Goal: Task Accomplishment & Management: Manage account settings

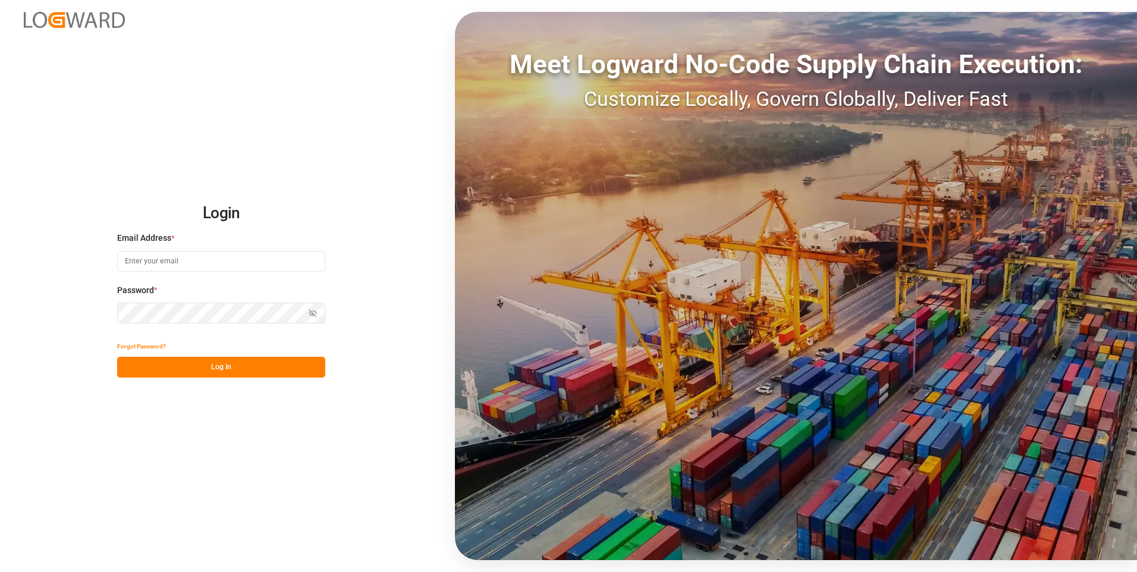
type input "[PERSON_NAME][EMAIL_ADDRESS][PERSON_NAME][DOMAIN_NAME]"
click at [233, 363] on button "Log In" at bounding box center [221, 367] width 208 height 21
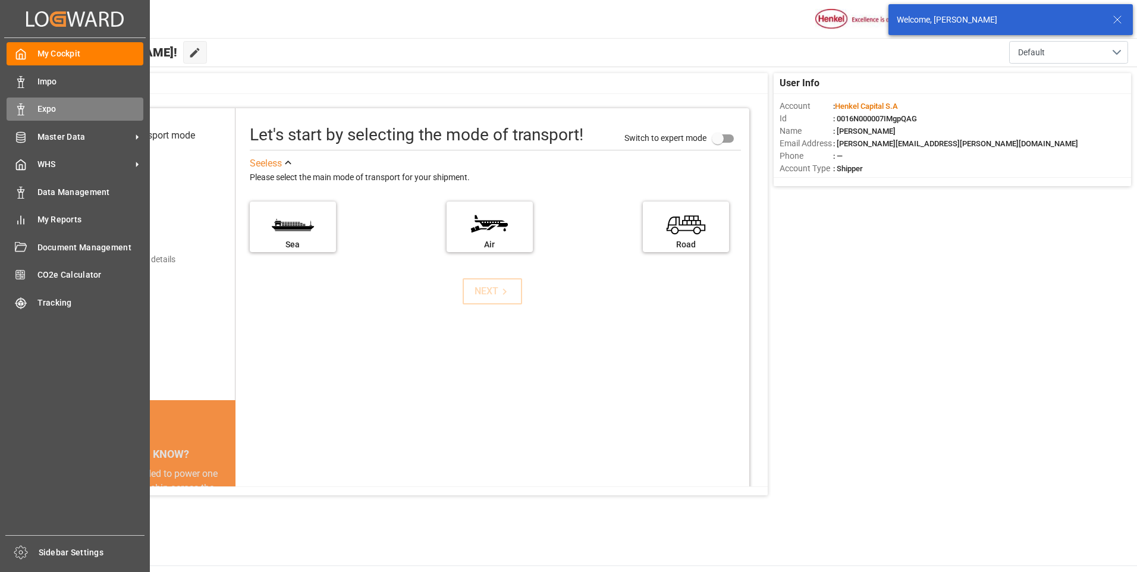
click at [9, 105] on div at bounding box center [17, 109] width 20 height 12
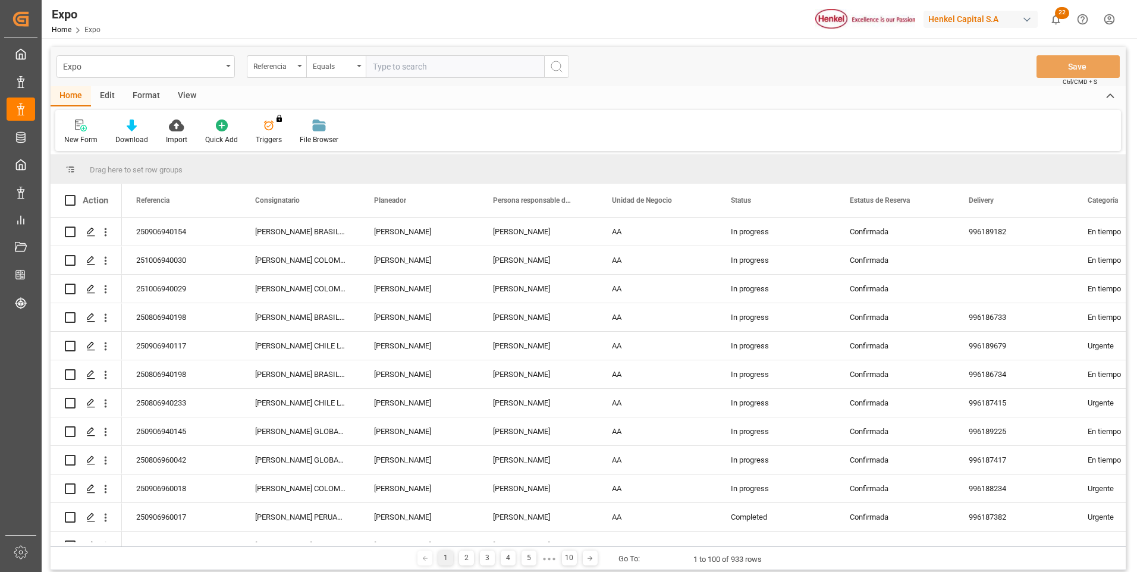
click at [420, 62] on input "text" at bounding box center [455, 66] width 178 height 23
type input "251006940054"
click at [550, 65] on icon "search button" at bounding box center [557, 66] width 14 height 14
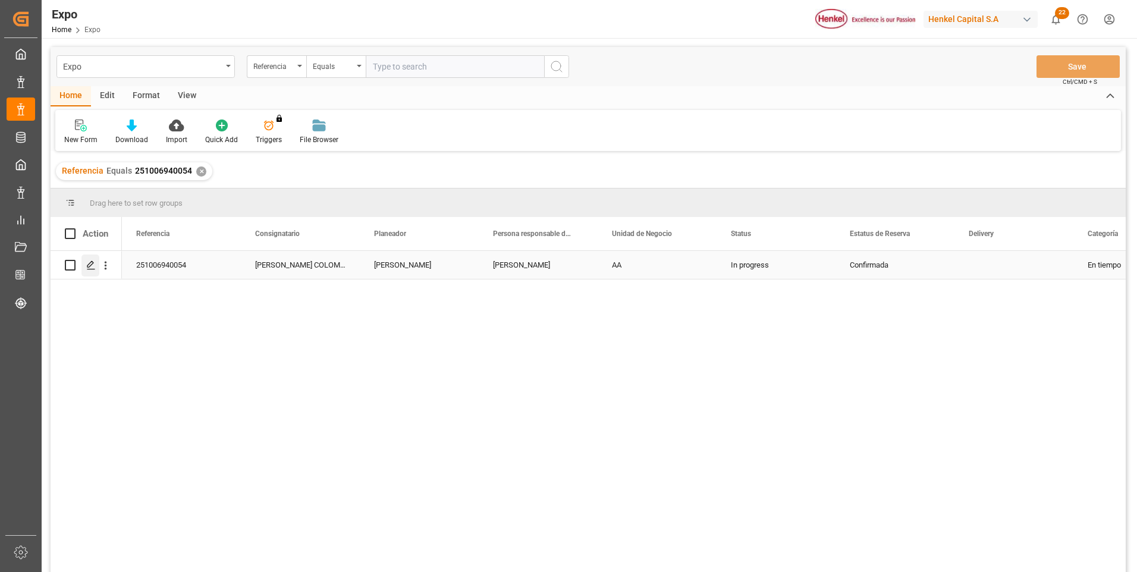
click at [92, 265] on polygon "Press SPACE to select this row." at bounding box center [90, 265] width 6 height 6
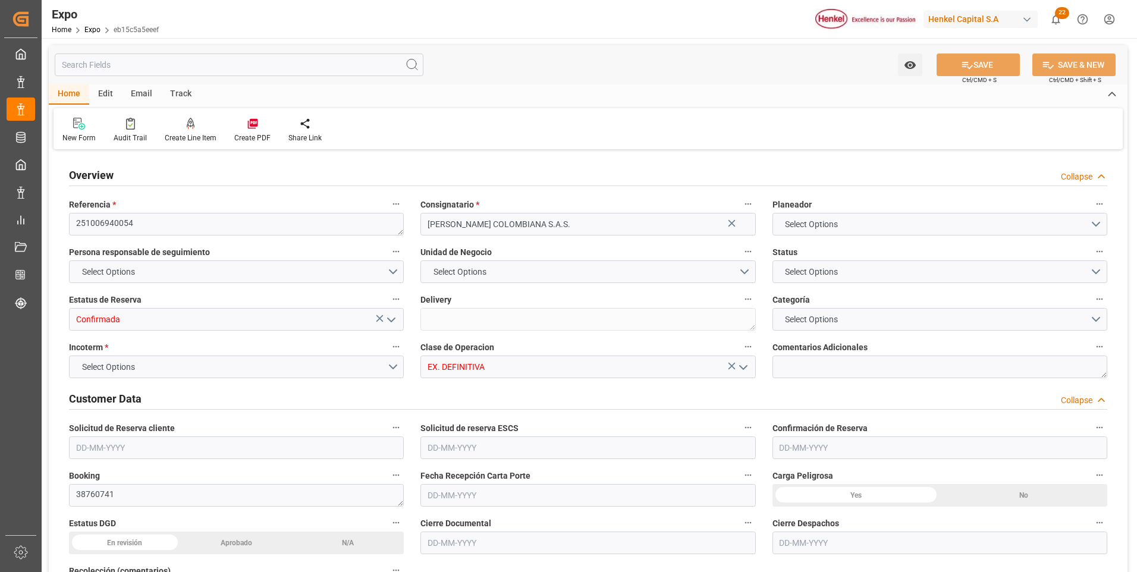
type input "9630418"
type input "MXZLO"
type input "COBUN"
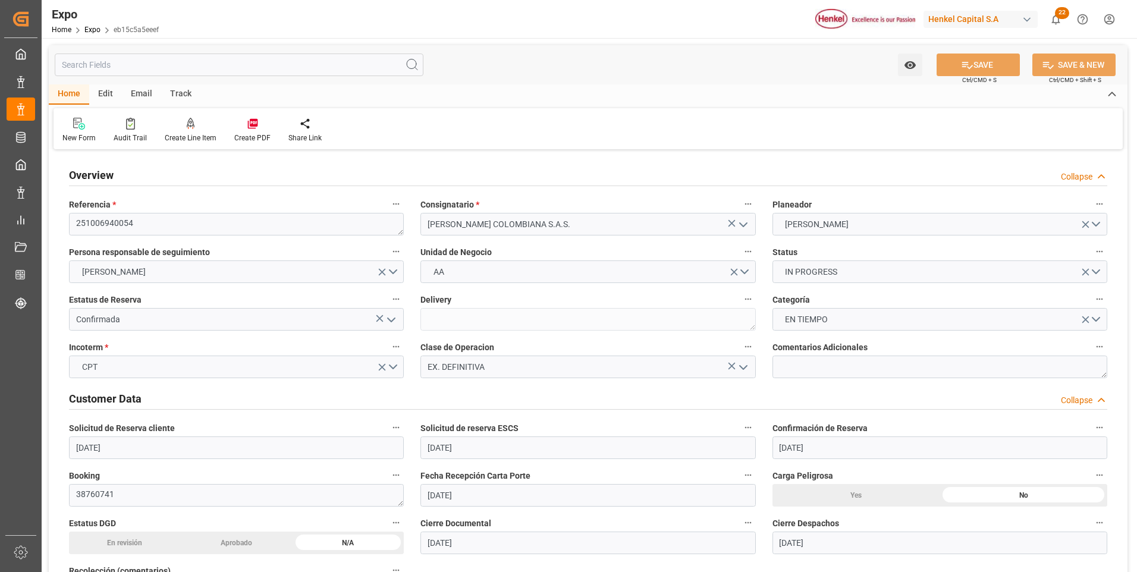
type input "[DATE]"
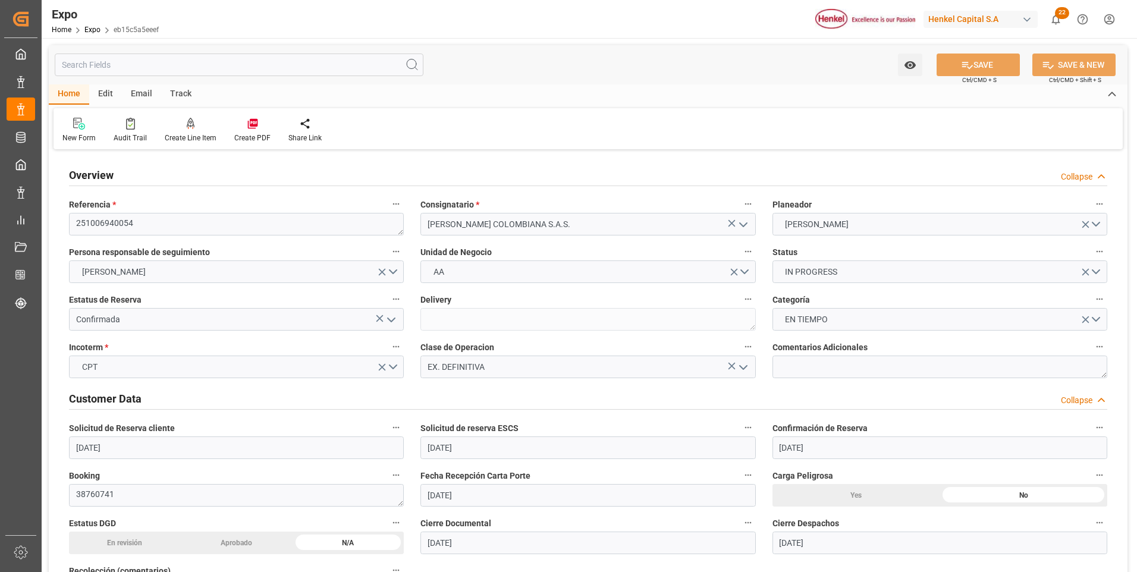
type input "[DATE]"
type input "[DATE] 06:00"
type input "[DATE] 00:00"
type input "[DATE] 22:00"
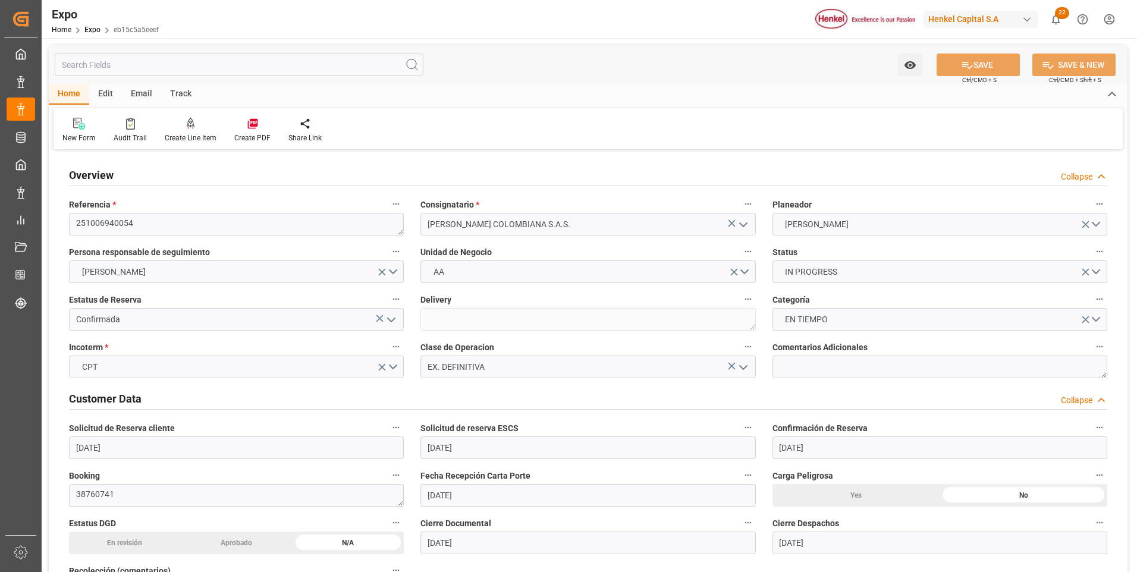
type input "[DATE] 00:00"
type input "21-09-2025 16:16"
type input "[DATE] 06:00"
type input "[DATE] 22:00"
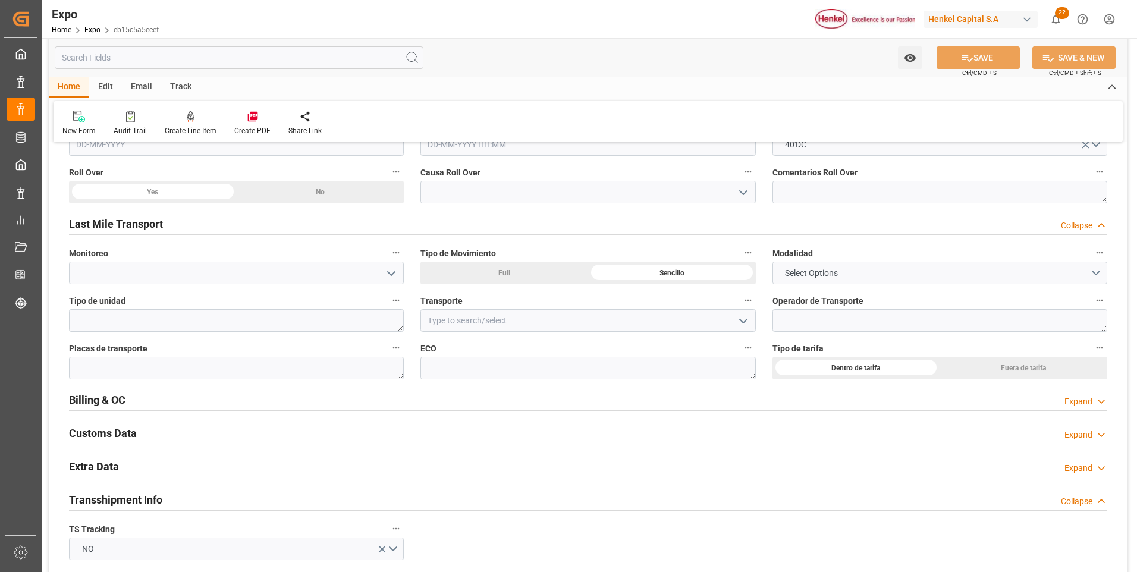
scroll to position [2082, 0]
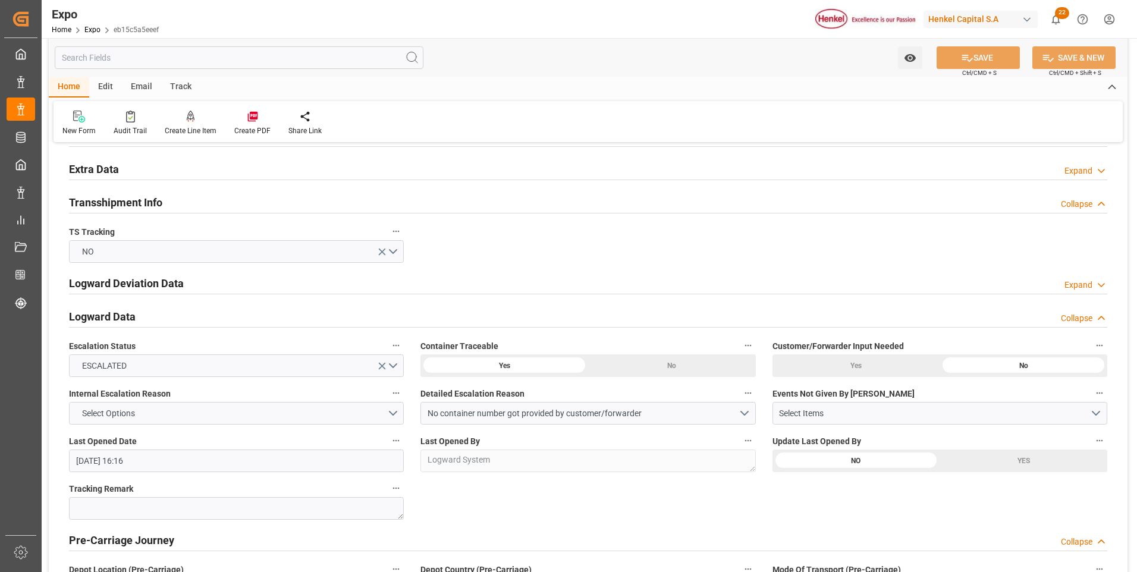
drag, startPoint x: 1067, startPoint y: 170, endPoint x: 659, endPoint y: 228, distance: 411.6
click at [1067, 170] on div "Expand" at bounding box center [1079, 171] width 28 height 12
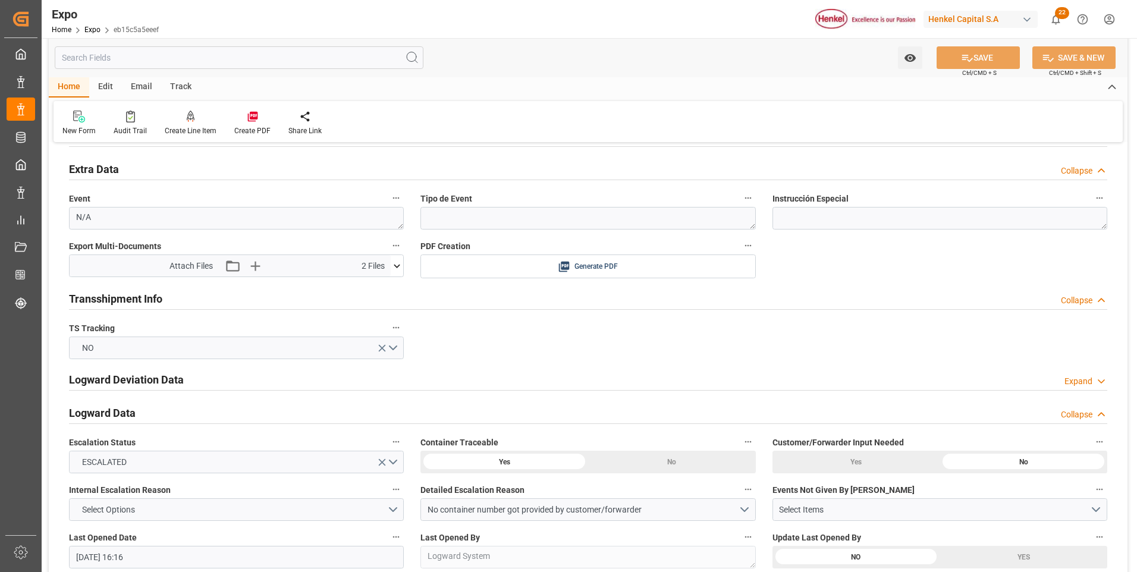
click at [397, 268] on icon at bounding box center [397, 266] width 7 height 4
click at [256, 267] on icon "button" at bounding box center [254, 266] width 11 height 11
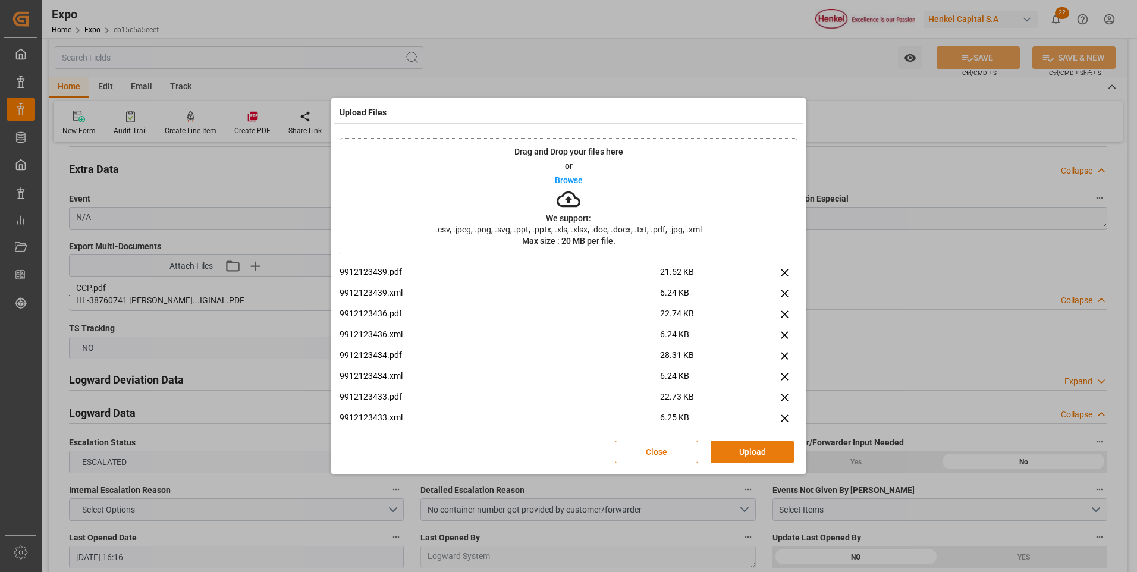
click at [734, 450] on button "Upload" at bounding box center [752, 452] width 83 height 23
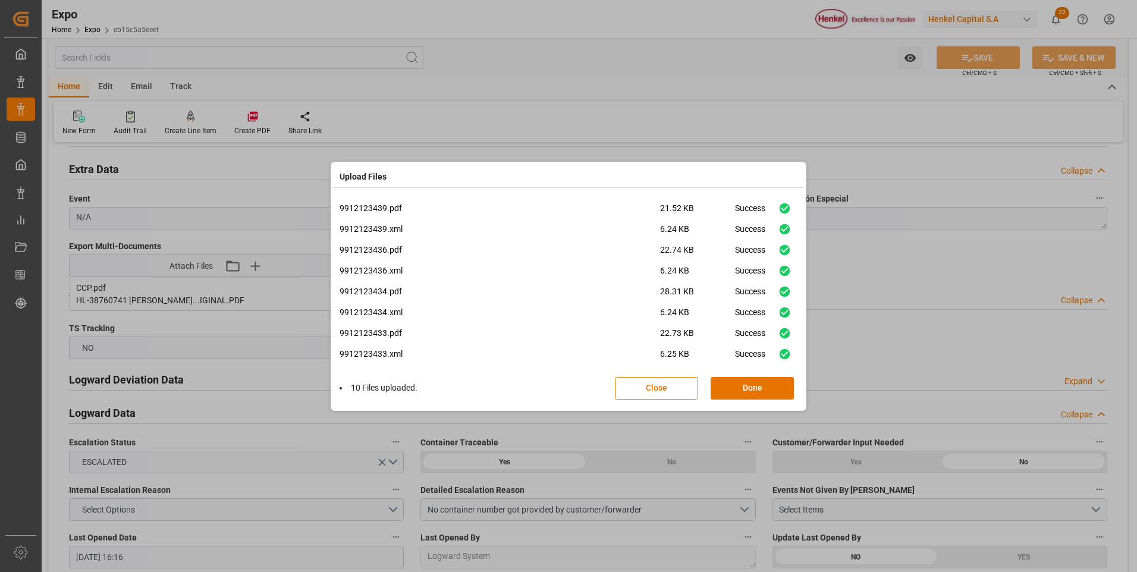
scroll to position [50, 0]
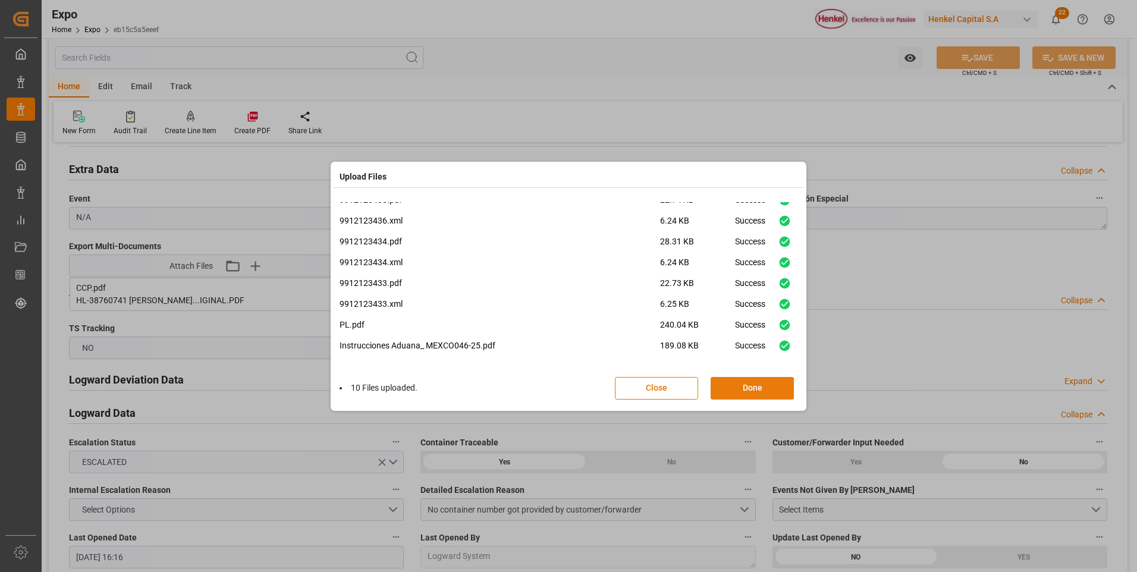
click at [728, 387] on button "Done" at bounding box center [752, 388] width 83 height 23
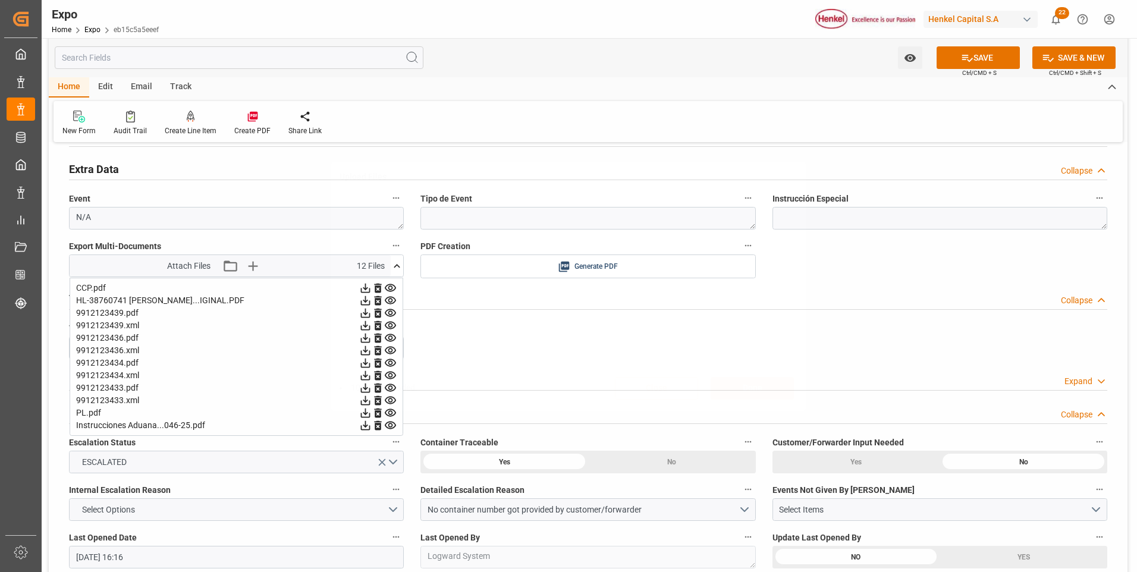
scroll to position [0, 0]
click at [948, 64] on button "SAVE" at bounding box center [978, 57] width 83 height 23
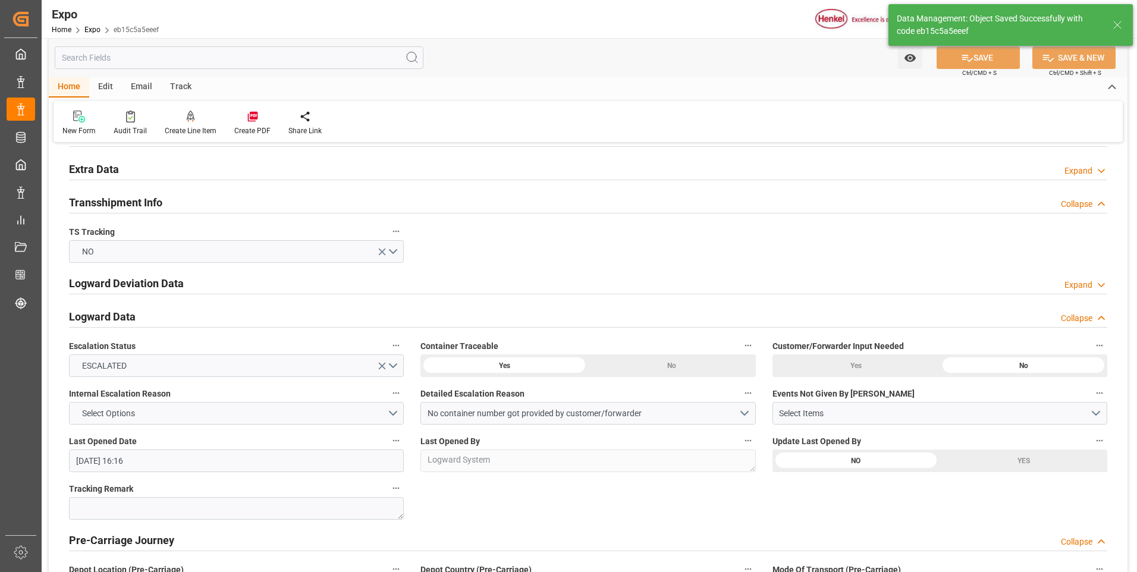
type textarea "[PERSON_NAME]"
type input "22-09-2025 16:11"
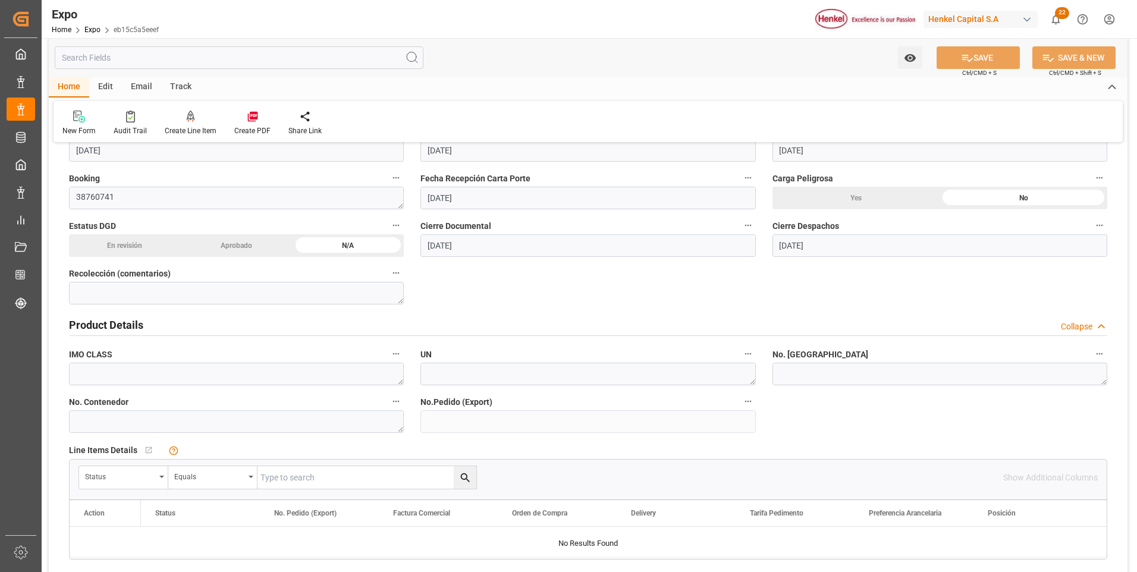
scroll to position [357, 0]
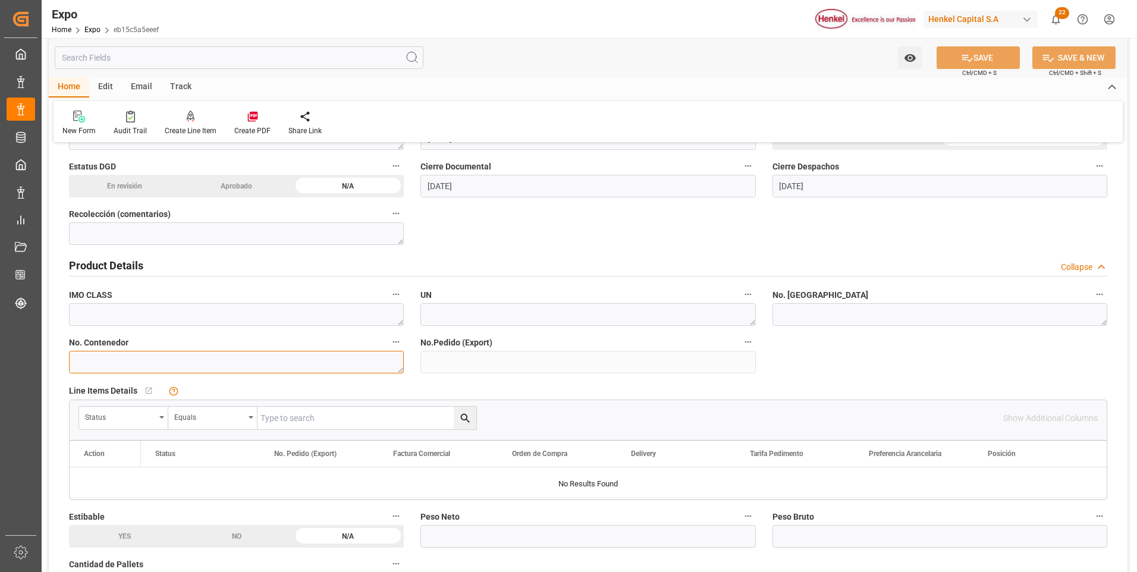
click at [197, 367] on textarea at bounding box center [236, 362] width 335 height 23
paste textarea "TCLU4135050"
type textarea "TCLU4135050"
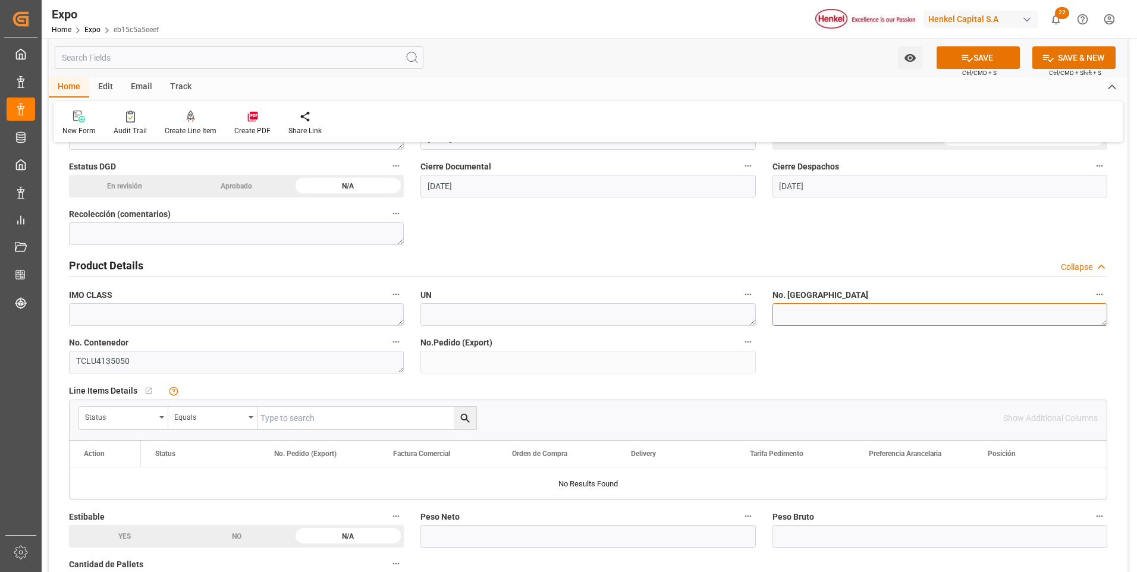
click at [786, 312] on textarea at bounding box center [940, 314] width 335 height 23
paste textarea
click at [944, 53] on button "SAVE" at bounding box center [978, 57] width 83 height 23
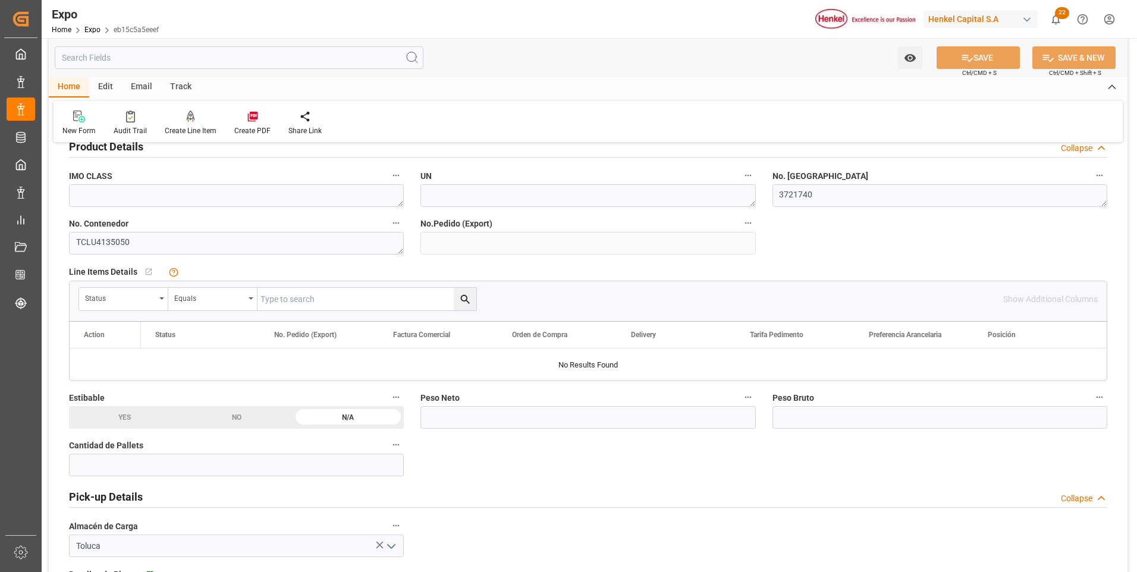
scroll to position [535, 0]
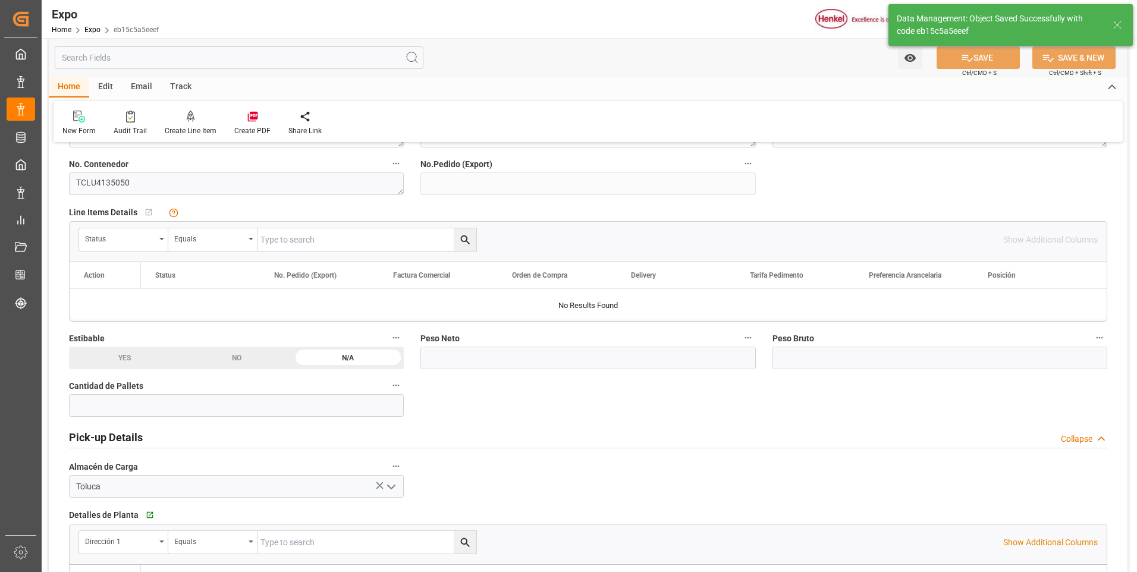
type textarea "3721740"
type input "22-09-2025 16:12"
click at [338, 407] on input "text" at bounding box center [236, 405] width 335 height 23
type input "2"
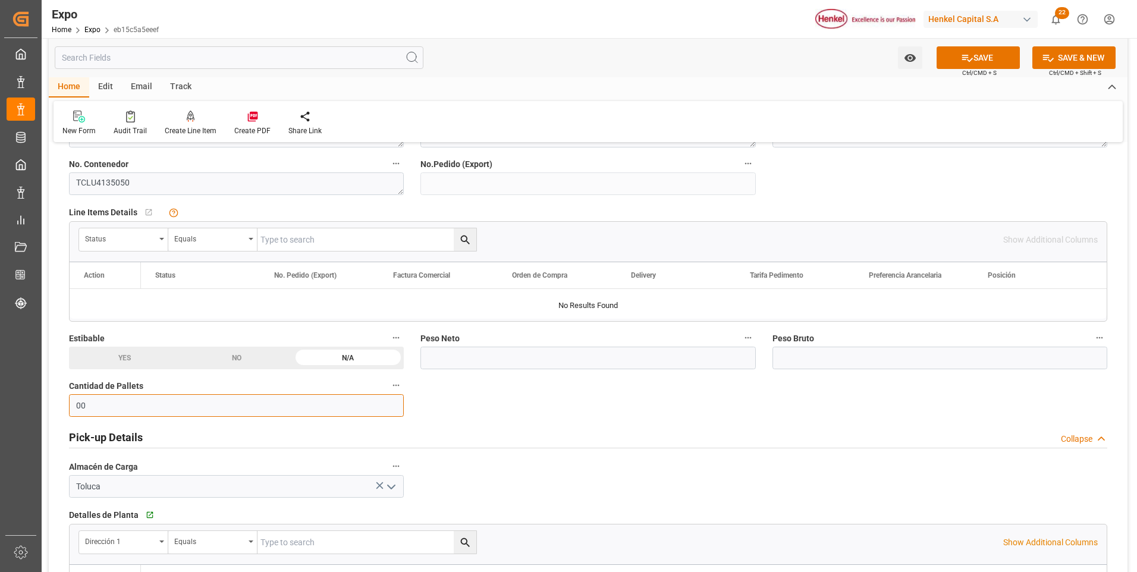
type input "0"
type input "20"
click at [832, 359] on input "text" at bounding box center [940, 358] width 335 height 23
click at [465, 357] on input "text" at bounding box center [588, 358] width 335 height 23
type input "19520"
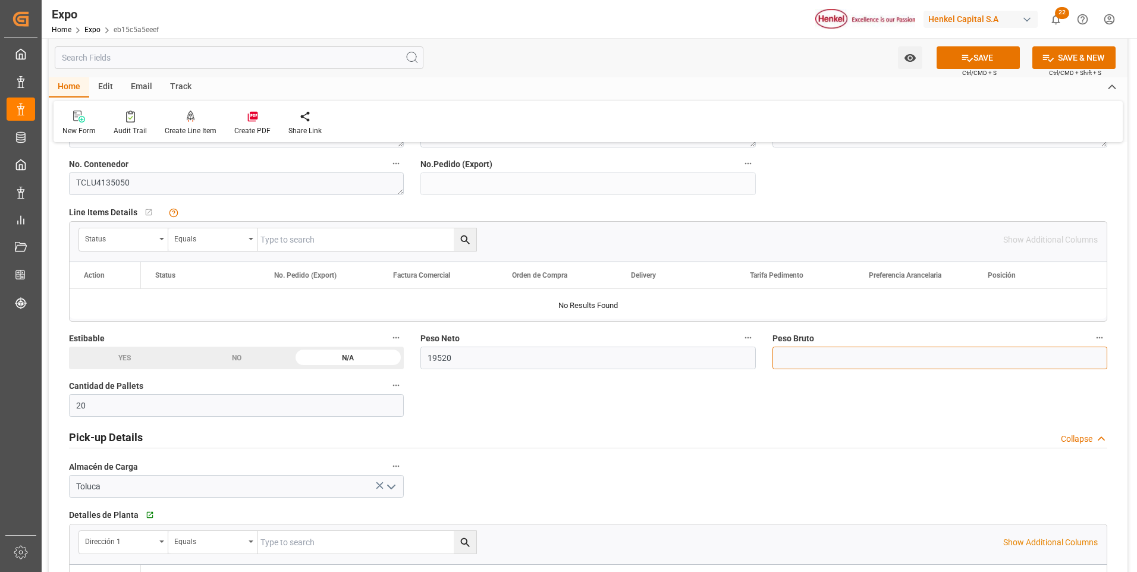
click at [861, 355] on input "text" at bounding box center [940, 358] width 335 height 23
type input "20917.286"
click at [1009, 61] on button "SAVE" at bounding box center [978, 57] width 83 height 23
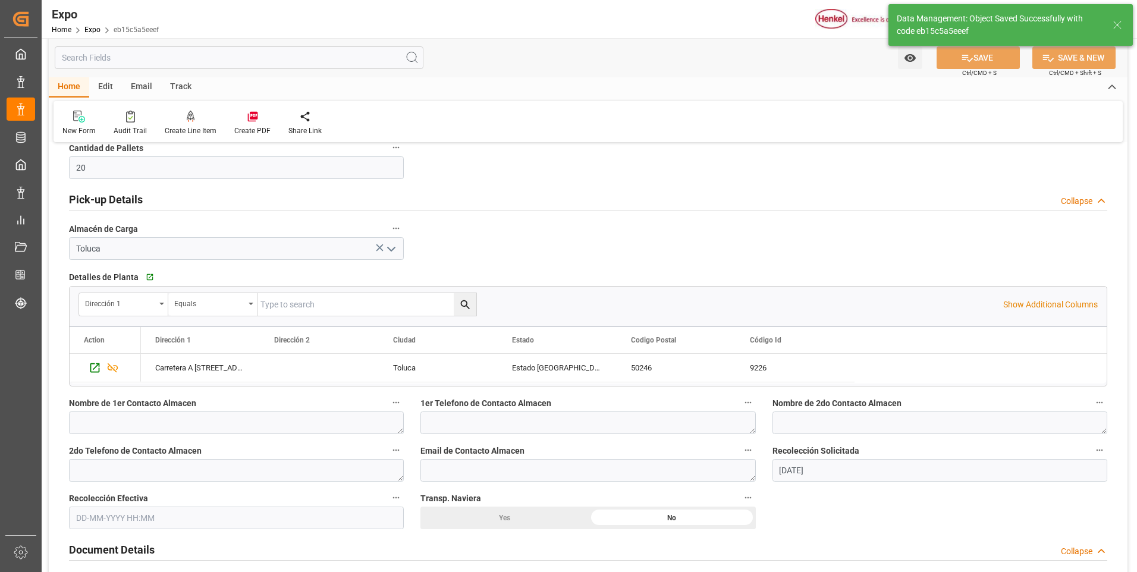
scroll to position [833, 0]
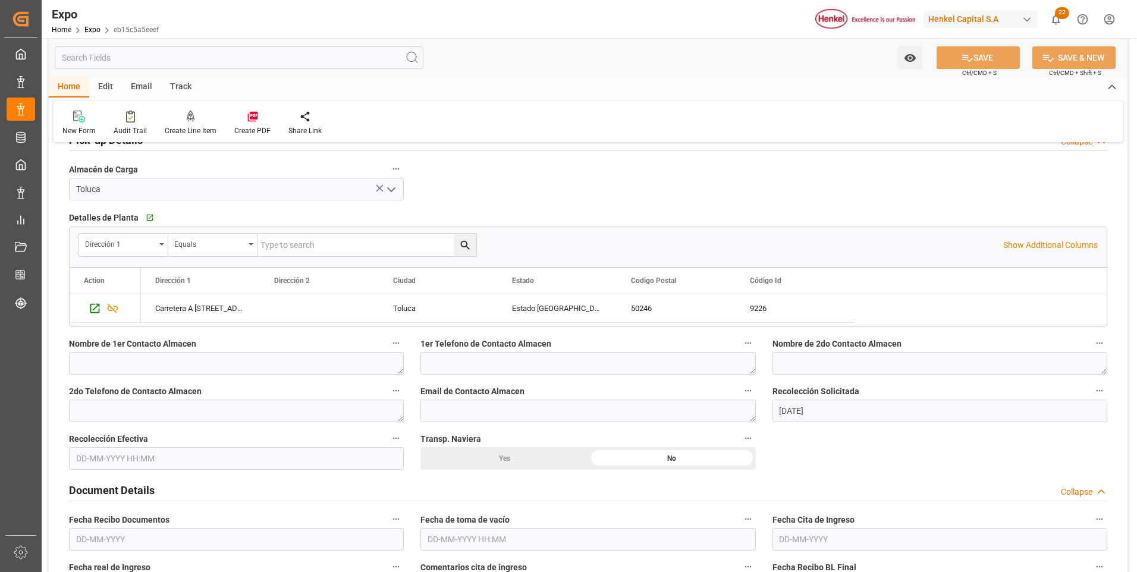
click at [152, 458] on input "text" at bounding box center [236, 458] width 335 height 23
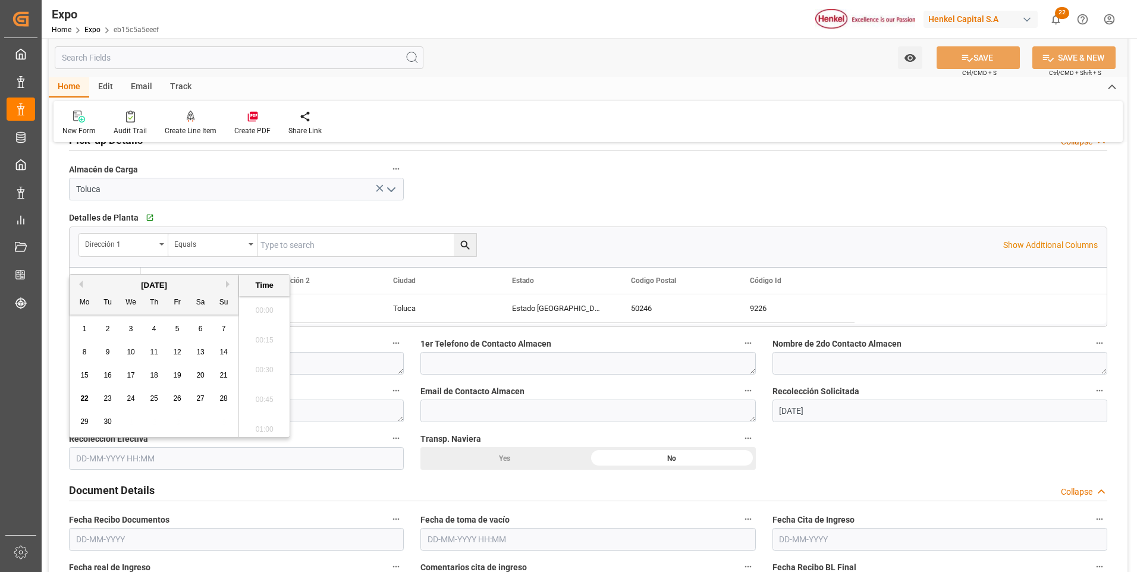
scroll to position [1134, 0]
click at [152, 370] on div "18" at bounding box center [154, 376] width 15 height 14
type input "[DATE] 00:00"
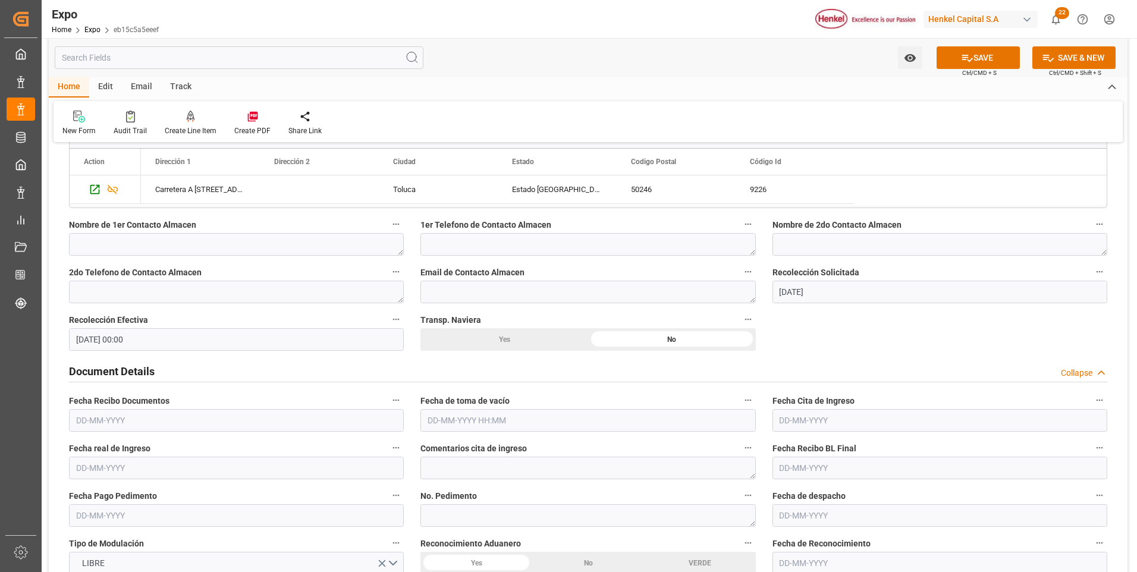
click at [102, 421] on input "text" at bounding box center [236, 420] width 335 height 23
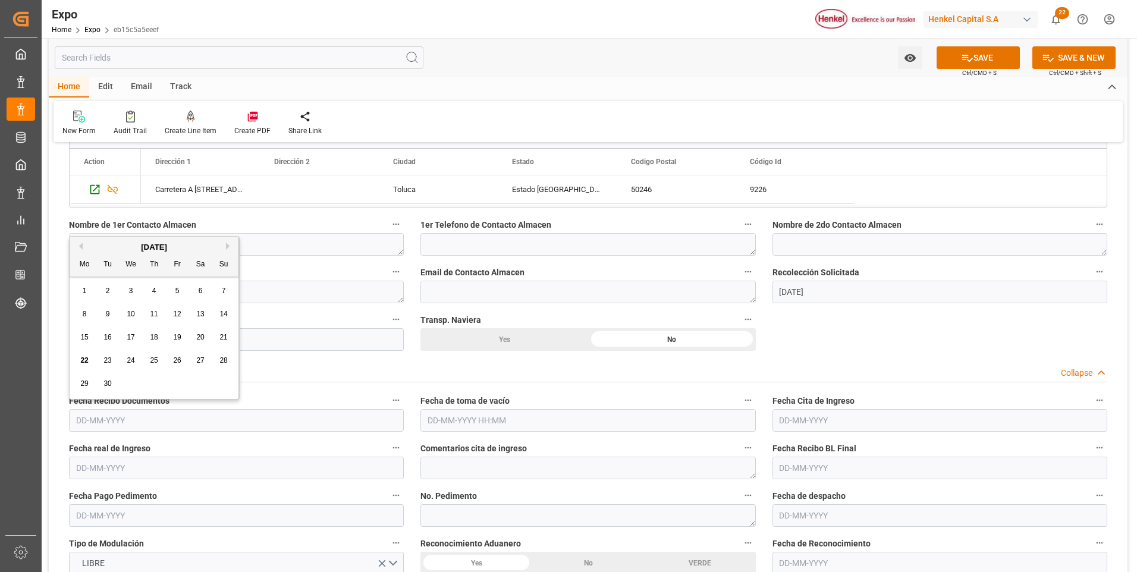
click at [152, 335] on span "18" at bounding box center [154, 337] width 8 height 8
type input "[DATE]"
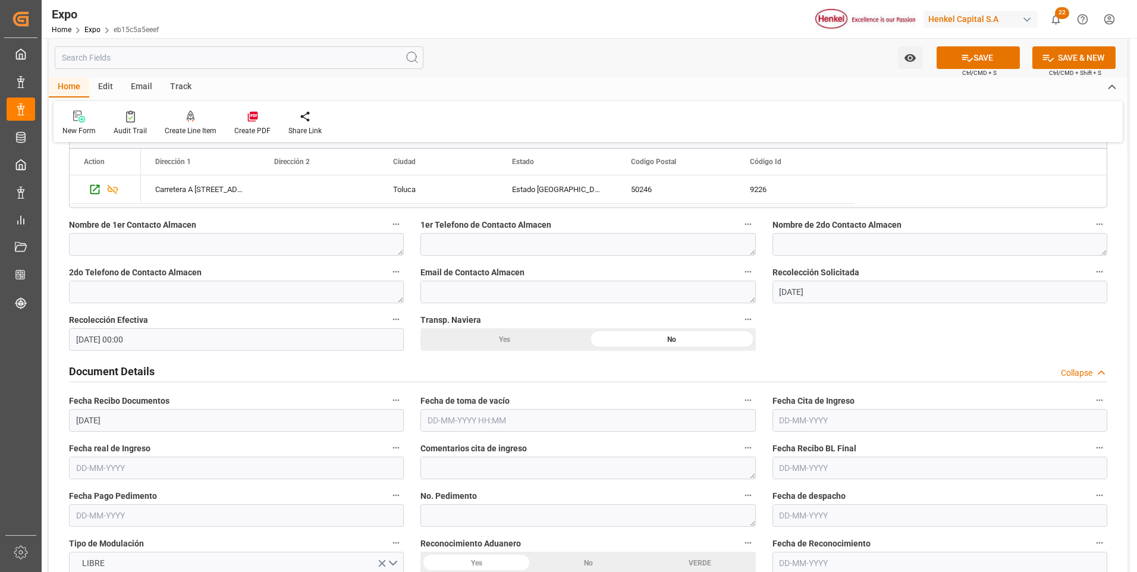
click at [496, 417] on input "text" at bounding box center [588, 420] width 335 height 23
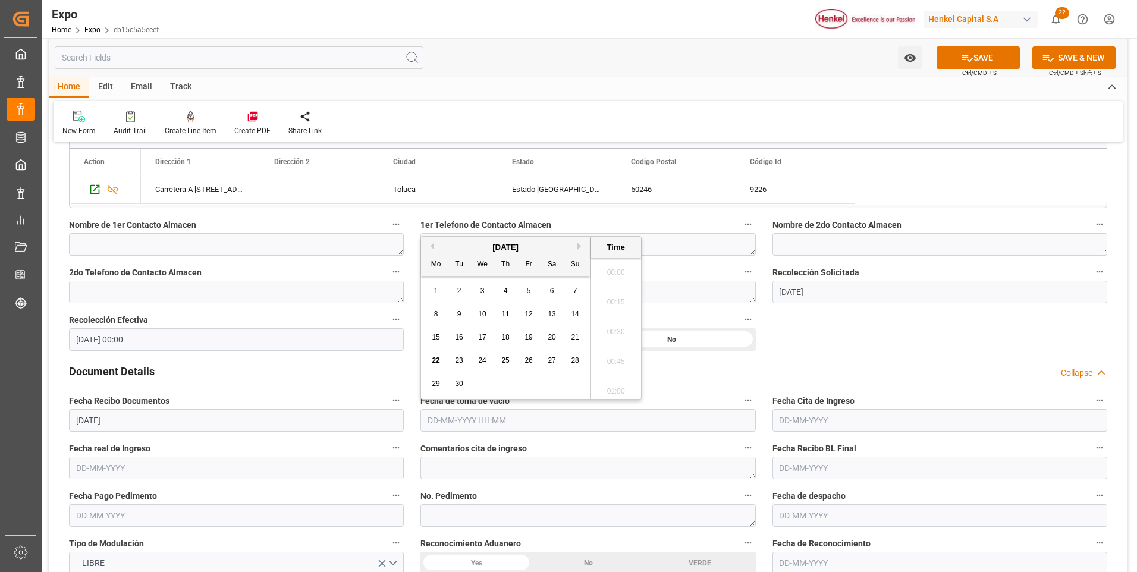
scroll to position [1134, 0]
click at [482, 334] on span "17" at bounding box center [482, 337] width 8 height 8
type input "17-09-2025 00:00"
click at [785, 419] on input "text" at bounding box center [940, 420] width 335 height 23
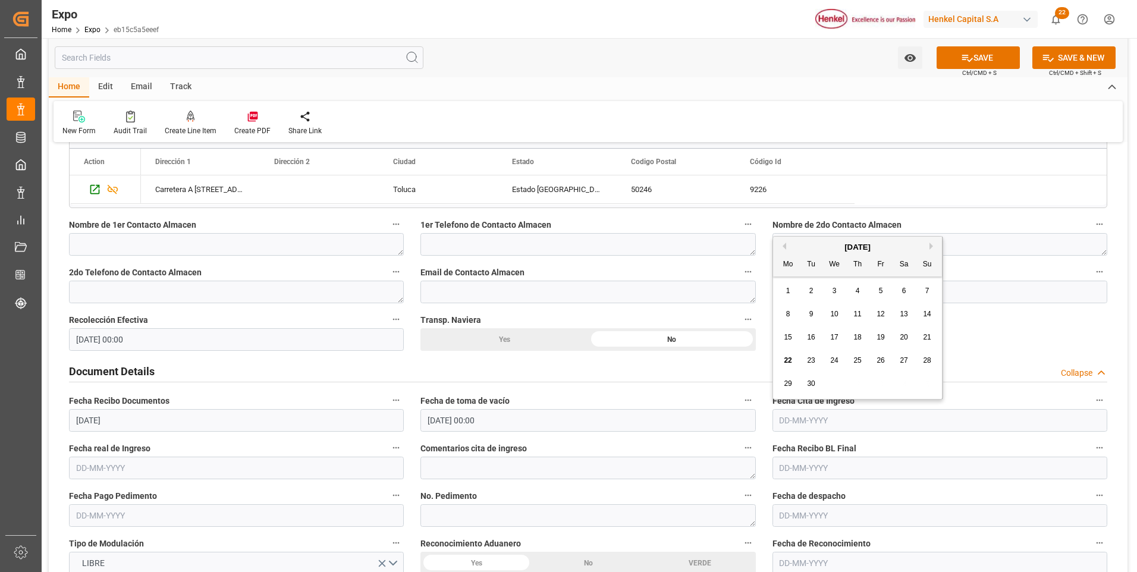
click at [904, 340] on span "20" at bounding box center [904, 337] width 8 height 8
type input "[DATE]"
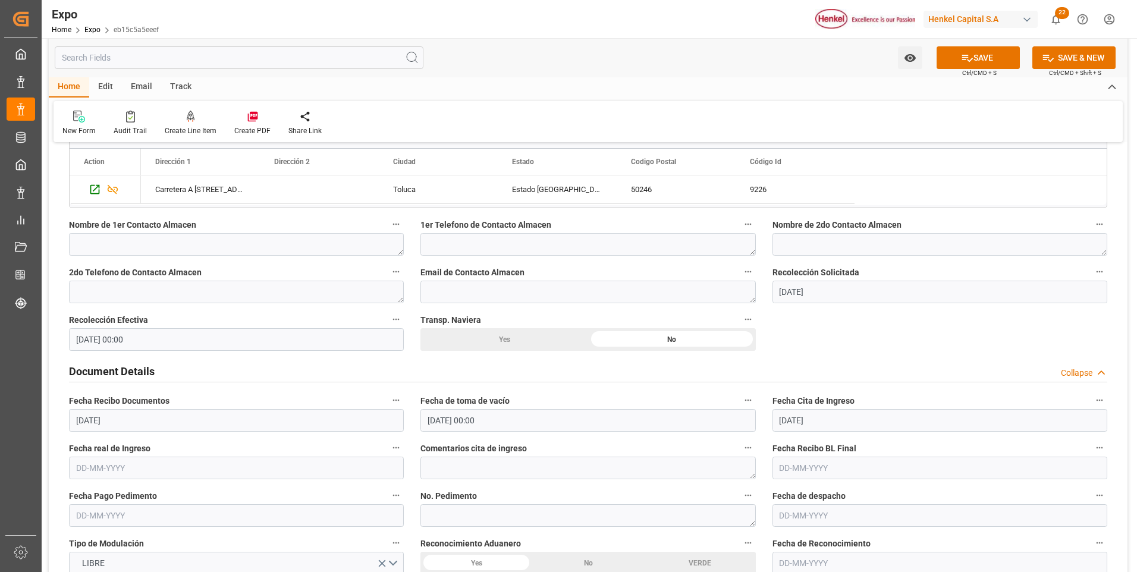
scroll to position [1071, 0]
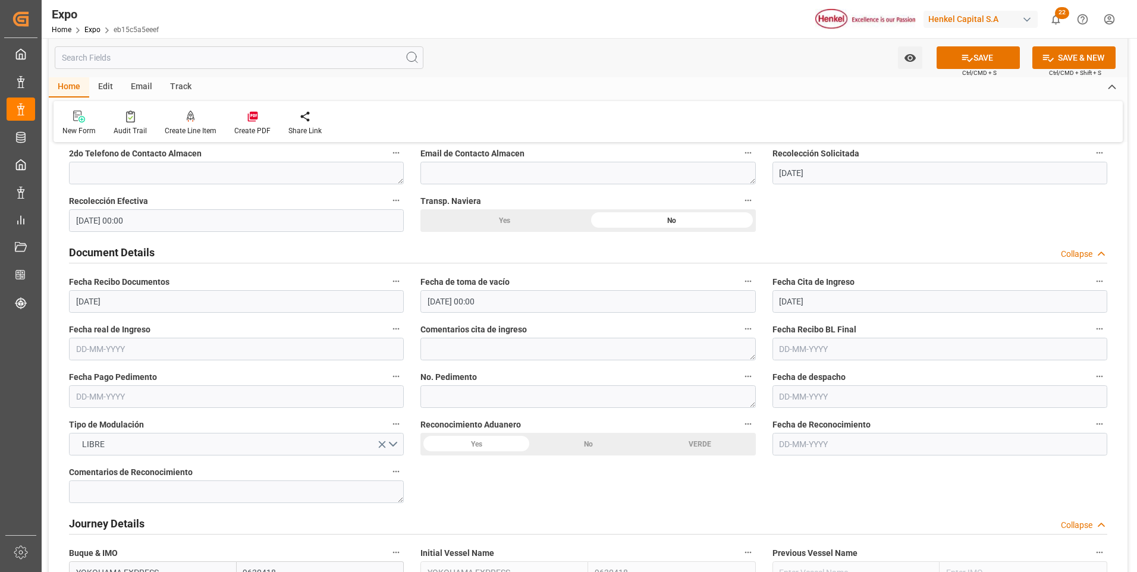
click at [102, 357] on input "text" at bounding box center [236, 349] width 335 height 23
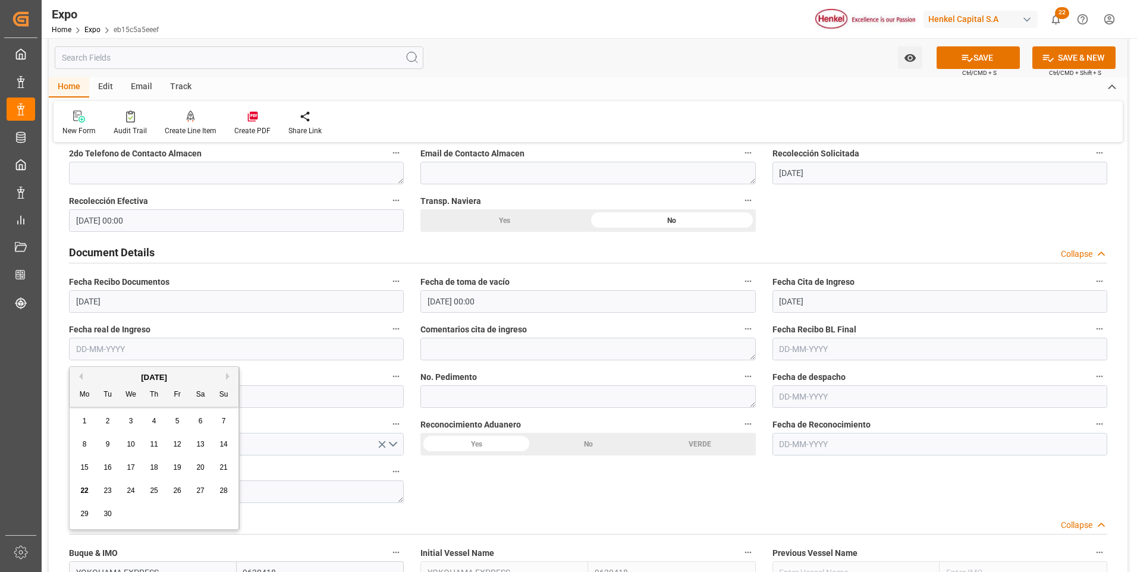
click at [201, 463] on span "20" at bounding box center [200, 467] width 8 height 8
type input "[DATE]"
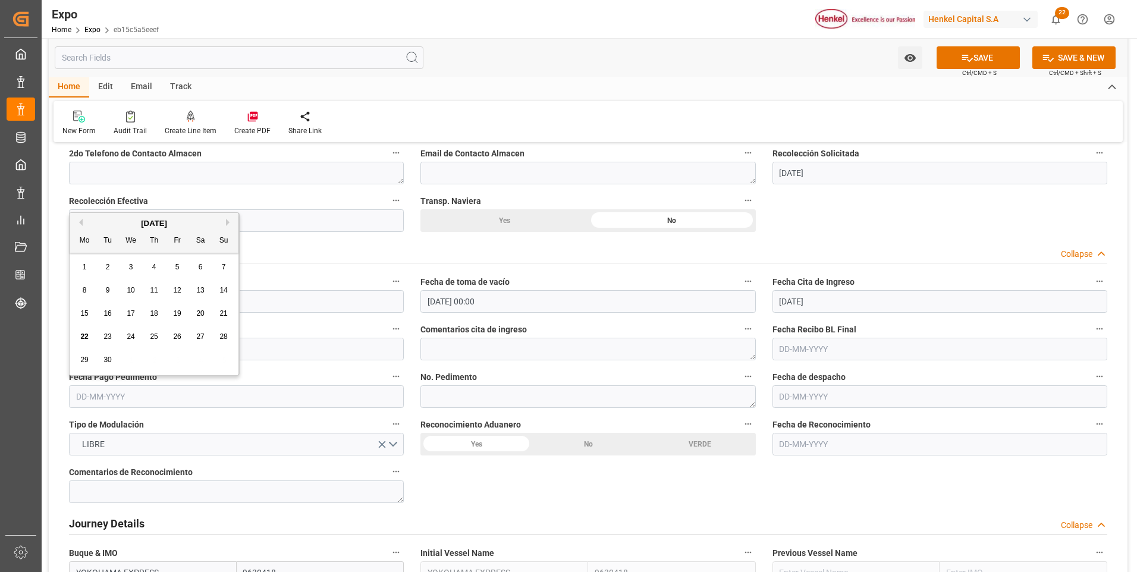
click at [84, 392] on input "text" at bounding box center [236, 397] width 335 height 23
click at [86, 334] on span "22" at bounding box center [84, 337] width 8 height 8
type input "[DATE]"
click at [598, 441] on div "No" at bounding box center [588, 444] width 112 height 23
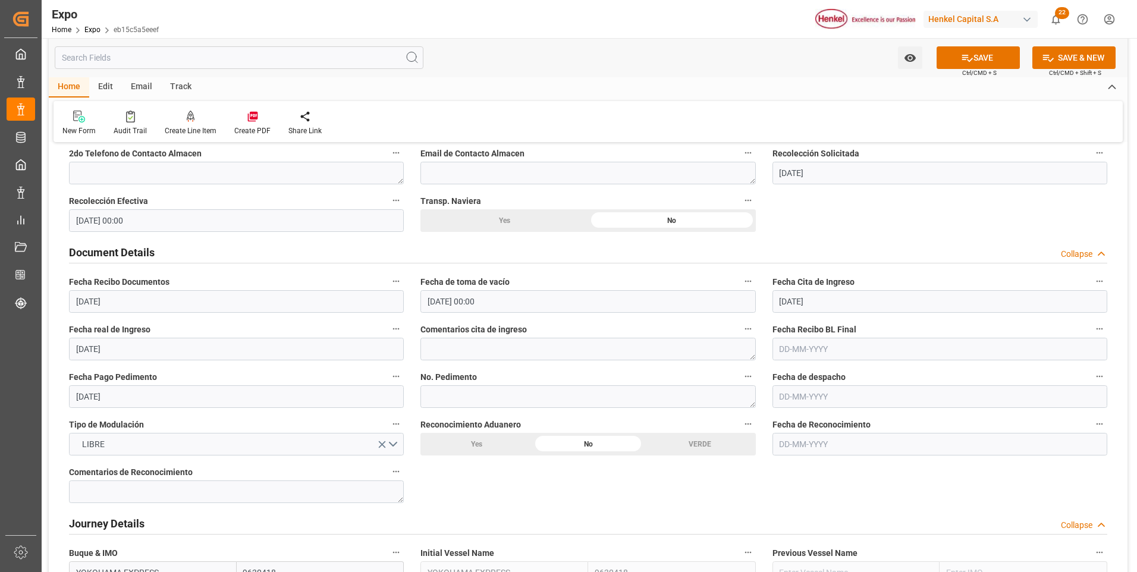
click at [802, 393] on input "text" at bounding box center [940, 397] width 335 height 23
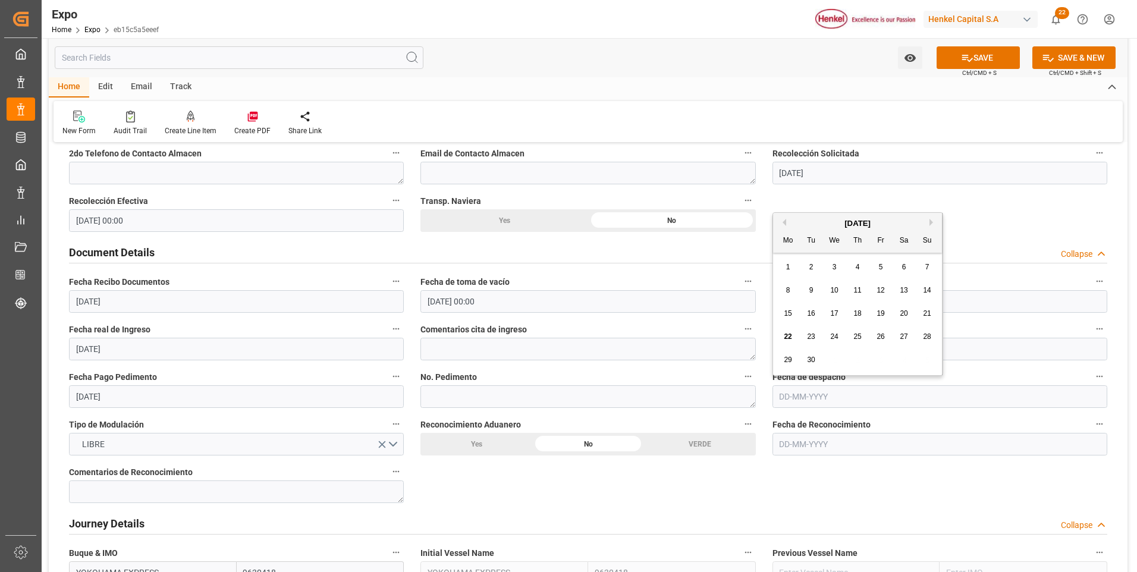
click at [809, 329] on div "22 23 24 25 26 27 28" at bounding box center [858, 336] width 162 height 23
click at [810, 337] on span "23" at bounding box center [811, 337] width 8 height 8
type input "[DATE]"
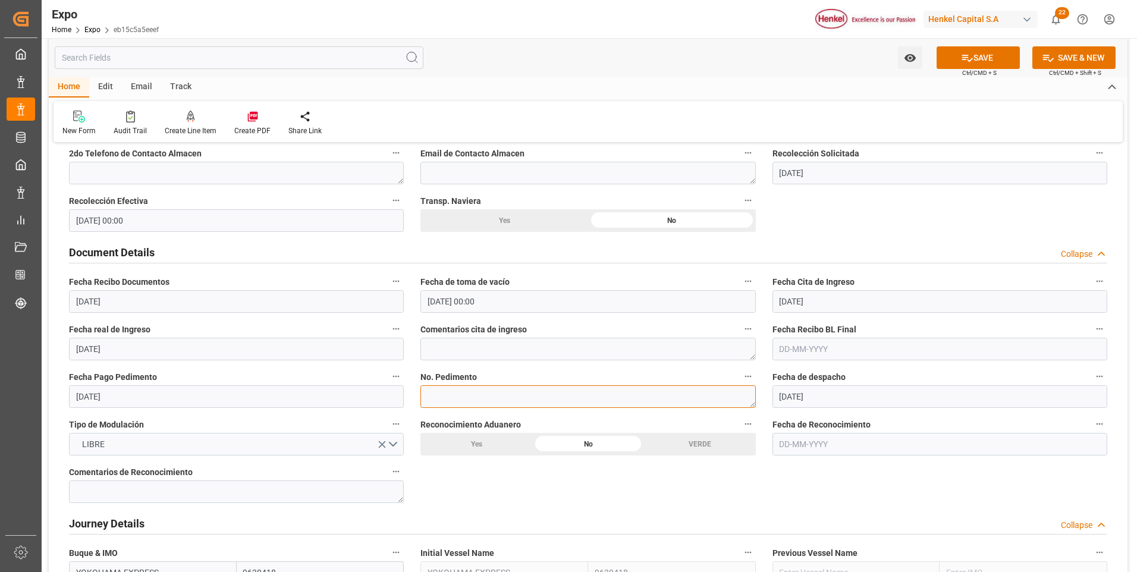
click at [445, 400] on textarea at bounding box center [588, 397] width 335 height 23
paste textarea ""
type textarea ""
click at [512, 572] on html "Created by potrace 1.15, written by Peter Selinger 2001-2017 Created by potrace…" at bounding box center [568, 286] width 1137 height 572
click at [590, 399] on textarea "25 16 3108" at bounding box center [588, 397] width 335 height 23
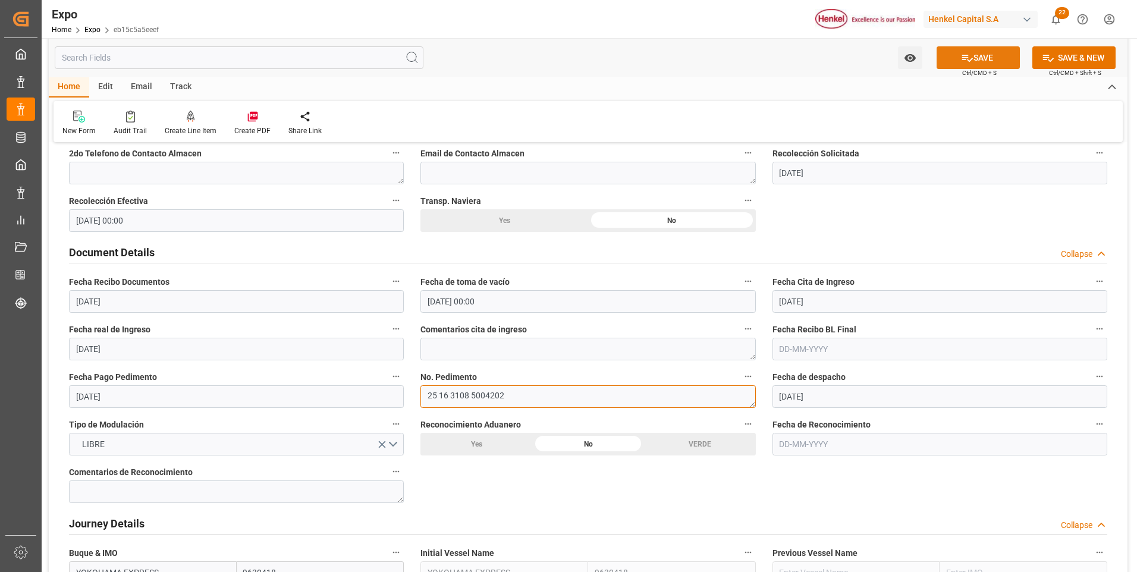
type textarea "25 16 3108 5004202"
click at [975, 65] on button "SAVE" at bounding box center [978, 57] width 83 height 23
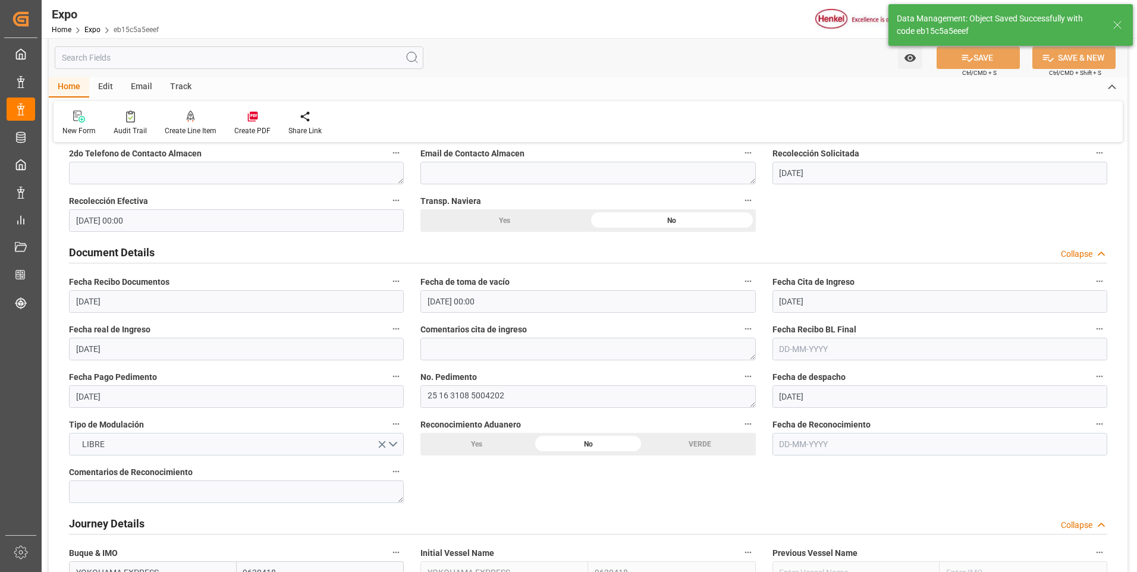
type input "22-09-2025 16:14"
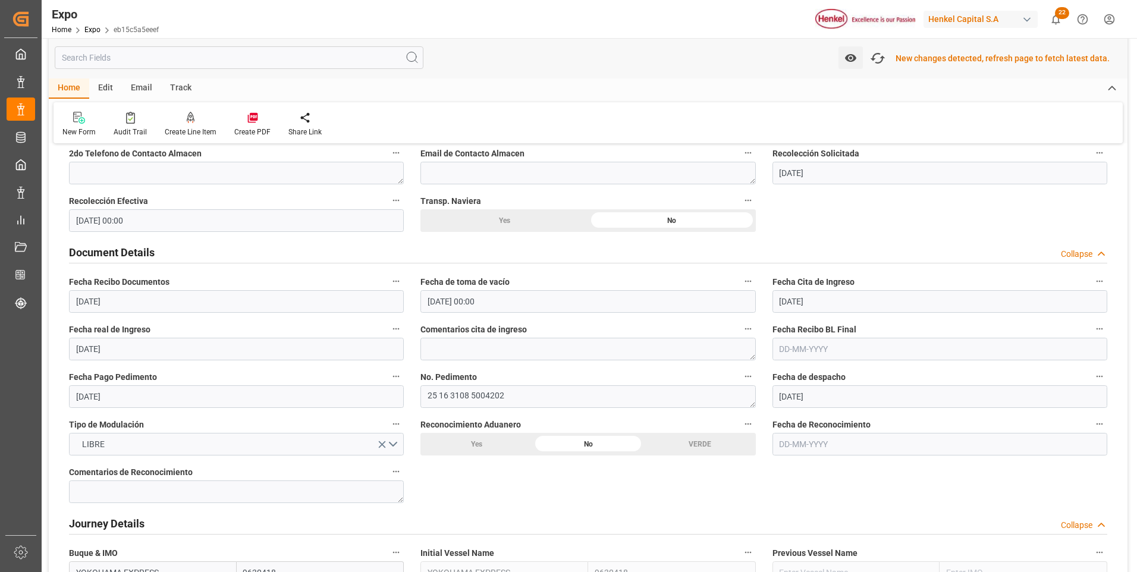
scroll to position [1132, 0]
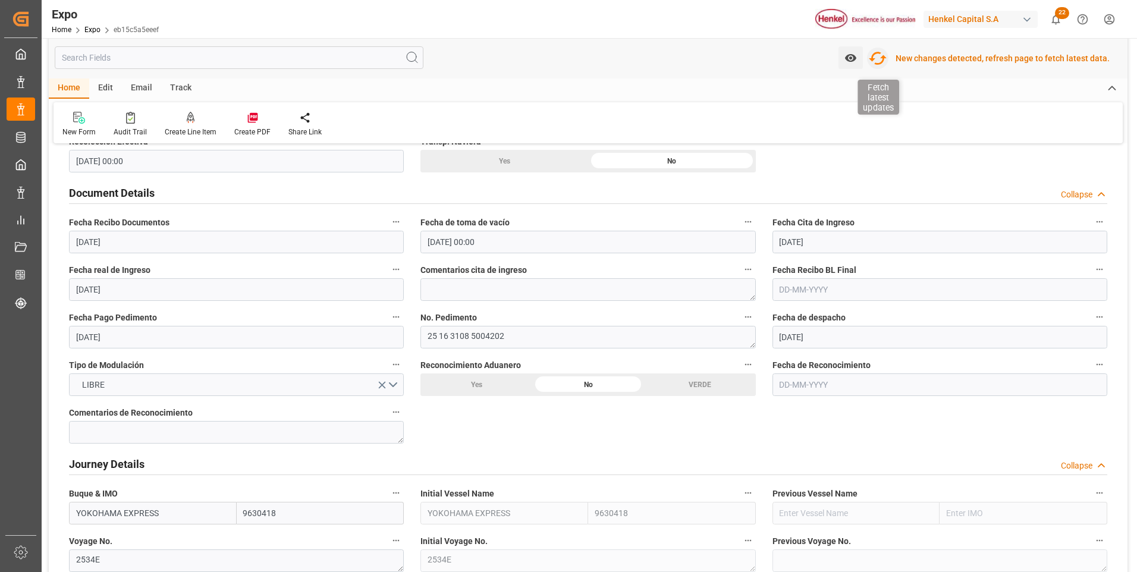
click at [880, 60] on icon "button" at bounding box center [878, 58] width 19 height 19
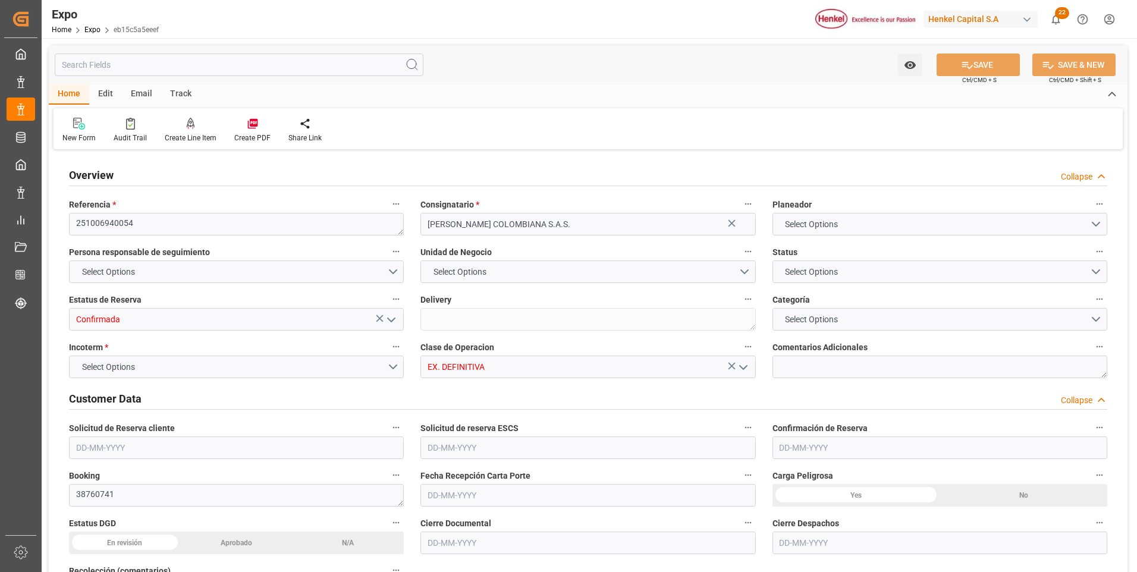
type input "19520"
type input "20917.286"
type input "20"
type input "9630418"
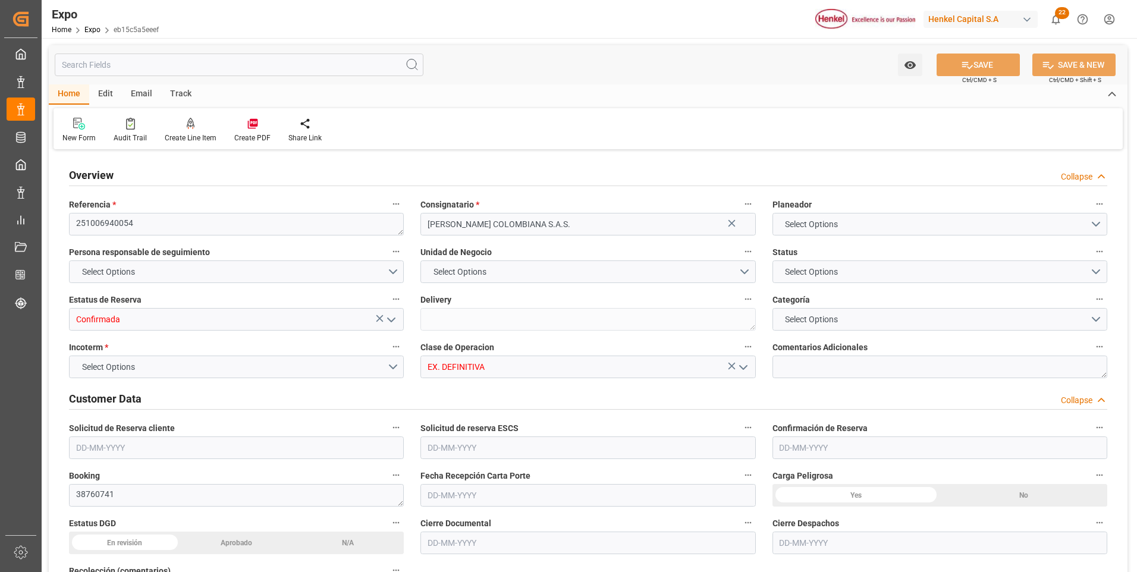
type input "MXZLO"
type input "COBUN"
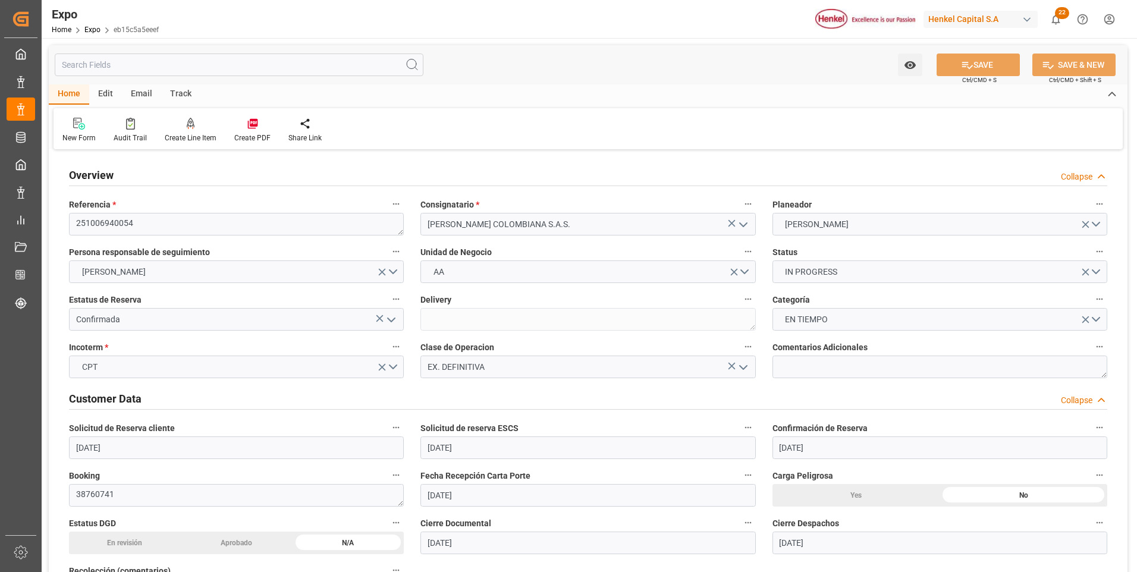
type input "[DATE]"
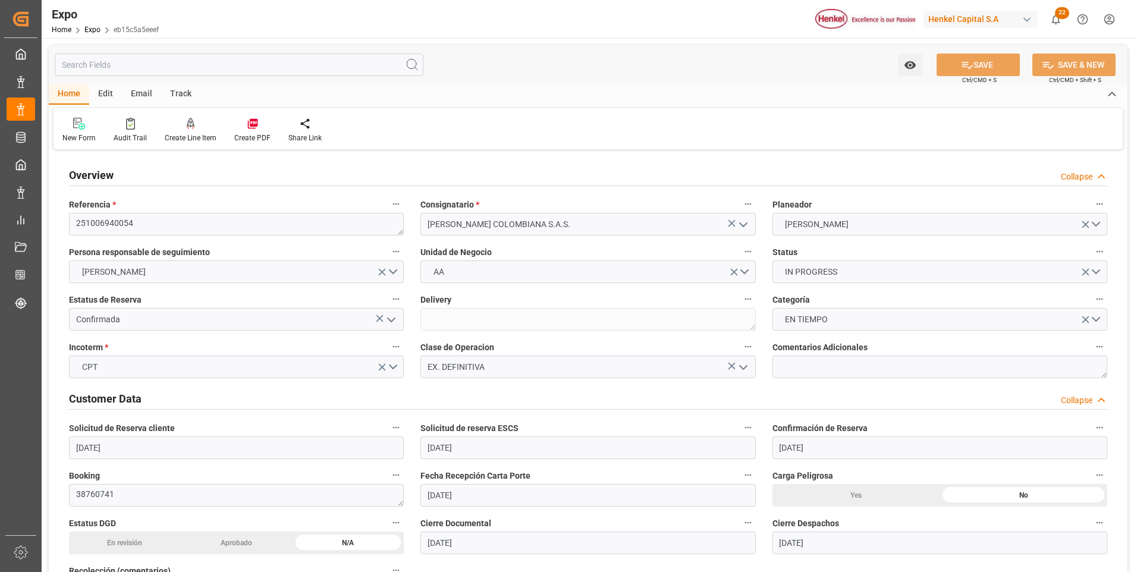
type input "[DATE]"
type input "[DATE] 00:00"
type input "[DATE]"
type input "[DATE] 02:13"
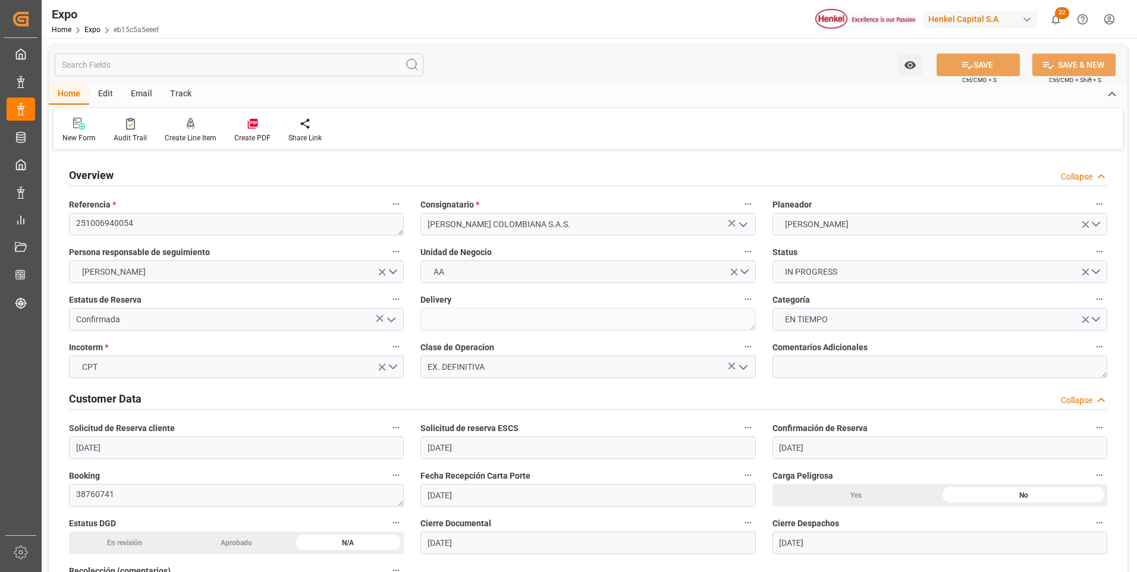
type input "[DATE]"
type input "[DATE] 06:00"
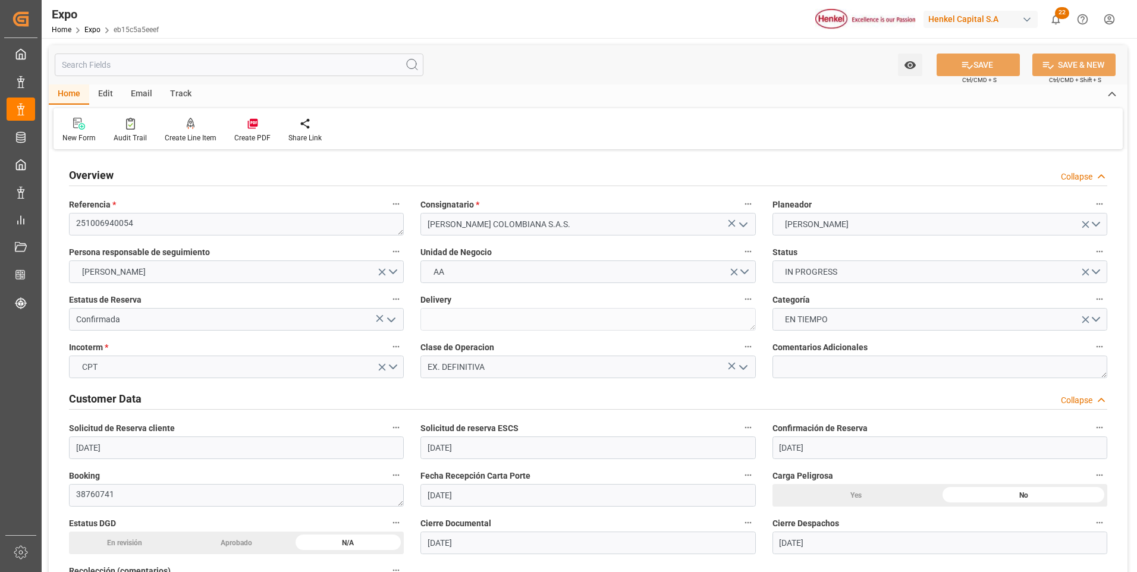
type input "[DATE] 00:00"
type input "[DATE] 22:00"
type input "[DATE] 00:00"
type input "22-09-2025 16:16"
type input "[DATE] 06:00"
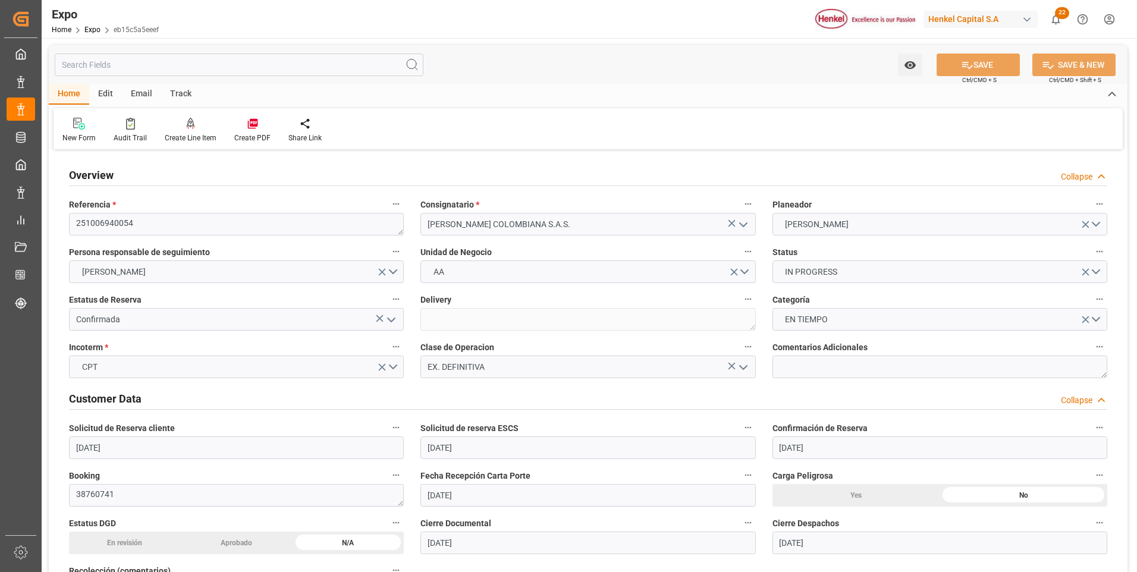
type input "[DATE] 22:00"
type input "[DATE] 08:41"
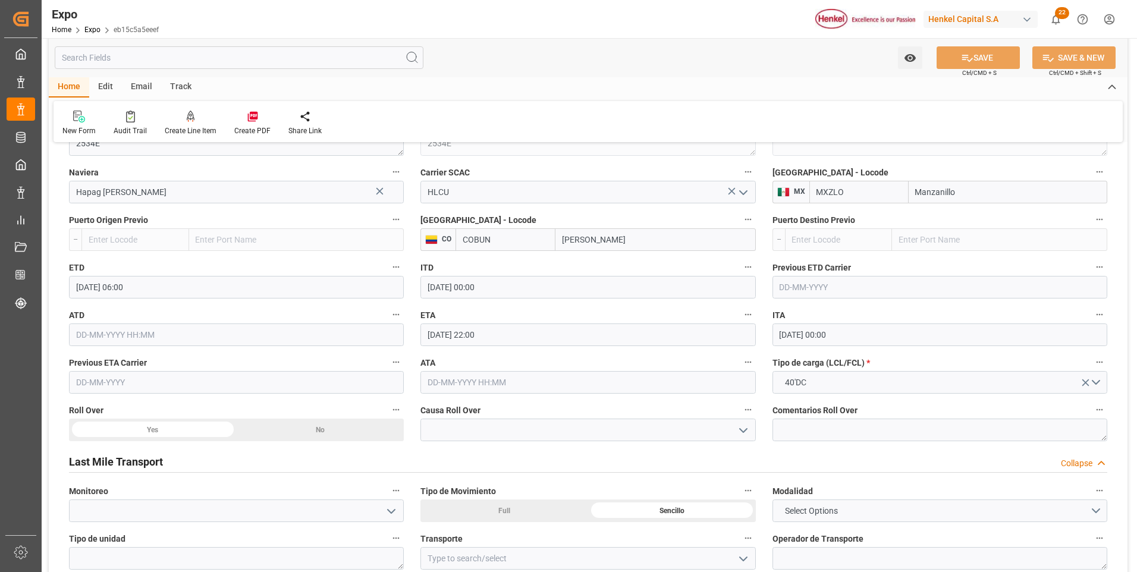
scroll to position [1666, 0]
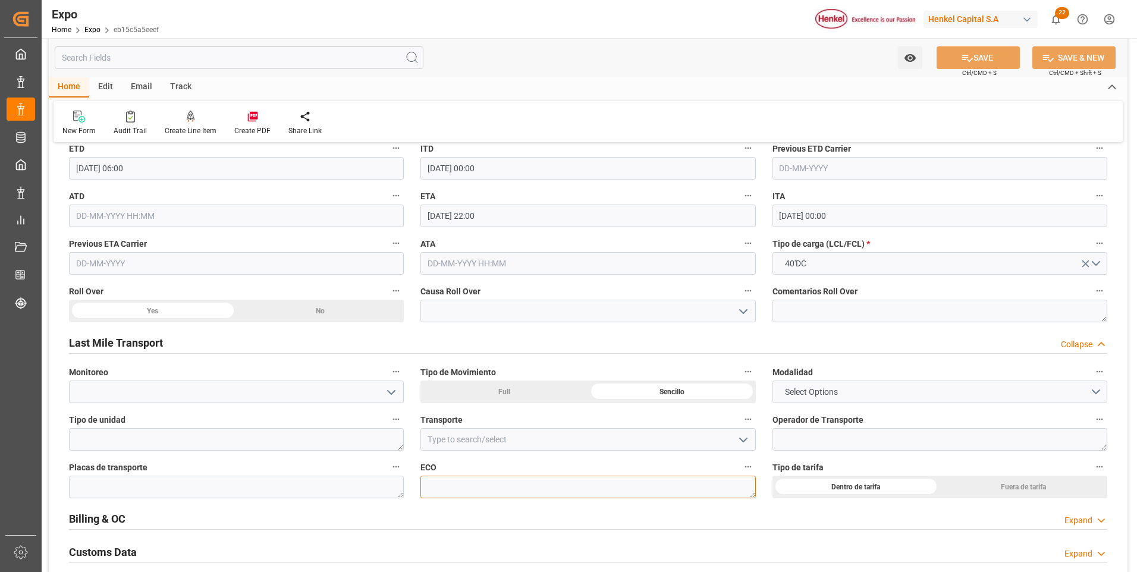
click at [439, 484] on textarea at bounding box center [588, 487] width 335 height 23
paste textarea "TN-119"
type textarea "TN-119"
click at [800, 441] on textarea at bounding box center [940, 439] width 335 height 23
paste textarea "[PERSON_NAME] [PERSON_NAME]"
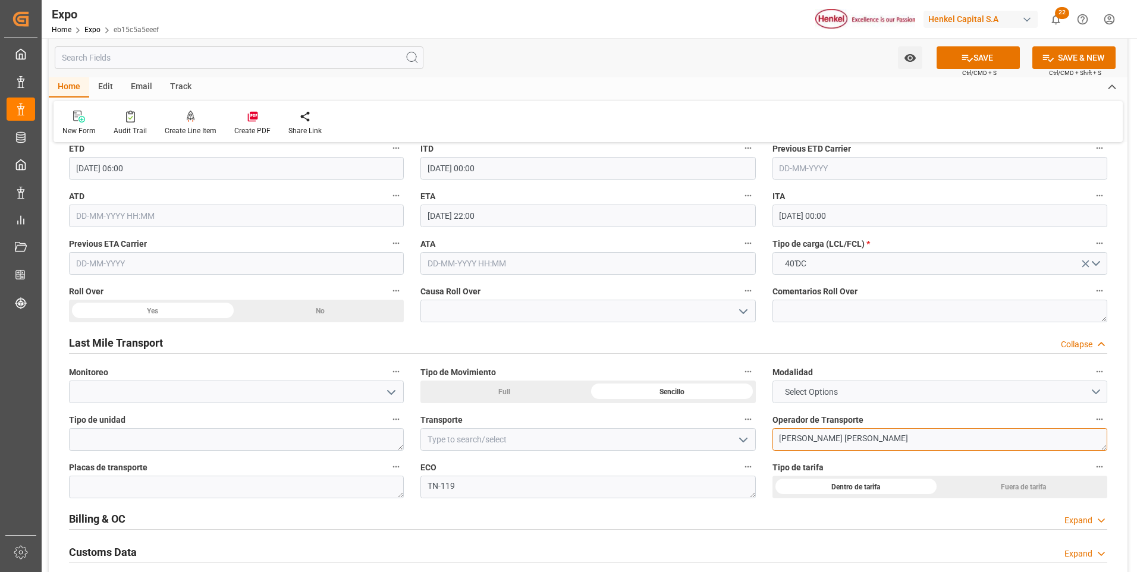
type textarea "[PERSON_NAME] [PERSON_NAME]"
click at [863, 393] on button "Select Options" at bounding box center [940, 392] width 335 height 23
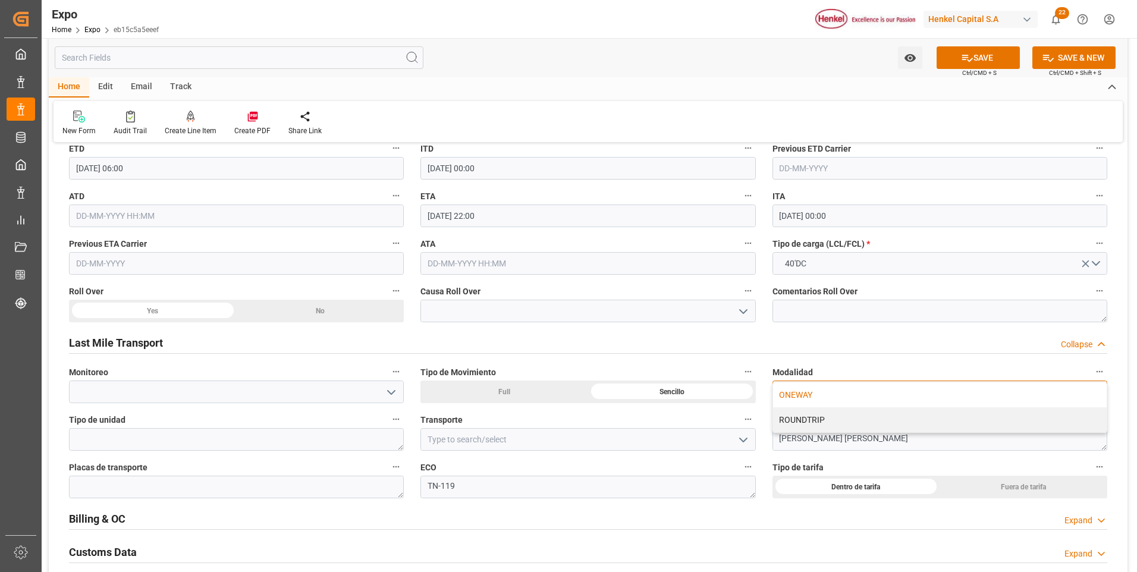
click at [858, 399] on div "ONEWAY" at bounding box center [940, 395] width 334 height 25
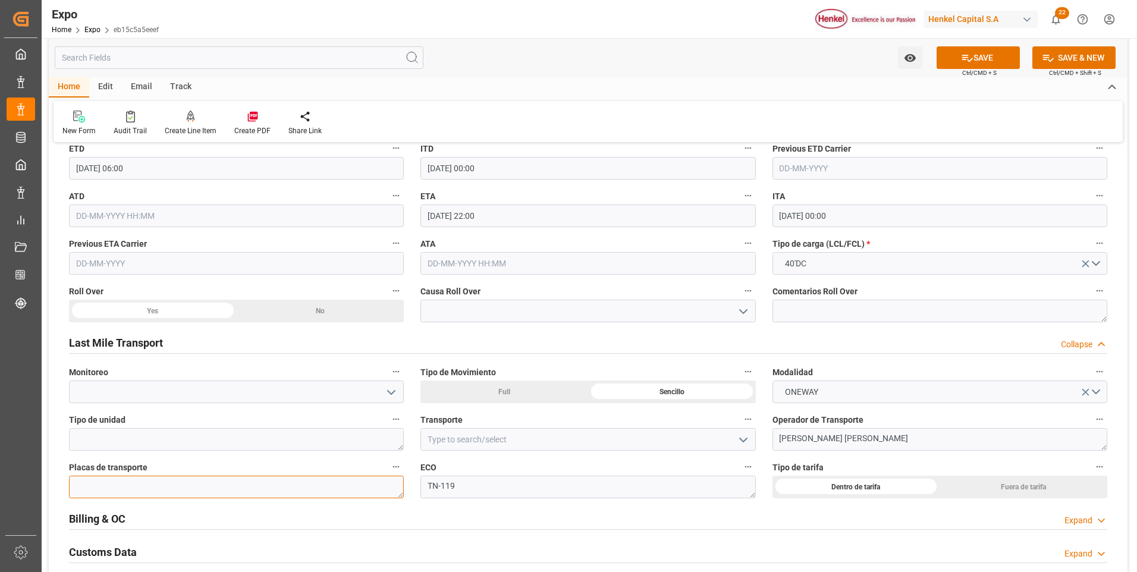
click at [227, 482] on textarea at bounding box center [236, 487] width 335 height 23
paste textarea "34A X1-W"
type textarea "34A X1-W"
click at [951, 61] on button "SAVE" at bounding box center [978, 57] width 83 height 23
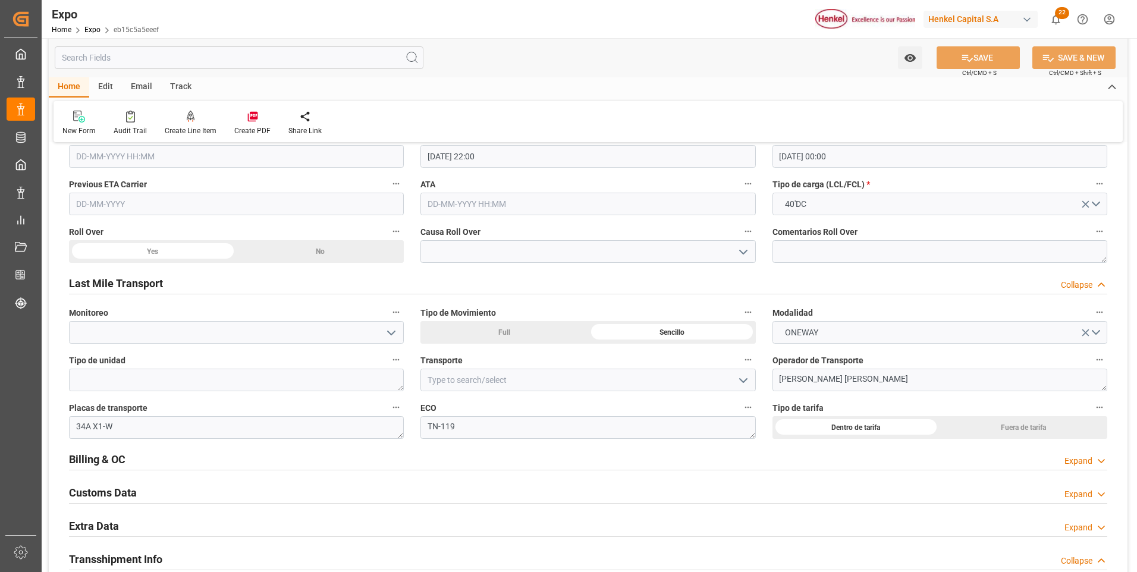
scroll to position [1785, 0]
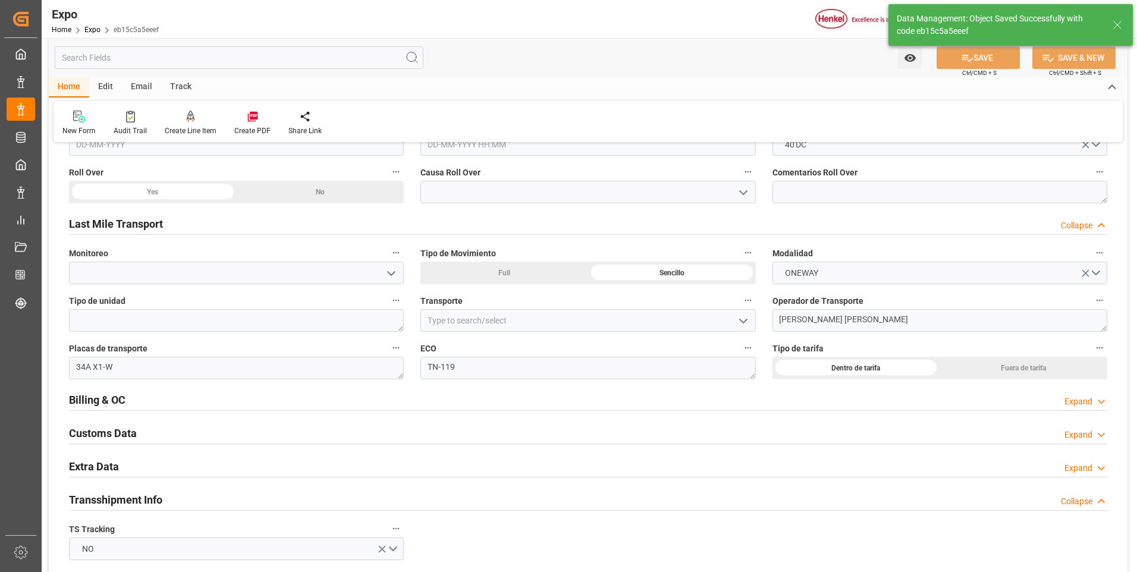
type textarea "[PERSON_NAME] [PERSON_NAME]"
type textarea "TN-119"
type textarea "[PERSON_NAME]"
type input "[DATE] 16:22"
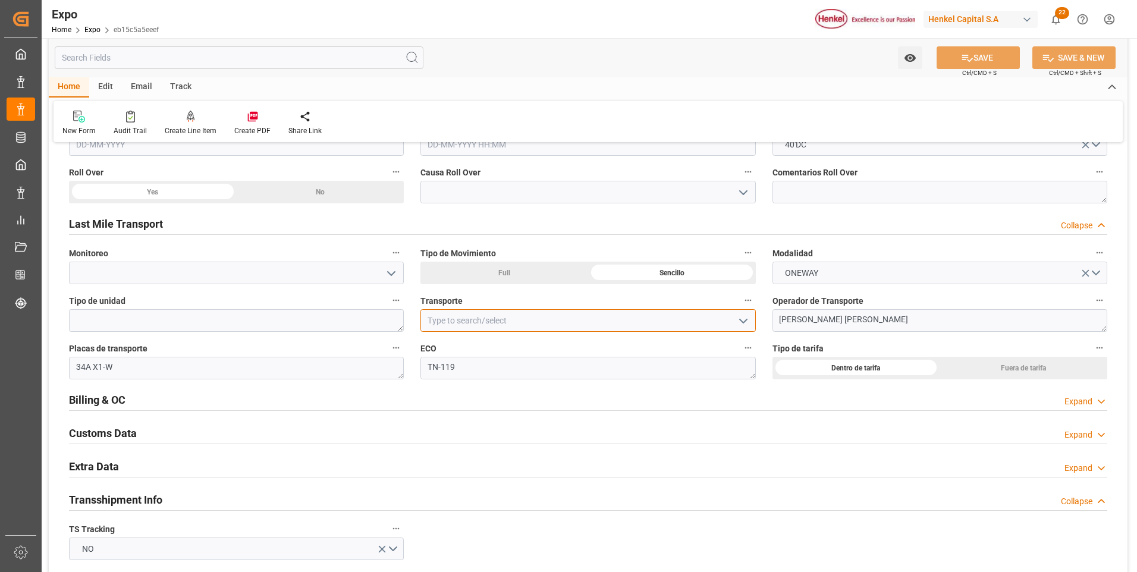
click at [463, 327] on input at bounding box center [588, 320] width 335 height 23
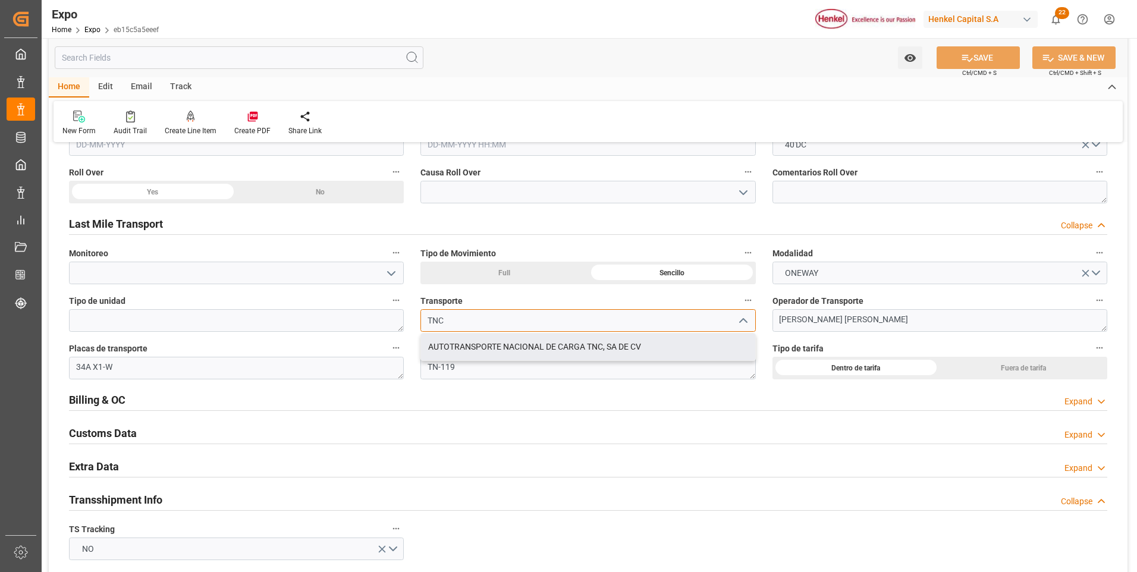
drag, startPoint x: 466, startPoint y: 346, endPoint x: 585, endPoint y: 311, distance: 124.1
click at [466, 346] on div "AUTOTRANSPORTE NACIONAL DE CARGA TNC, SA DE CV" at bounding box center [588, 347] width 334 height 27
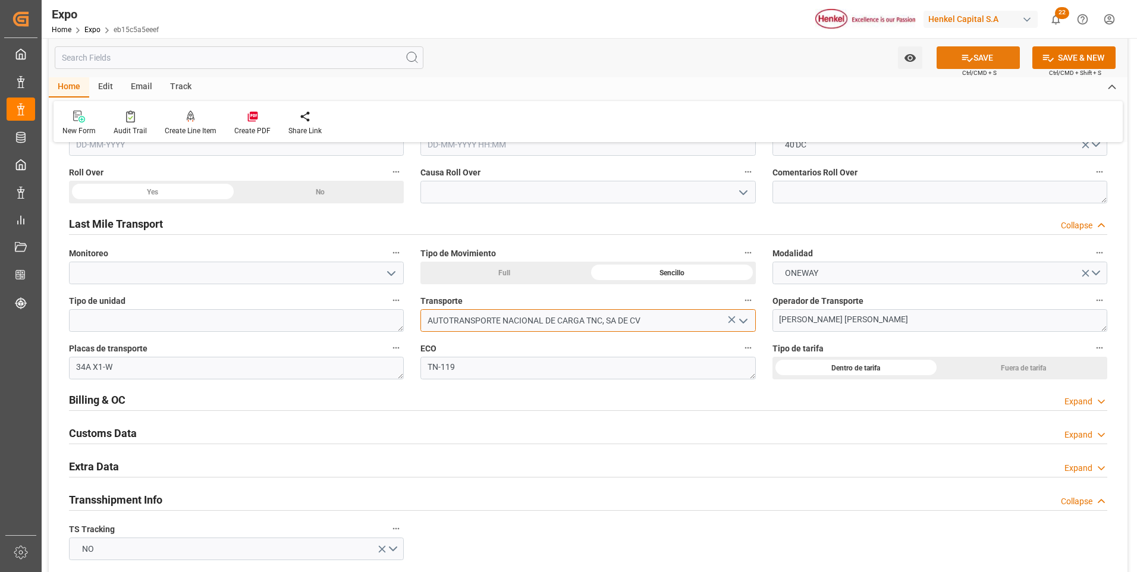
type input "AUTOTRANSPORTE NACIONAL DE CARGA TNC, SA DE CV"
click at [976, 58] on button "SAVE" at bounding box center [978, 57] width 83 height 23
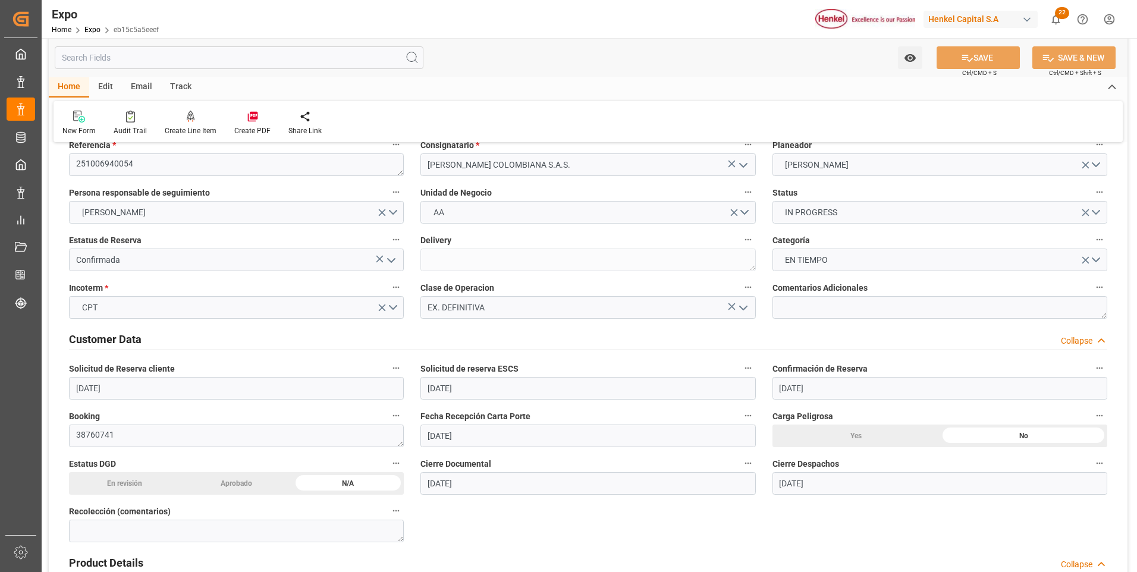
scroll to position [0, 0]
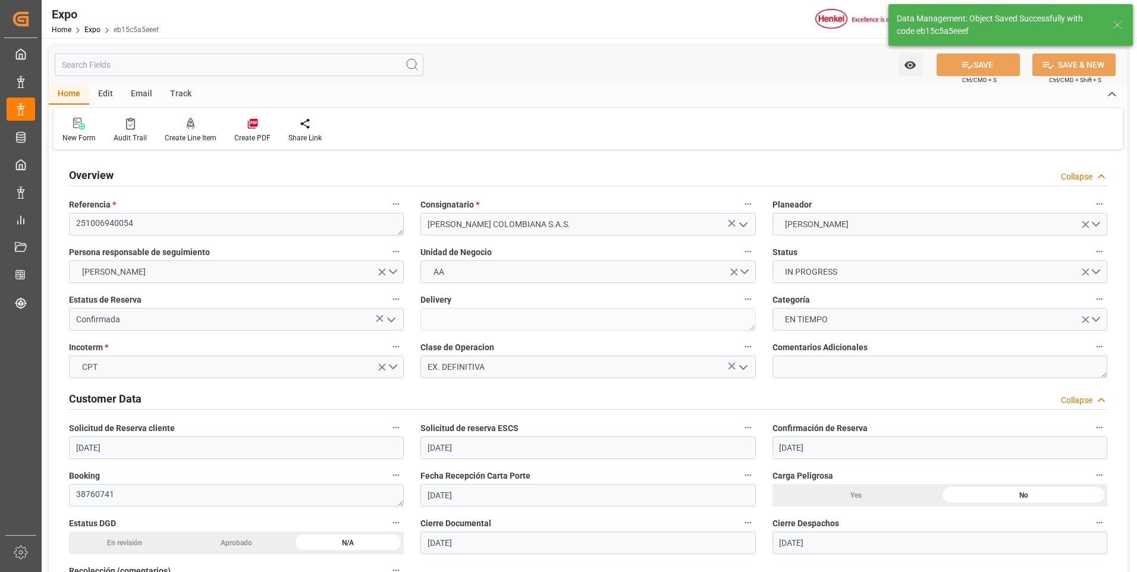
click at [187, 125] on icon at bounding box center [191, 124] width 8 height 12
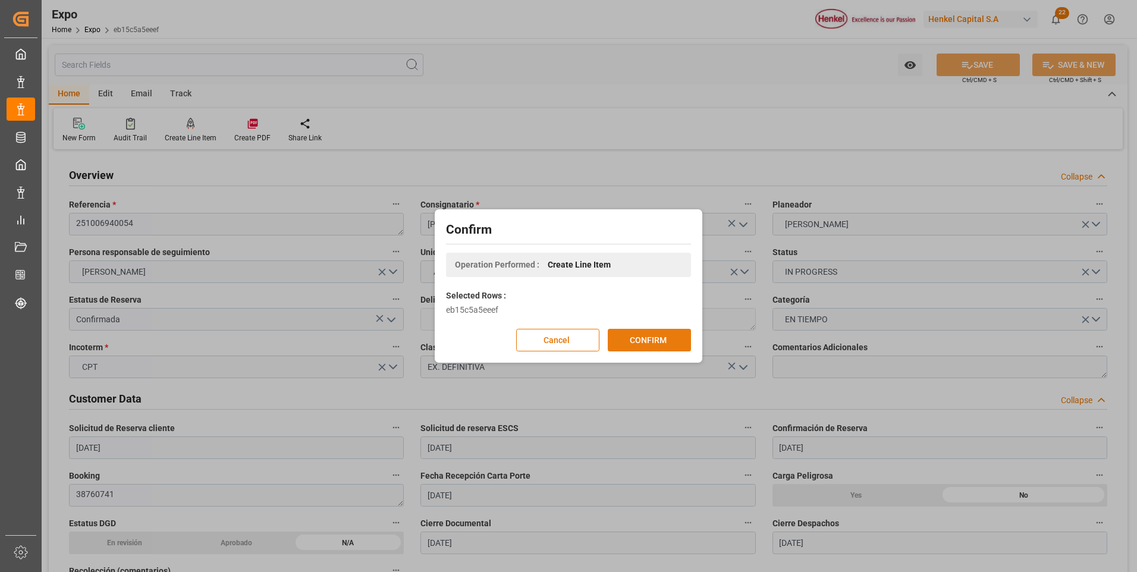
click at [643, 343] on button "CONFIRM" at bounding box center [649, 340] width 83 height 23
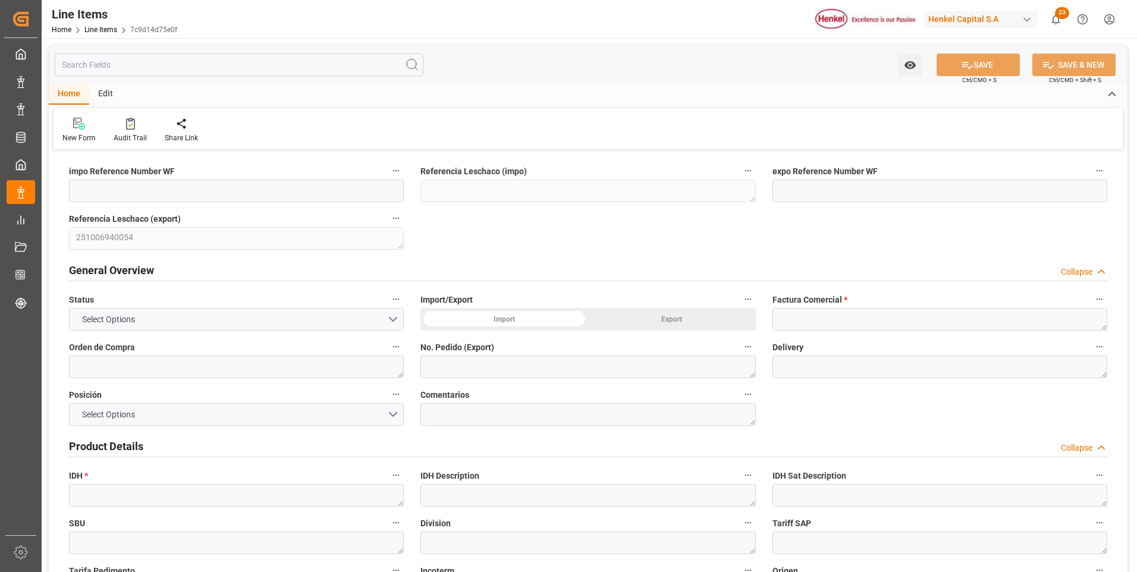
type input "[DATE] 16:22"
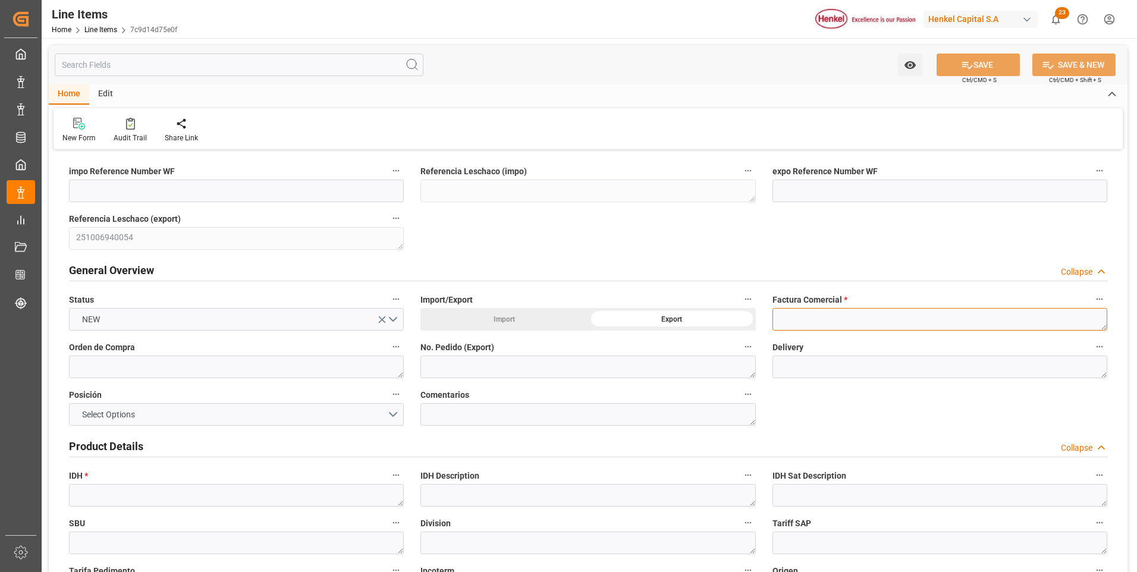
click at [810, 323] on textarea at bounding box center [940, 319] width 335 height 23
paste textarea "9912123433"
type textarea "9912123433"
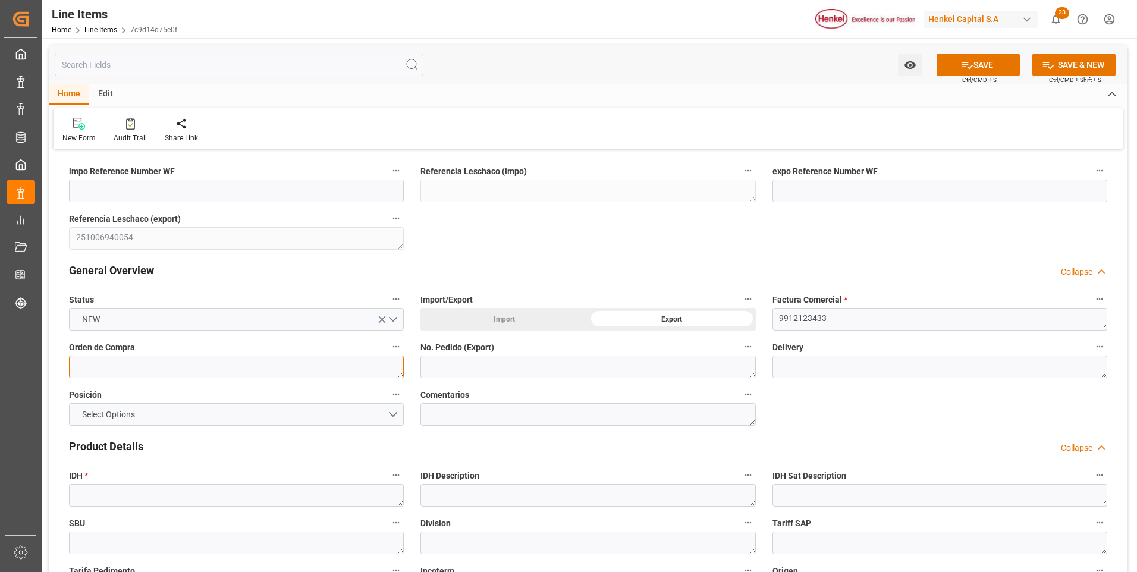
click at [217, 362] on textarea at bounding box center [236, 367] width 335 height 23
paste textarea "4578203386"
type textarea "4578203386"
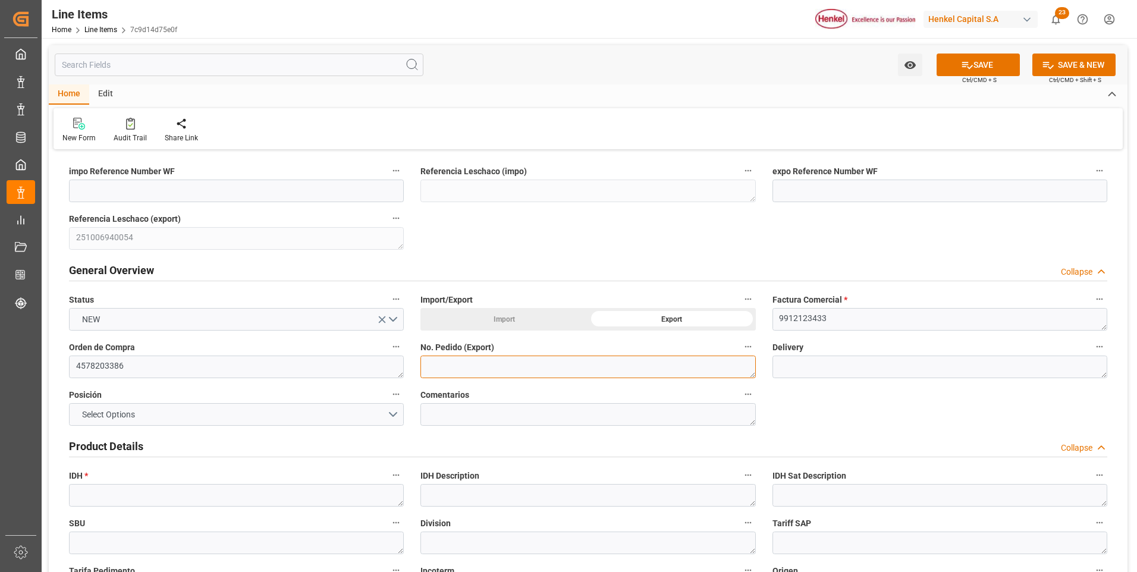
click at [446, 371] on textarea at bounding box center [588, 367] width 335 height 23
paste textarea "4578203386"
type textarea "4578203386"
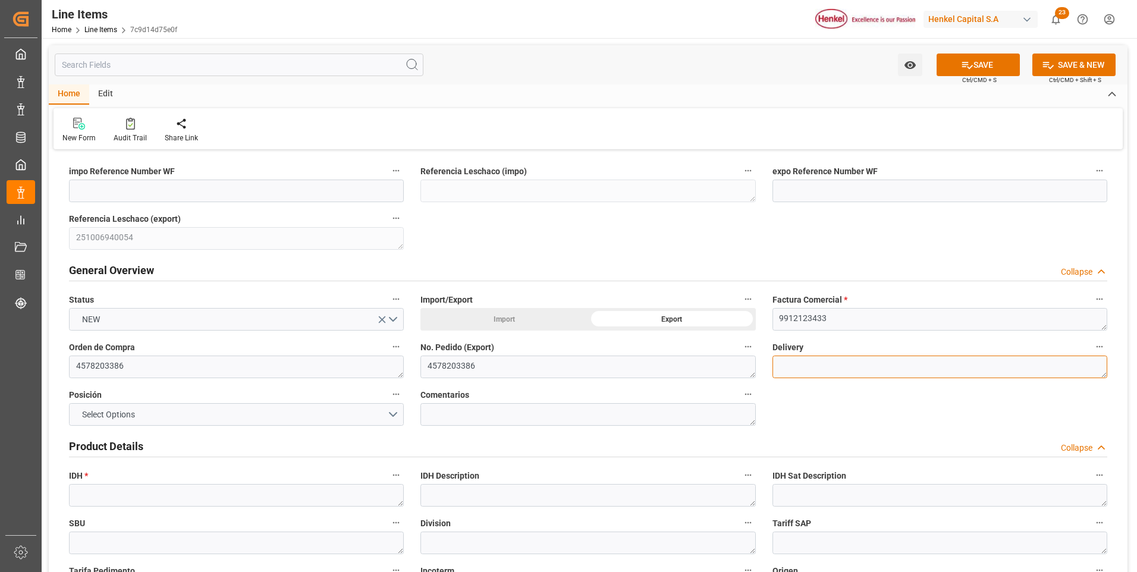
click at [788, 362] on textarea at bounding box center [940, 367] width 335 height 23
paste textarea "996190911"
type textarea "996190911"
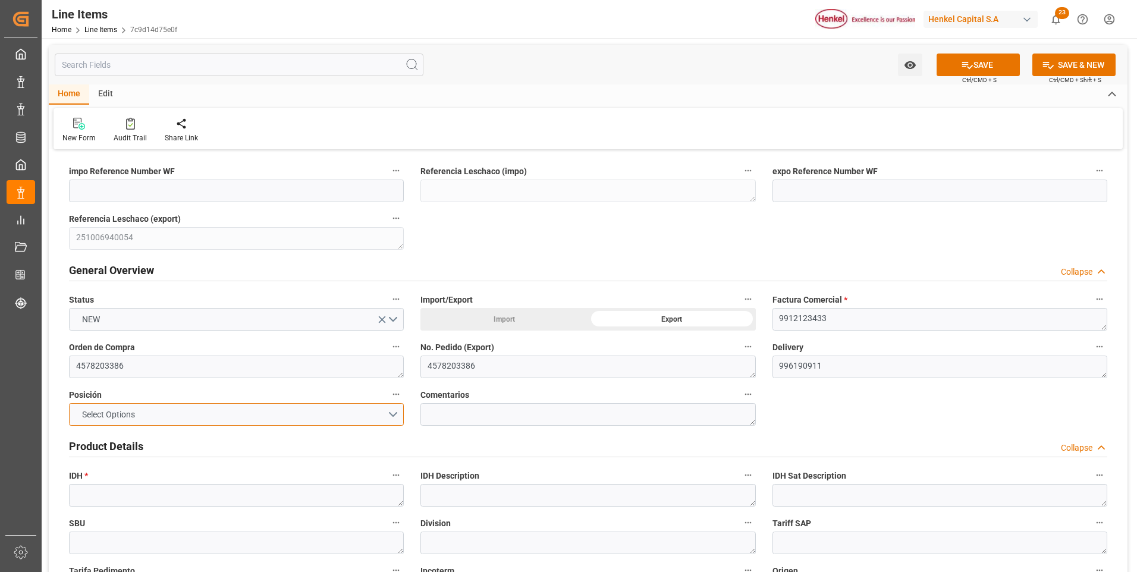
click at [390, 418] on button "Select Options" at bounding box center [236, 414] width 335 height 23
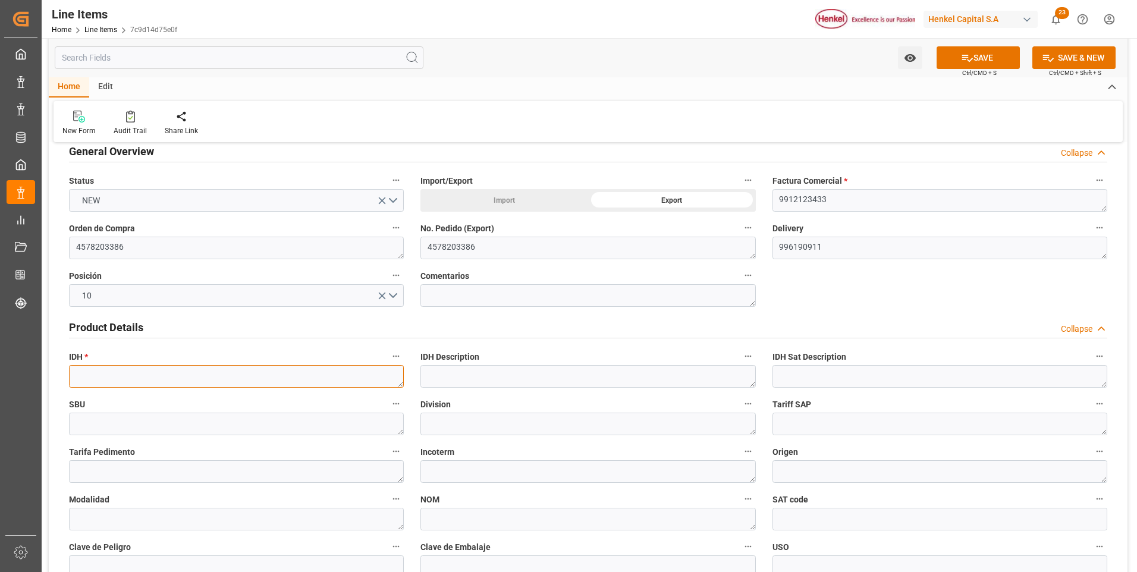
click at [175, 378] on textarea at bounding box center [236, 376] width 335 height 23
paste textarea "2286009"
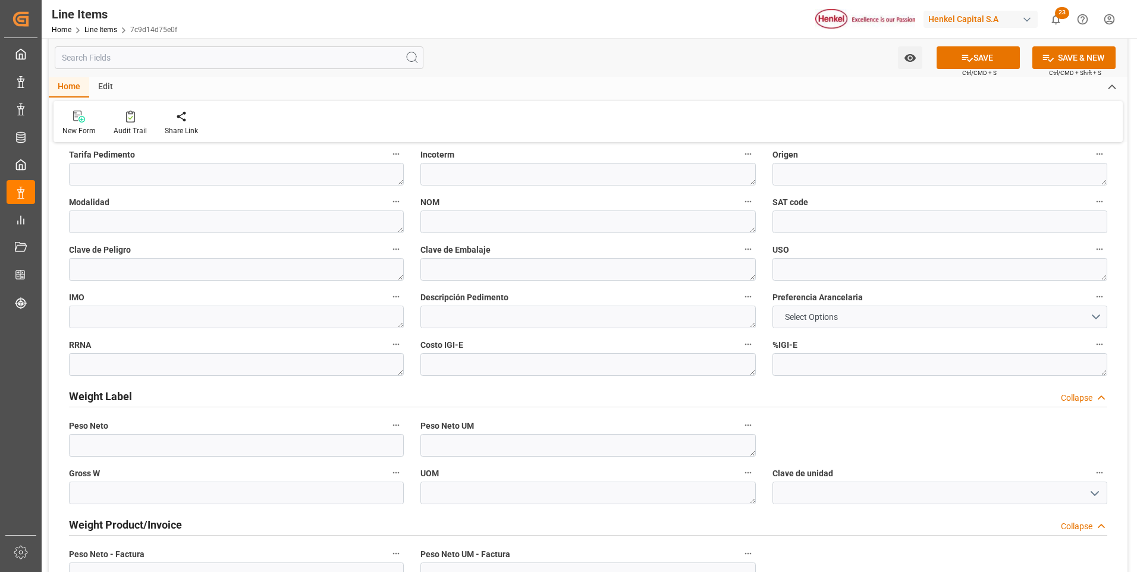
scroll to position [476, 0]
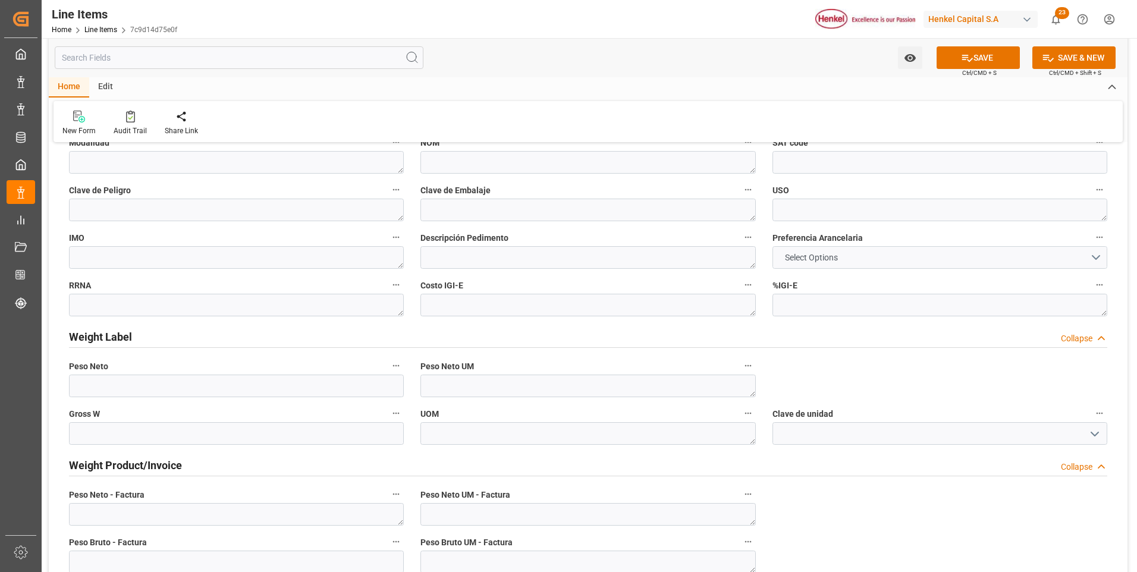
type textarea "2286009"
click at [869, 251] on button "Select Options" at bounding box center [940, 257] width 335 height 23
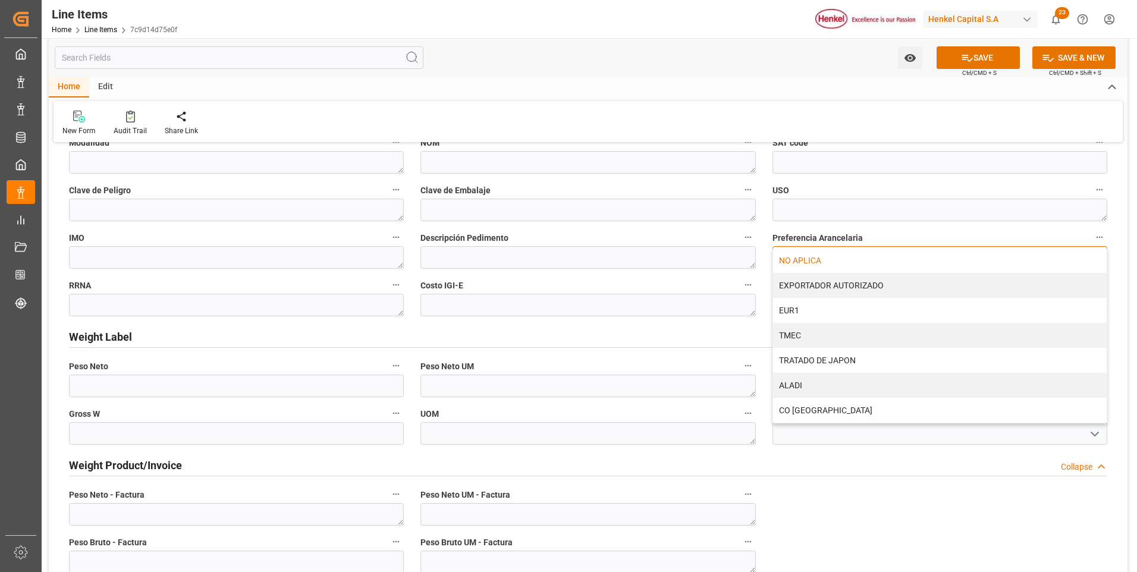
click at [869, 252] on div "NO APLICA" at bounding box center [940, 260] width 334 height 25
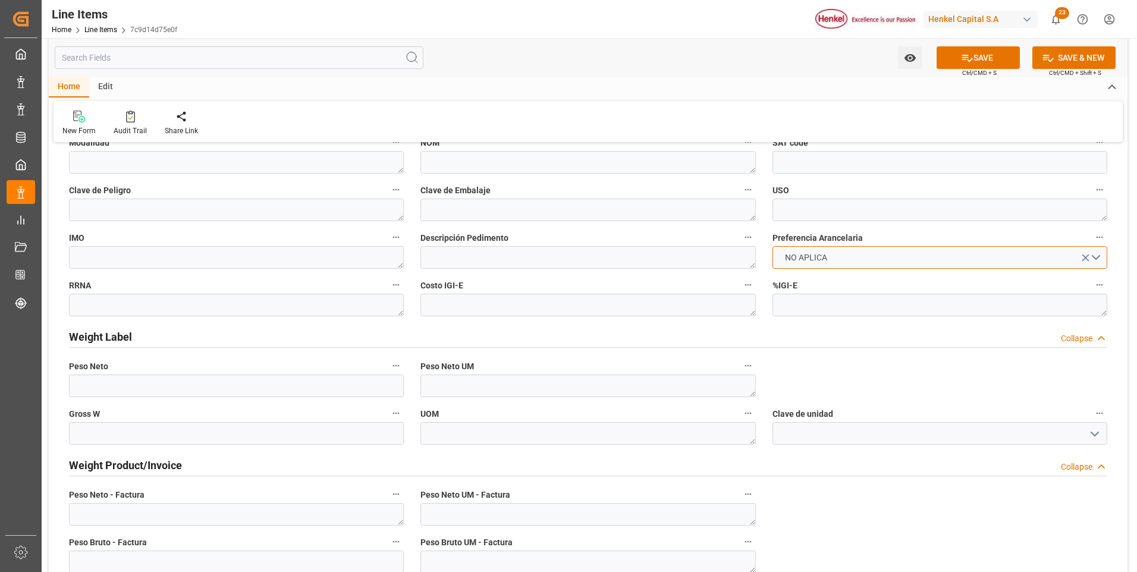
scroll to position [654, 0]
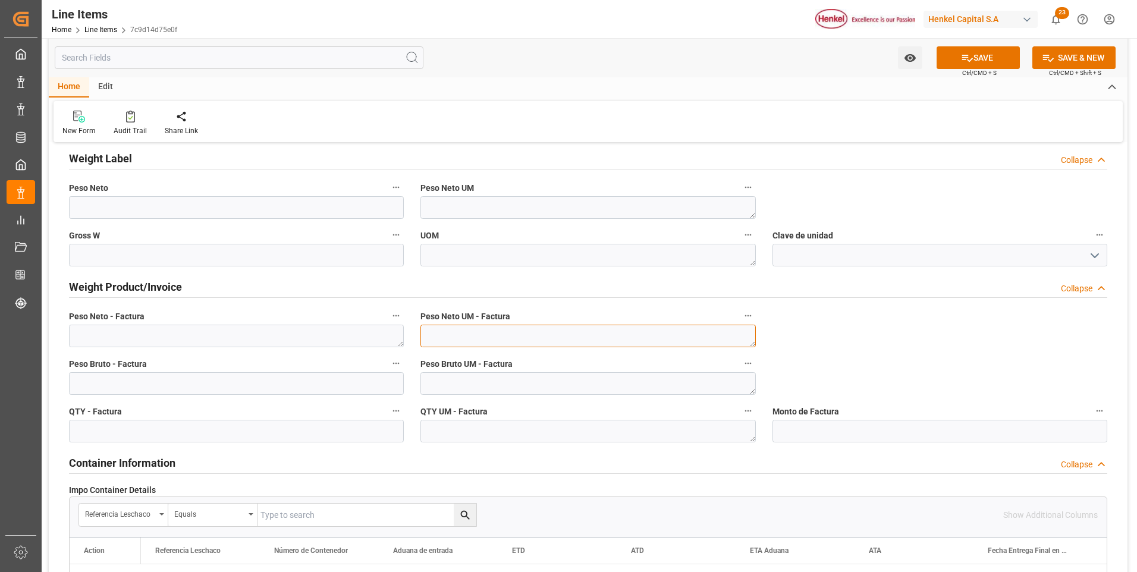
click at [463, 339] on textarea at bounding box center [588, 336] width 335 height 23
type textarea "KG"
click at [458, 383] on textarea at bounding box center [588, 383] width 335 height 23
type textarea "KG"
click at [483, 428] on textarea at bounding box center [588, 431] width 335 height 23
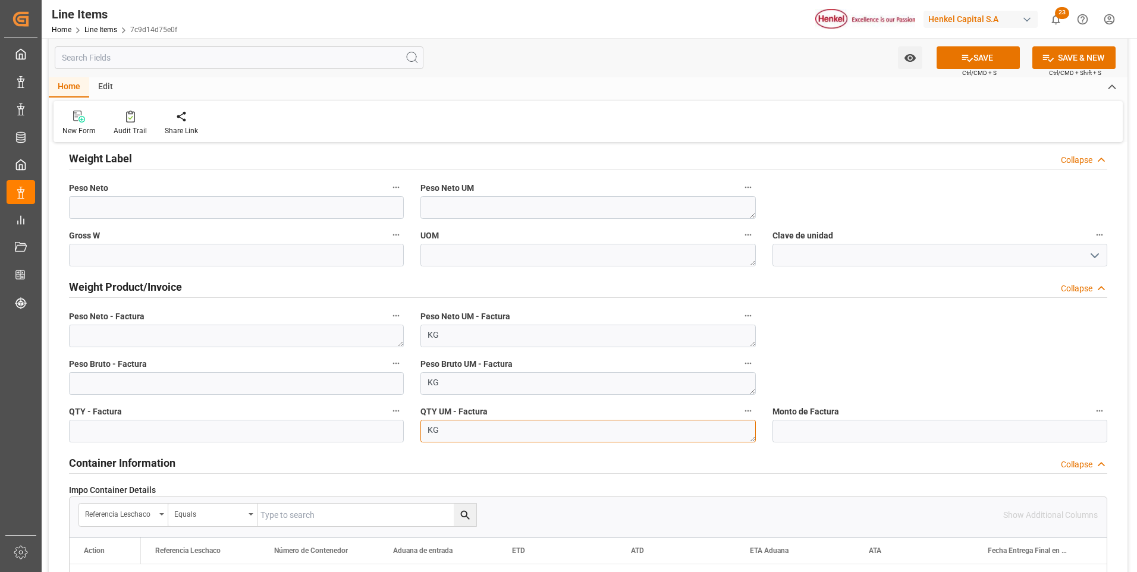
type textarea "KG"
click at [261, 341] on textarea at bounding box center [236, 336] width 335 height 23
paste textarea "5.520,000"
type textarea "5.520,000"
click at [255, 382] on input "text" at bounding box center [236, 383] width 335 height 23
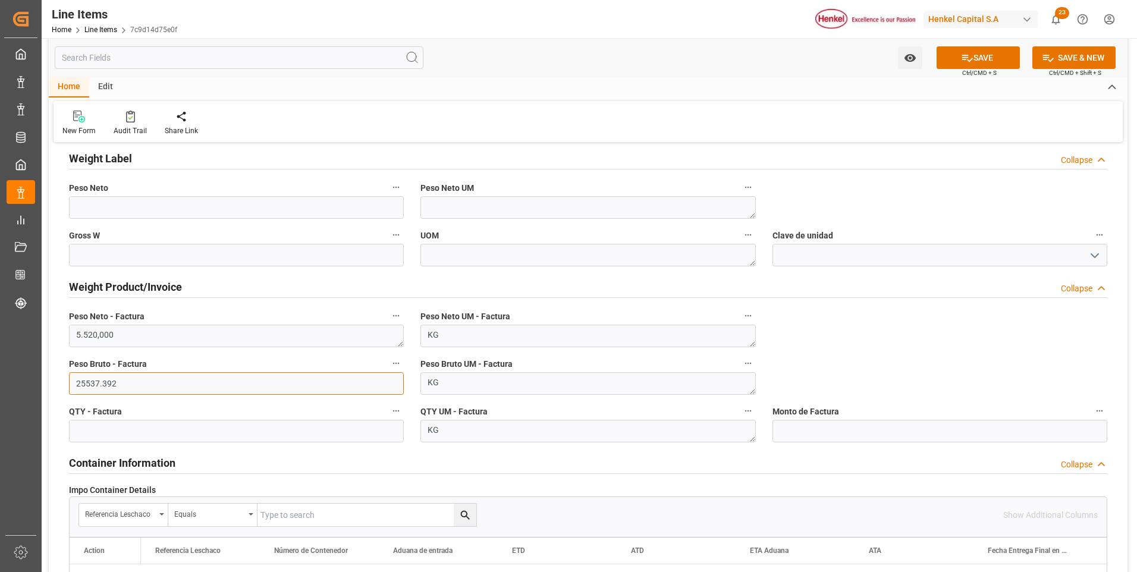
type input "25537.392"
click at [245, 425] on input "text" at bounding box center [236, 431] width 335 height 23
type input "5520"
click at [945, 61] on button "SAVE" at bounding box center [978, 57] width 83 height 23
type textarea "AQUENCE TACK 518-3342 DR EX"
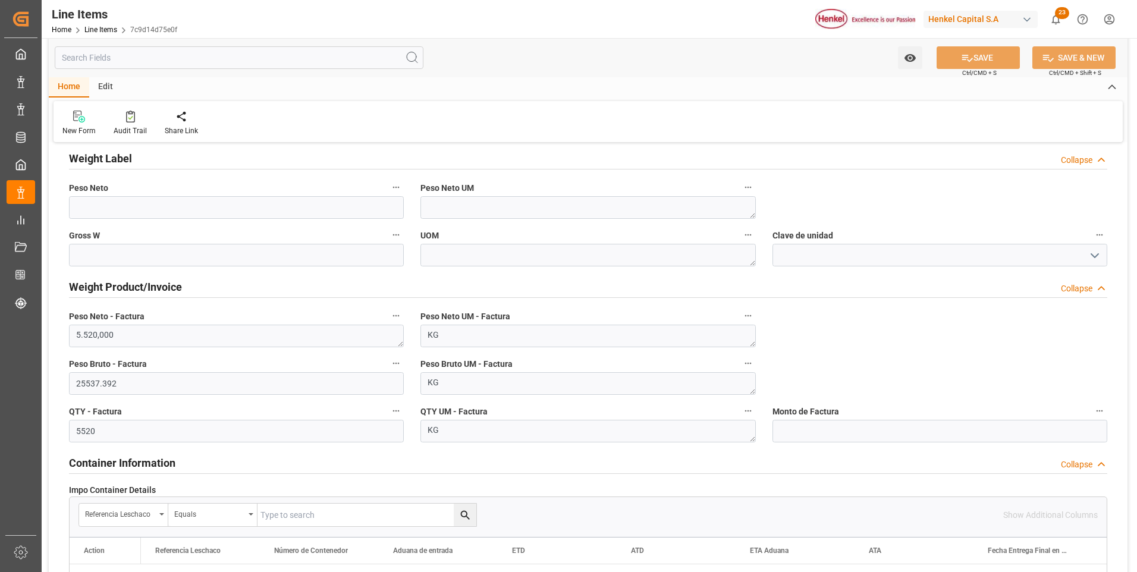
type textarea "APC"
type textarea "Marítimo"
type input "31201600"
type textarea "1A2"
type textarea "KG"
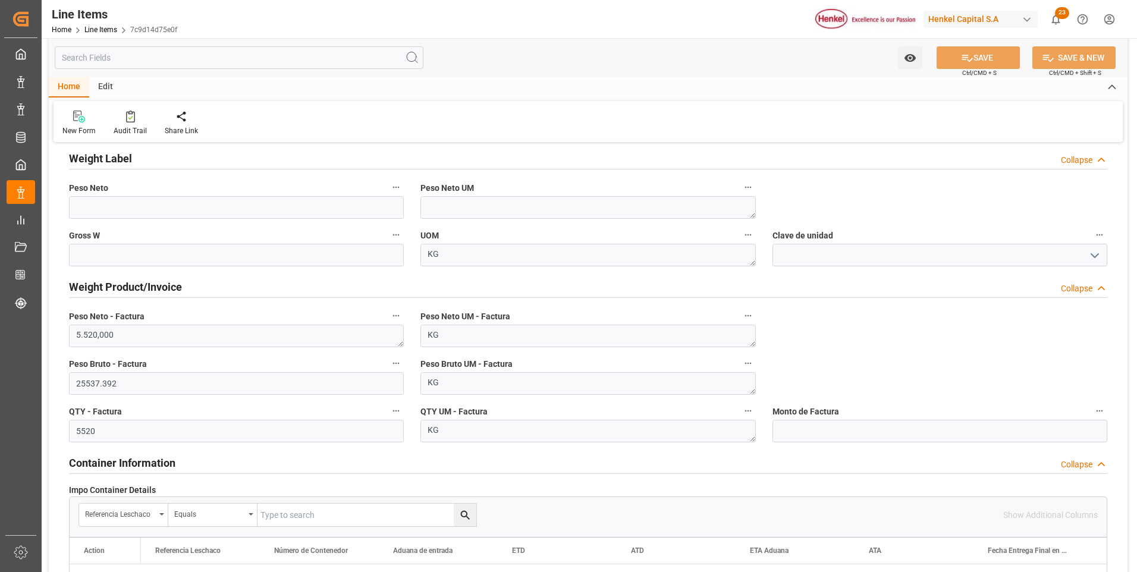
type input "1.087"
click at [828, 435] on input "text" at bounding box center [940, 431] width 335 height 23
type input "10271.01"
click at [955, 67] on button "SAVE" at bounding box center [978, 57] width 83 height 23
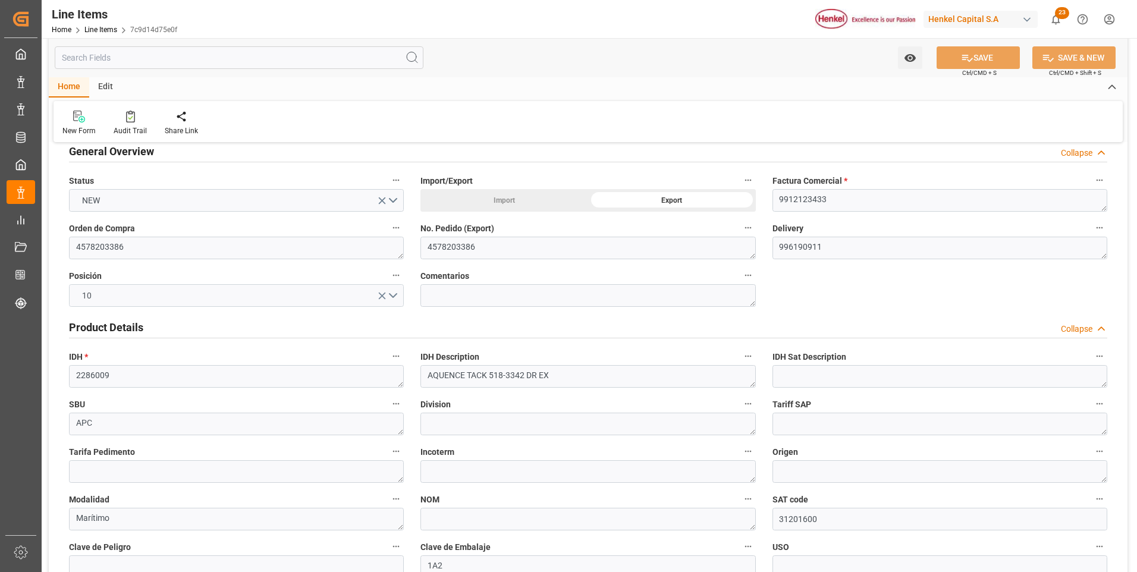
scroll to position [0, 0]
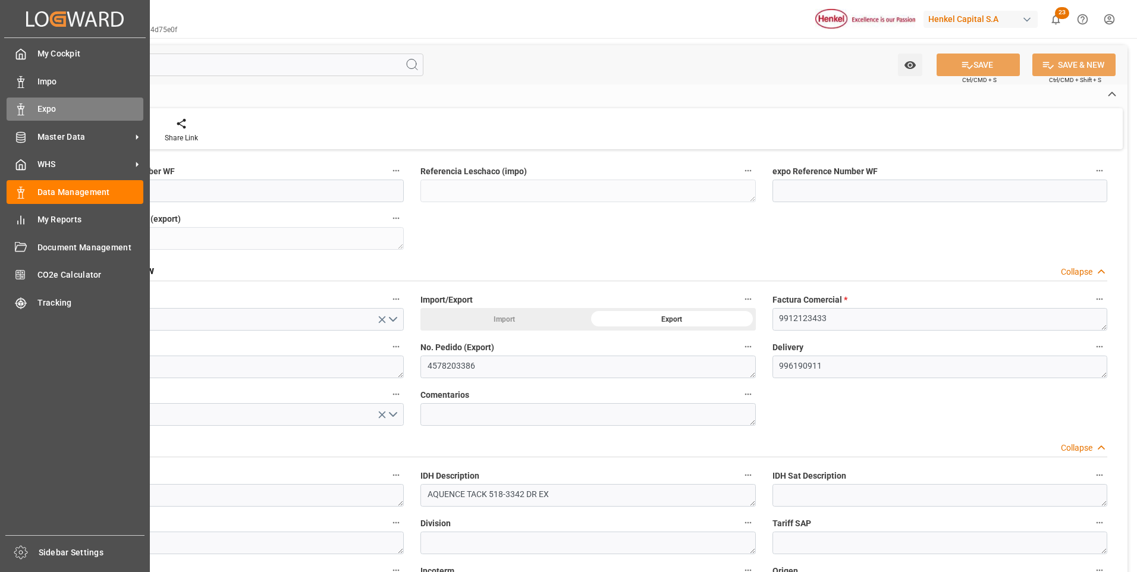
click at [20, 102] on div "Expo Expo" at bounding box center [75, 109] width 137 height 23
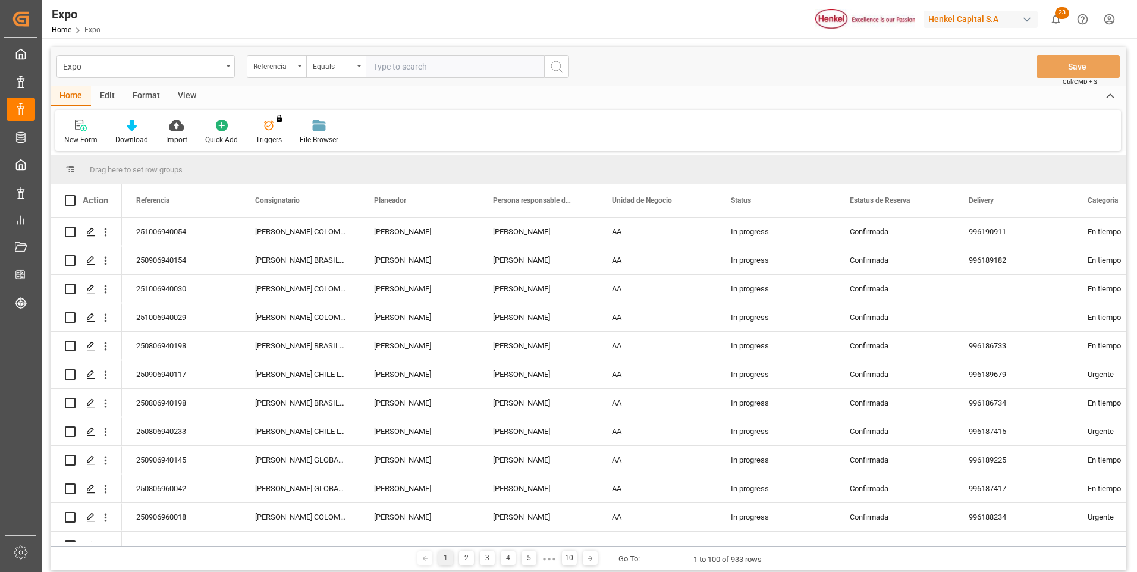
paste input "251006940054"
type input "251006940054"
click at [568, 65] on button "search button" at bounding box center [556, 66] width 25 height 23
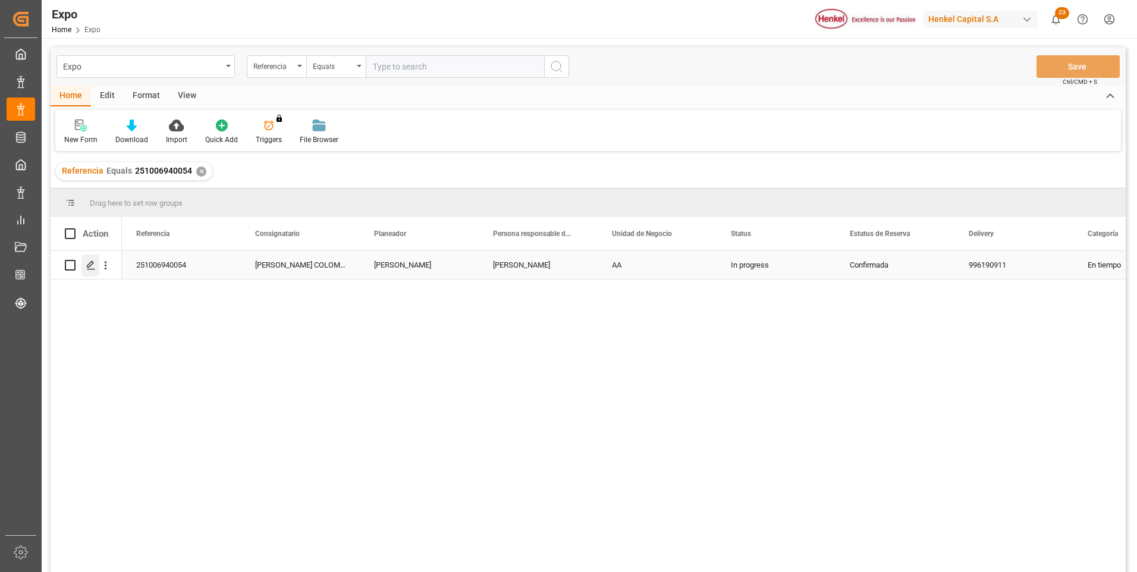
click at [93, 264] on icon "Press SPACE to select this row." at bounding box center [91, 266] width 10 height 10
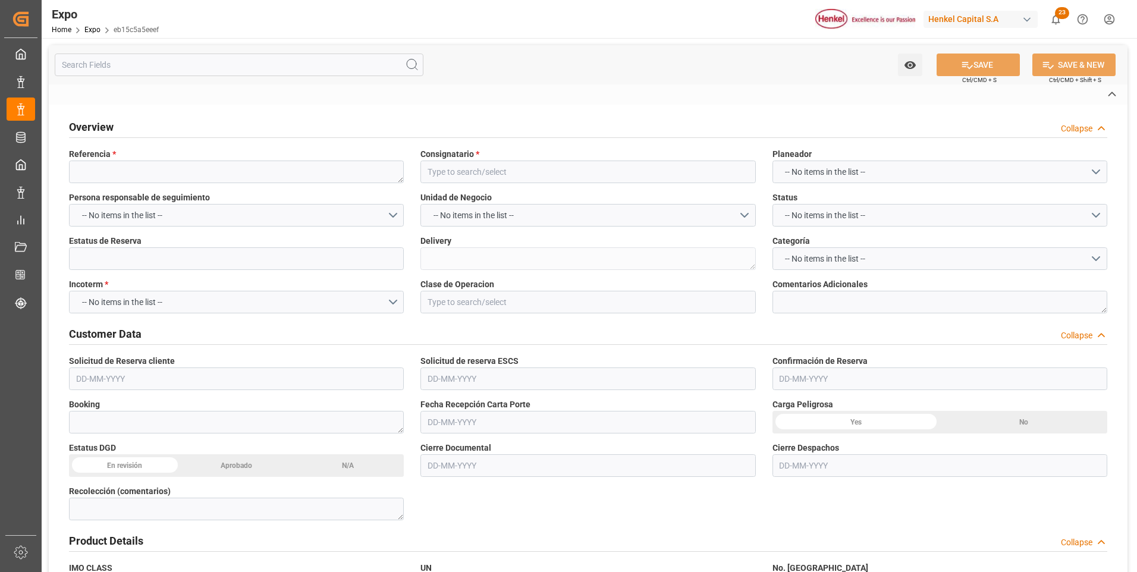
type textarea "251006940054"
type input "[PERSON_NAME] COLOMBIANA S.A.S."
type input "Confirmada"
type textarea "996190911"
type input "EX. DEFINITIVA"
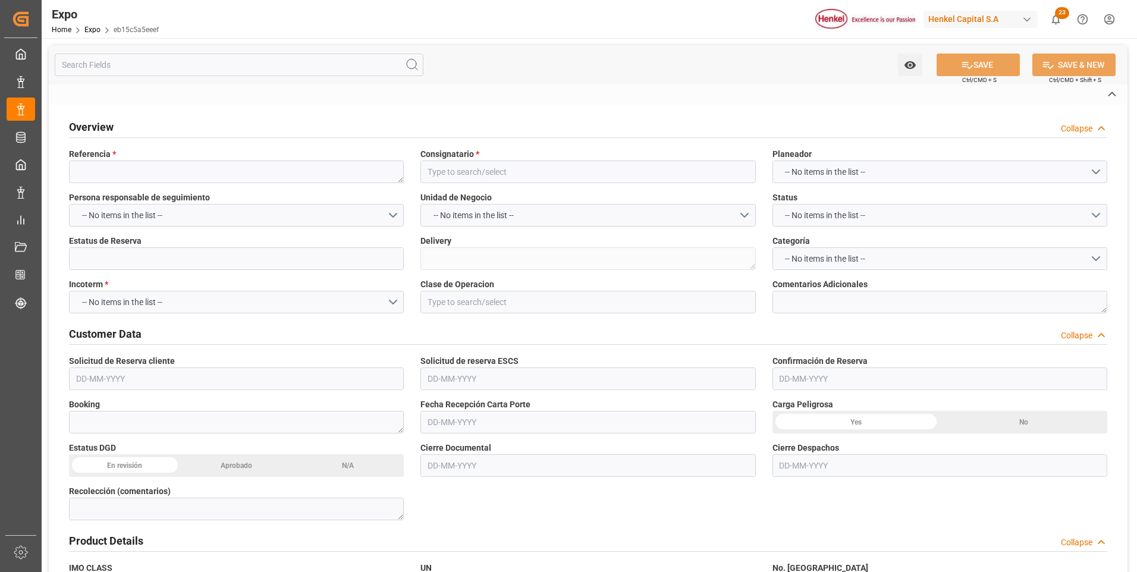
type textarea "38760741"
type textarea "3721740"
type textarea "TCLU4135050"
type input "Toluca"
type textarea "25 16 3108 5004202"
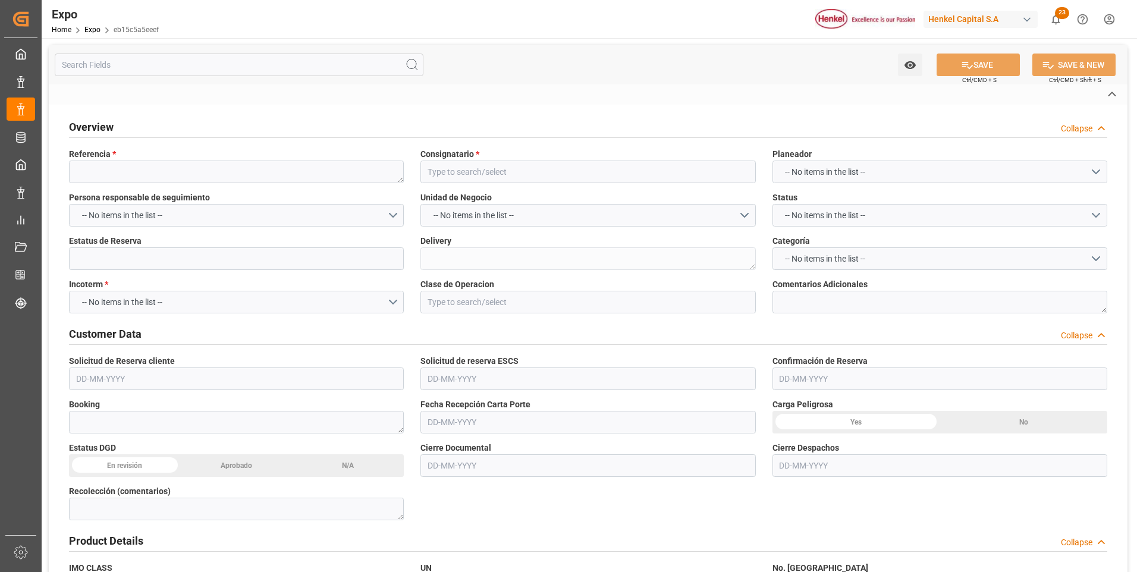
type input "YOKOHAMA EXPRESS"
type textarea "2534E"
type input "Hapag [PERSON_NAME]"
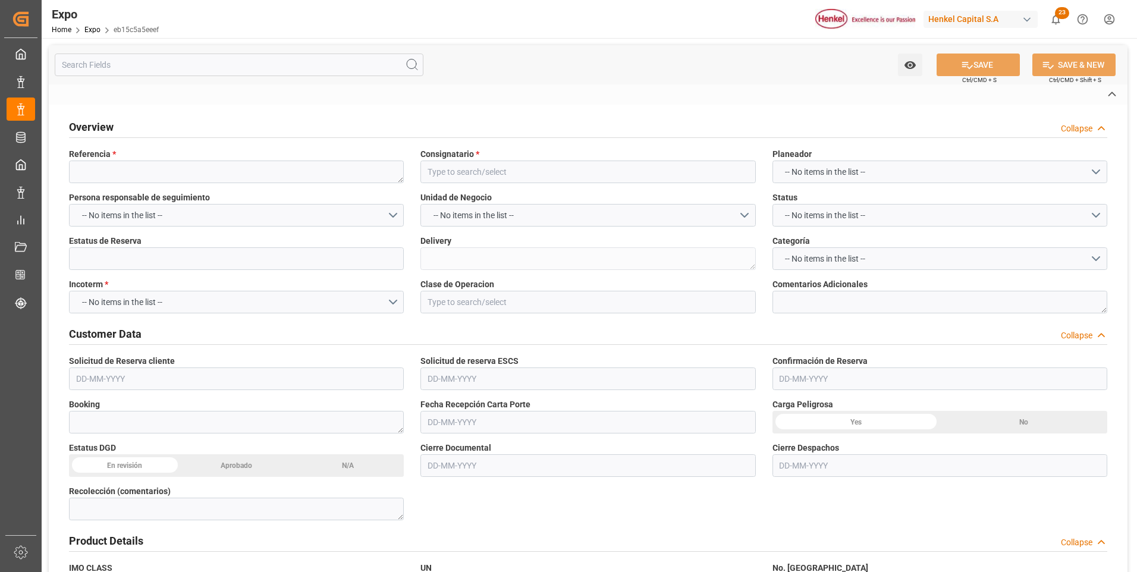
type input "HLCU"
type input "Manzanillo"
type input "[PERSON_NAME]"
type input "AUTOTRANSPORTE NACIONAL DE CARGA TNC, SA DE CV"
type textarea "[PERSON_NAME] [PERSON_NAME]"
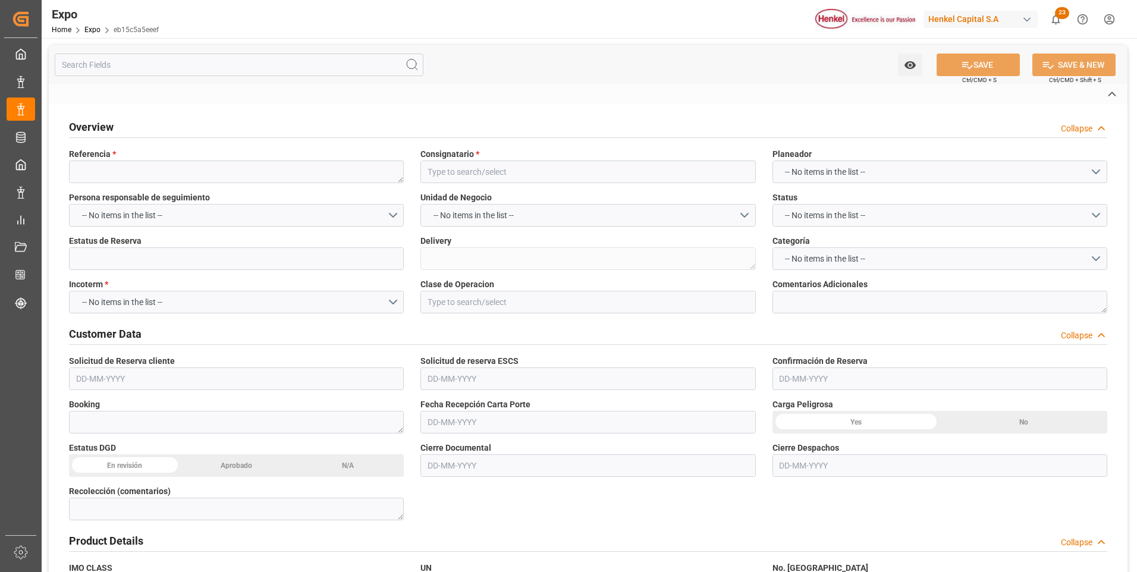
type textarea "34A X1-W"
type textarea "TN-119"
type textarea "[PERSON_NAME]"
type input "VESSEL"
type input "TRUCK"
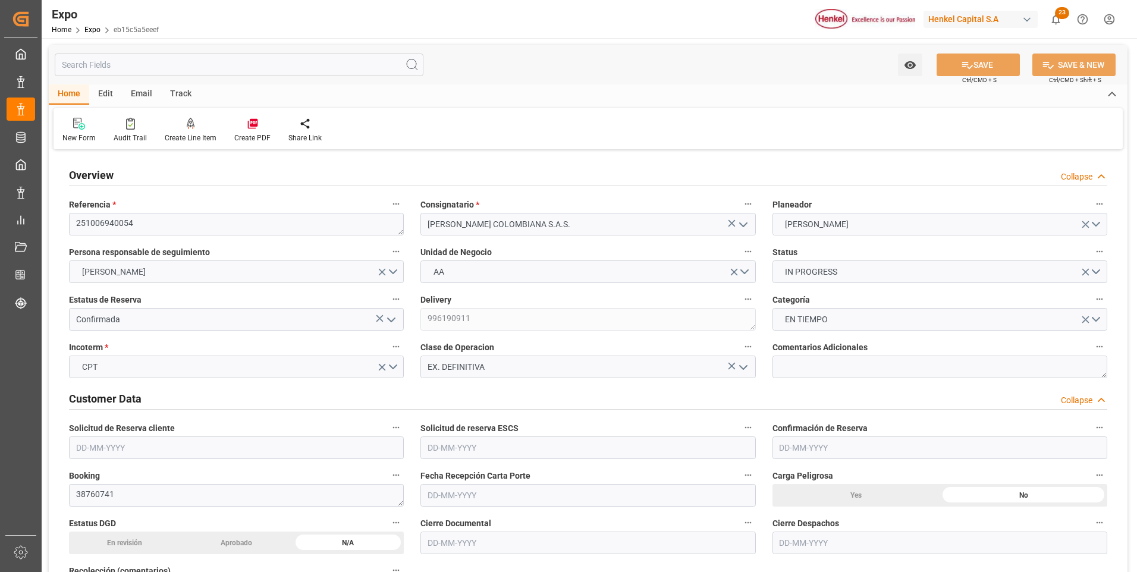
type input "19520"
type input "20917.286"
type input "20"
type input "9630418"
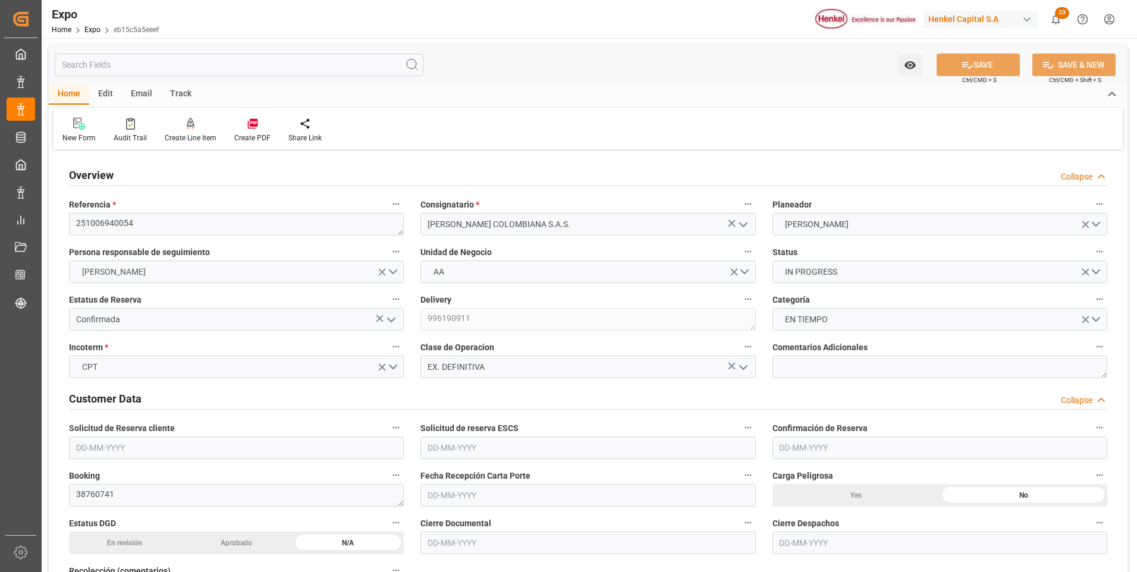
type input "MXZLO"
type input "COBUN"
type input "[DATE]"
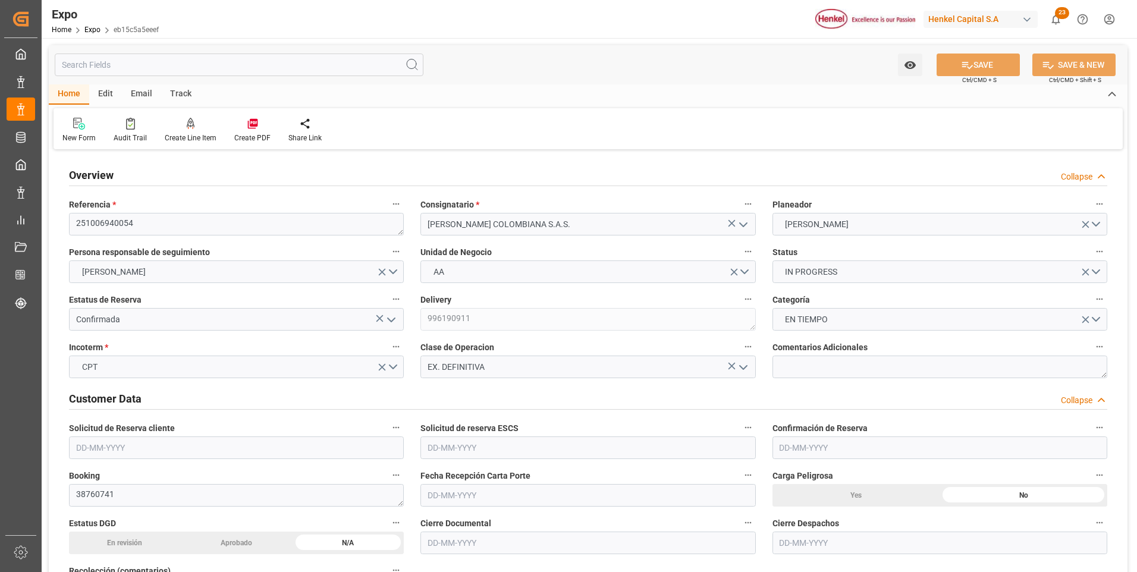
type input "[DATE]"
type input "[DATE] 00:00"
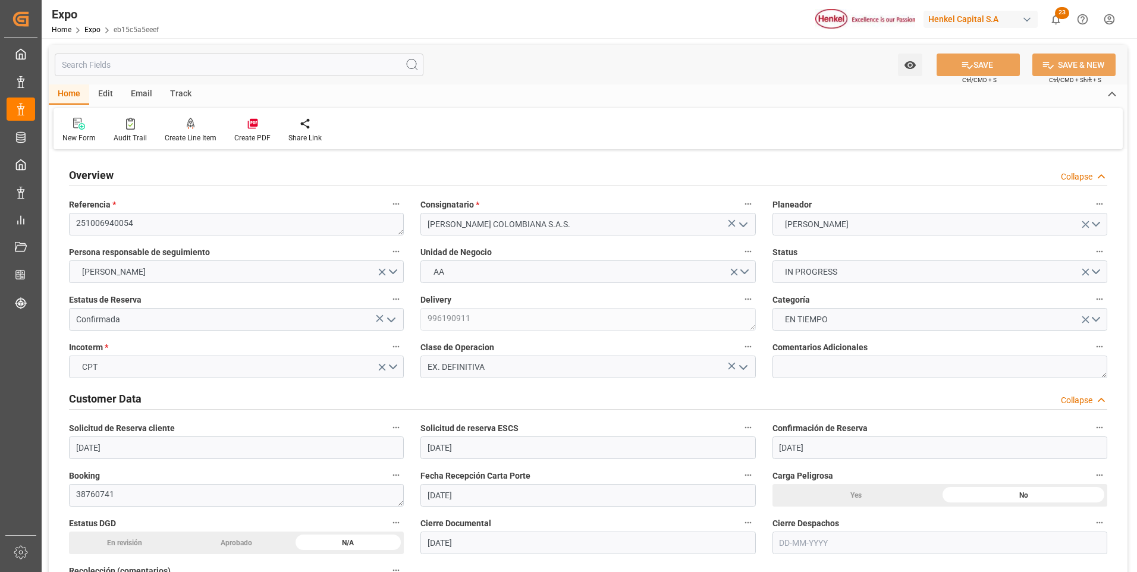
type input "[DATE]"
type input "[DATE] 02:13"
type input "[DATE]"
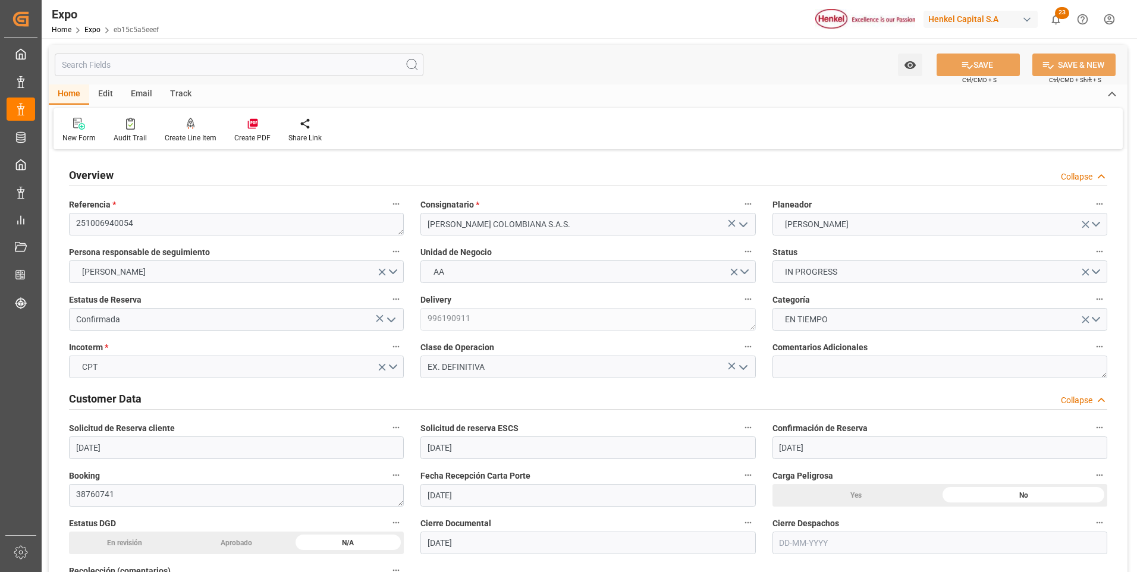
type input "[DATE]"
type input "[DATE] 06:00"
type input "[DATE] 00:00"
type input "[DATE] 22:00"
type input "[DATE] 00:00"
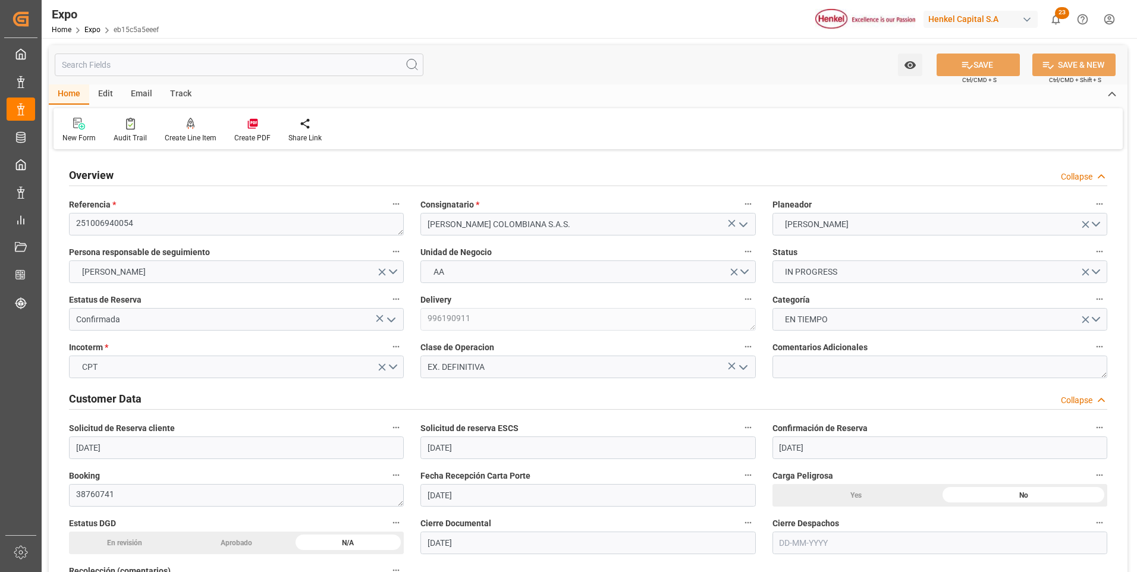
type input "[DATE] 16:22"
type input "[DATE] 06:00"
type input "[DATE] 22:00"
type input "[DATE] 08:41"
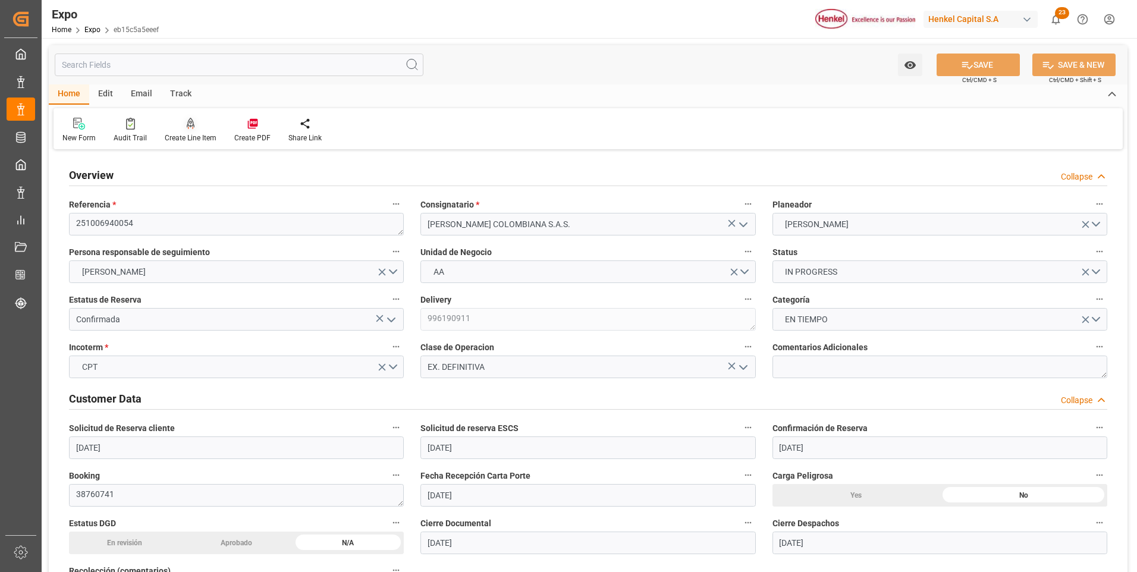
click at [192, 123] on icon at bounding box center [191, 123] width 8 height 10
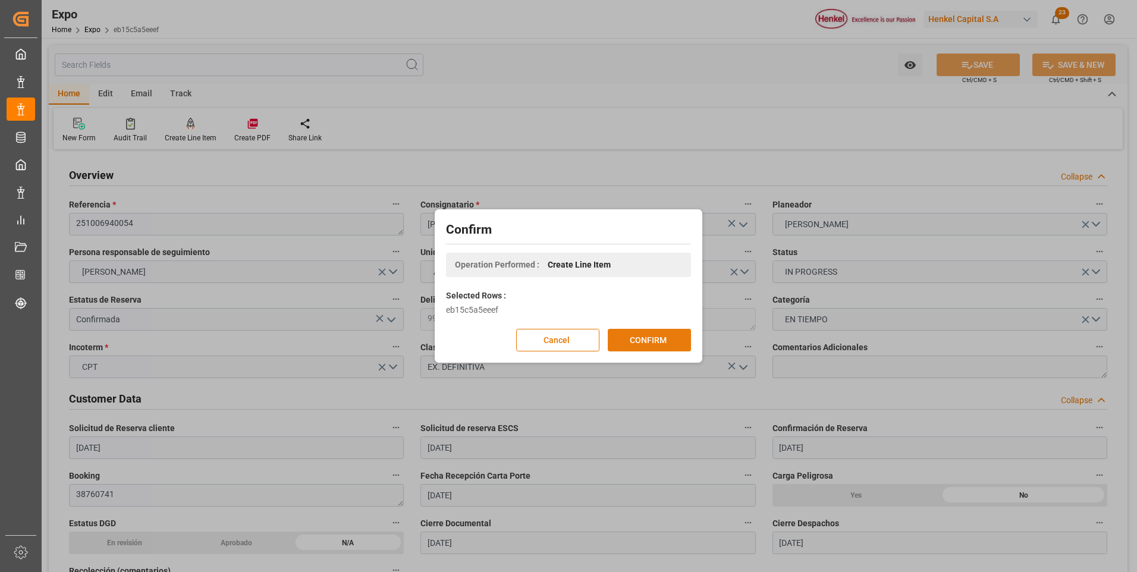
click at [621, 340] on button "CONFIRM" at bounding box center [649, 340] width 83 height 23
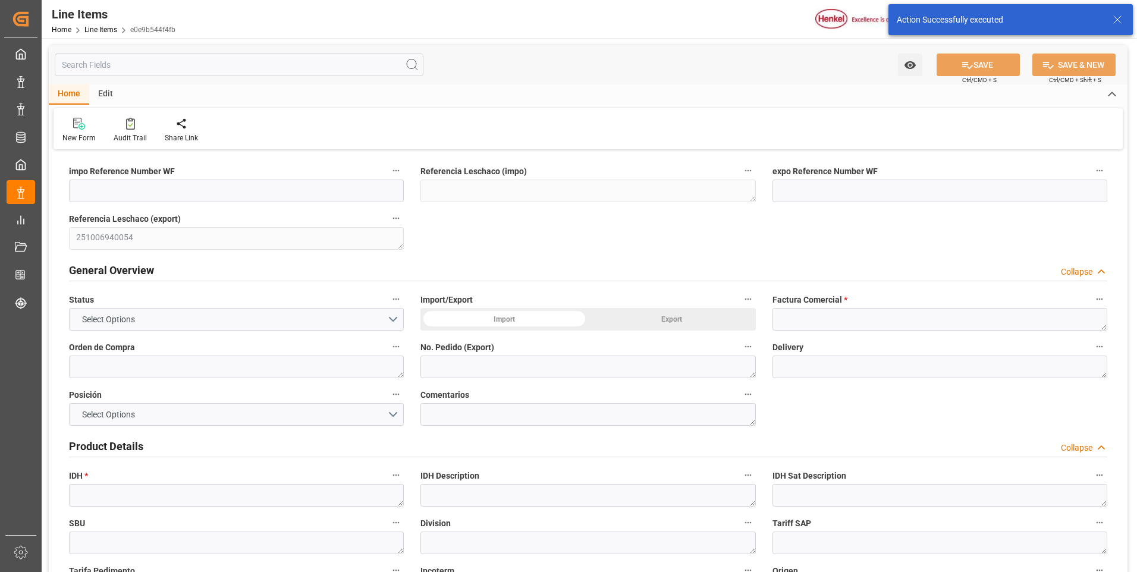
type input "22-09-2025 16:26"
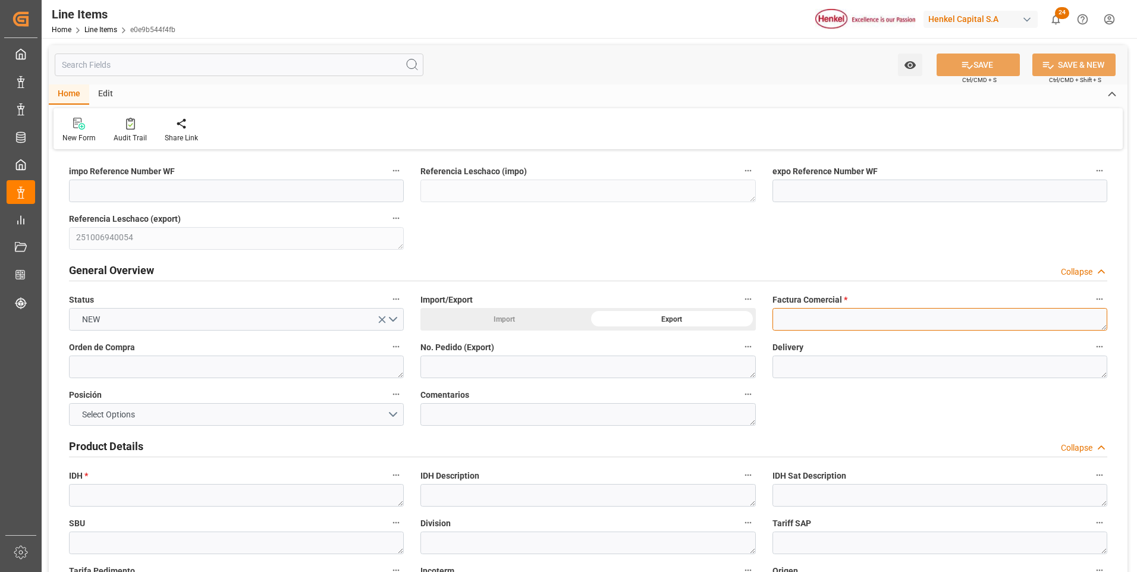
click at [819, 321] on textarea at bounding box center [940, 319] width 335 height 23
paste textarea "9912123434"
type textarea "9912123434"
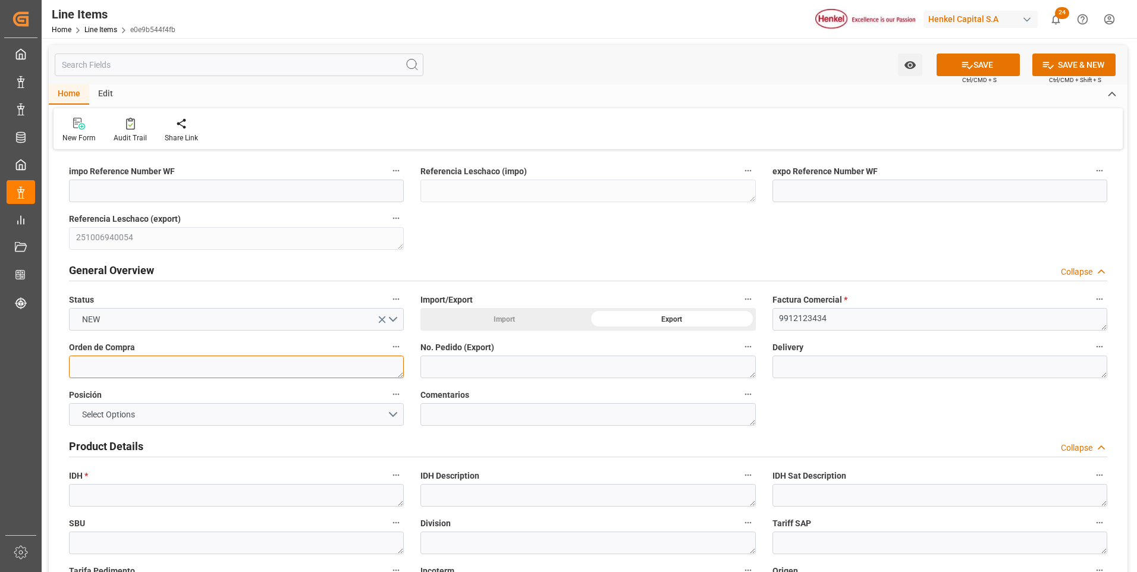
click at [213, 366] on textarea at bounding box center [236, 367] width 335 height 23
paste textarea "4578337401"
type textarea "4578337401"
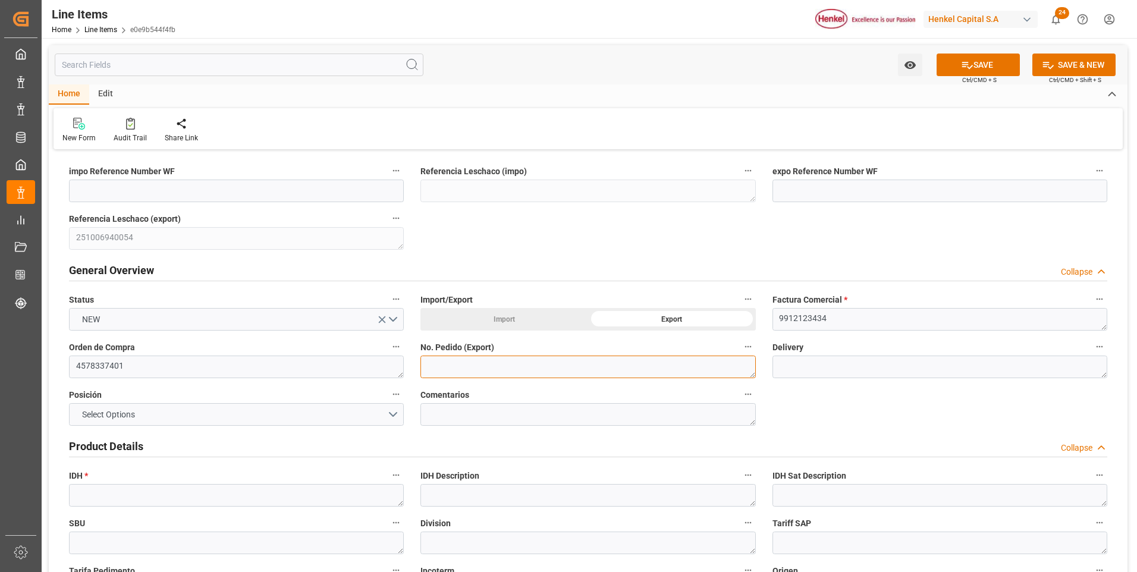
click at [454, 371] on textarea at bounding box center [588, 367] width 335 height 23
paste textarea "4578337401"
type textarea "4578337401"
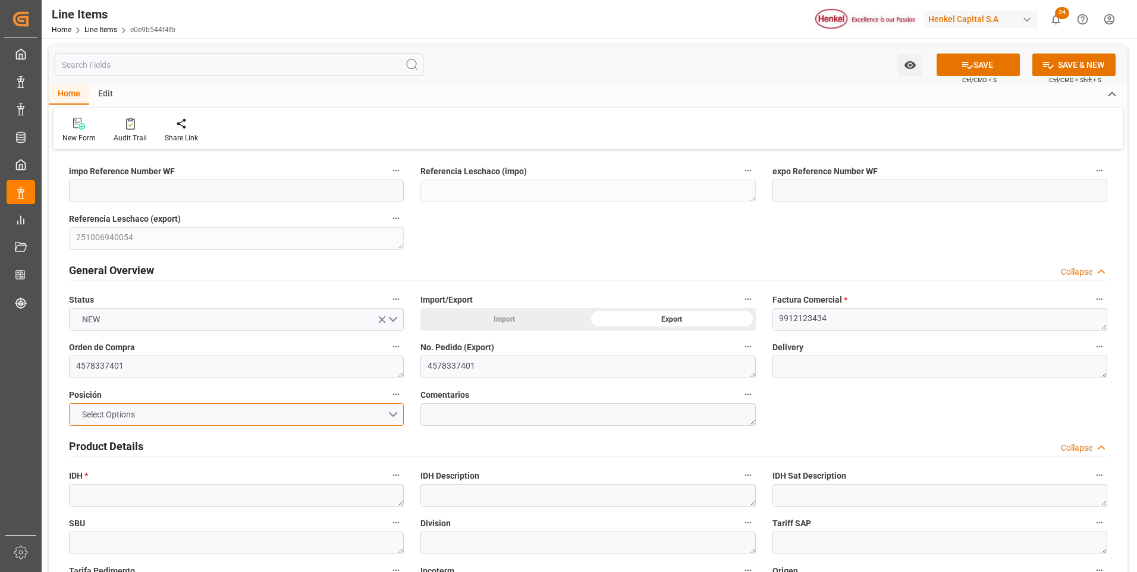
click at [387, 412] on button "Select Options" at bounding box center [236, 414] width 335 height 23
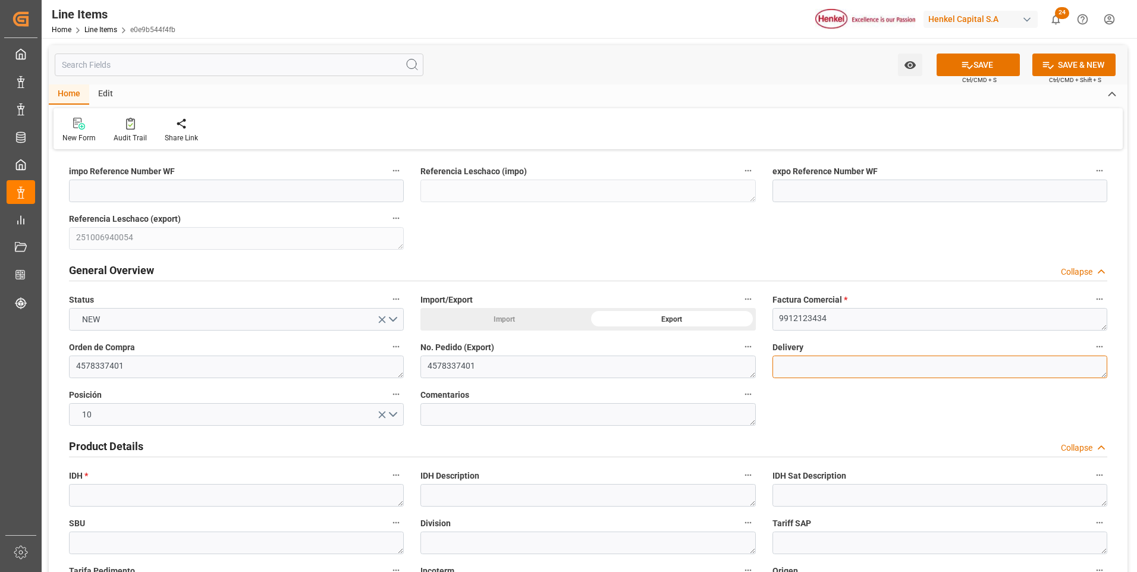
click at [829, 368] on textarea at bounding box center [940, 367] width 335 height 23
paste textarea "996190912"
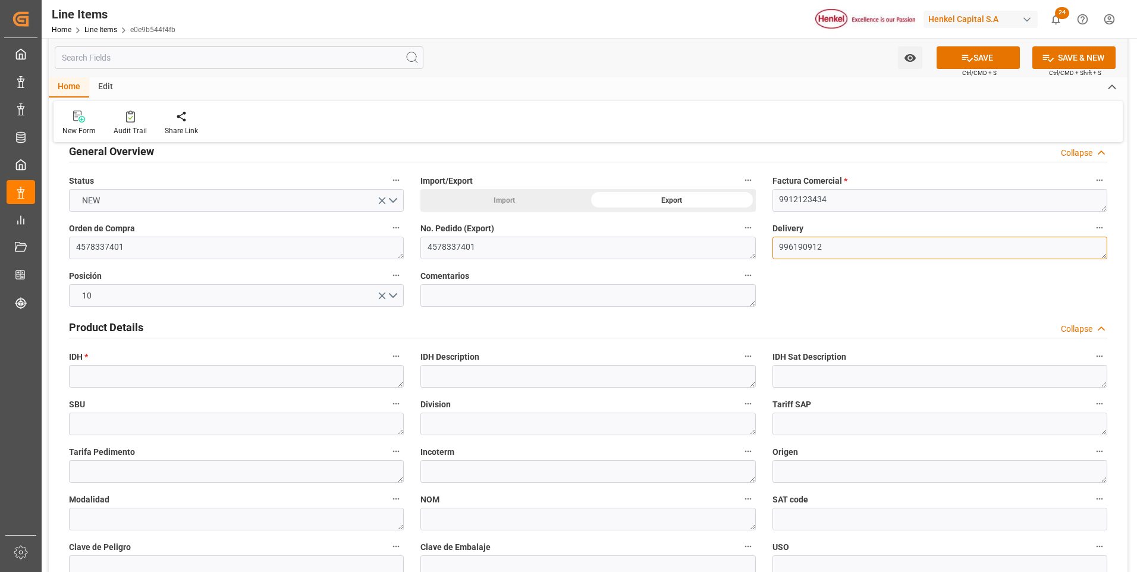
type textarea "996190912"
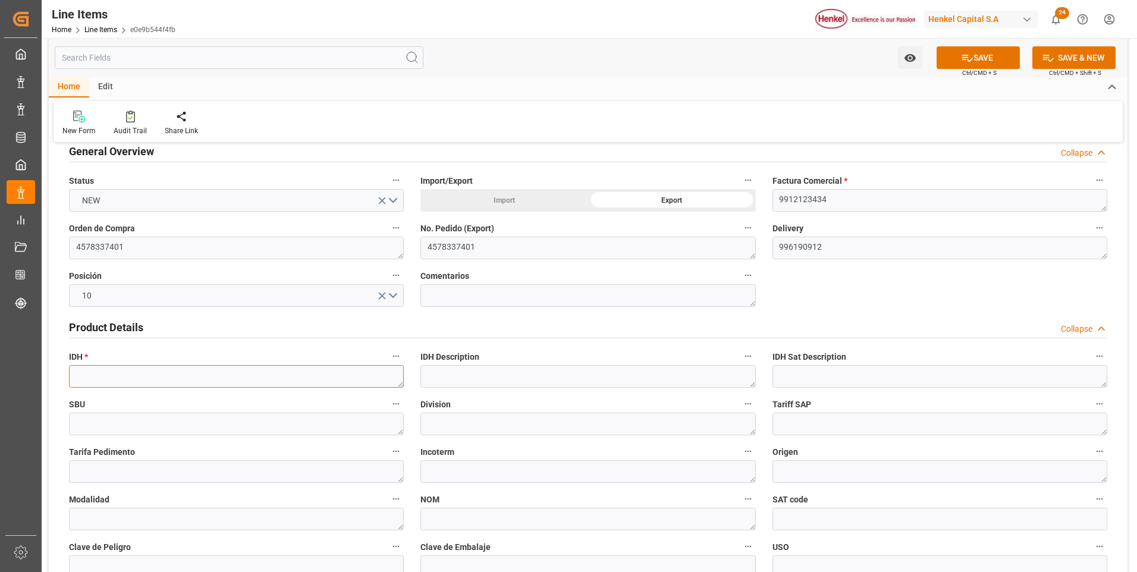
click at [190, 371] on textarea at bounding box center [236, 376] width 335 height 23
paste textarea "2378752"
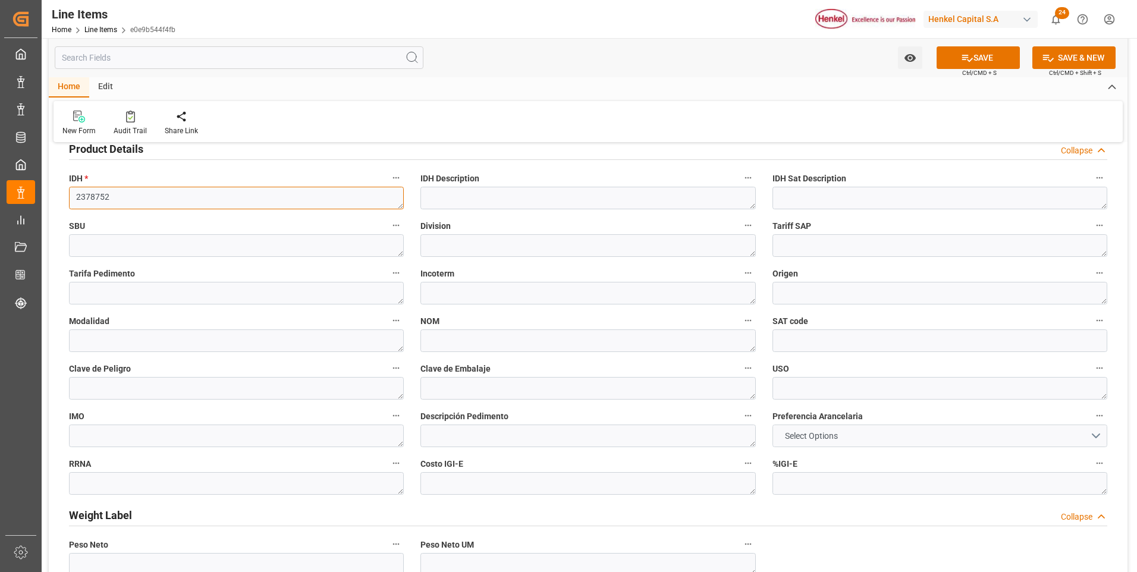
type textarea "2378752"
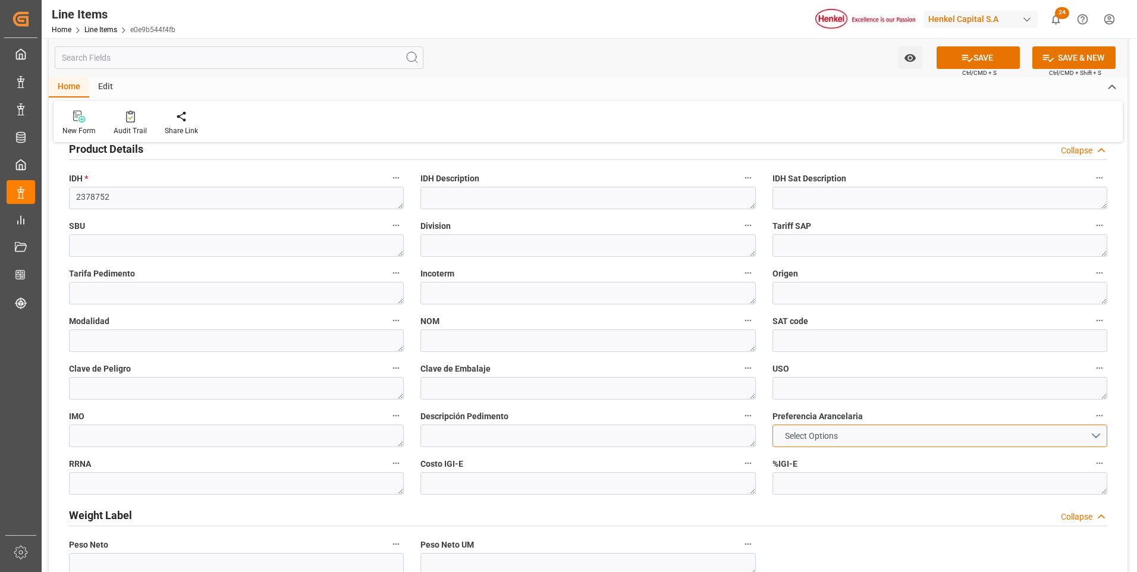
click at [865, 430] on button "Select Options" at bounding box center [940, 436] width 335 height 23
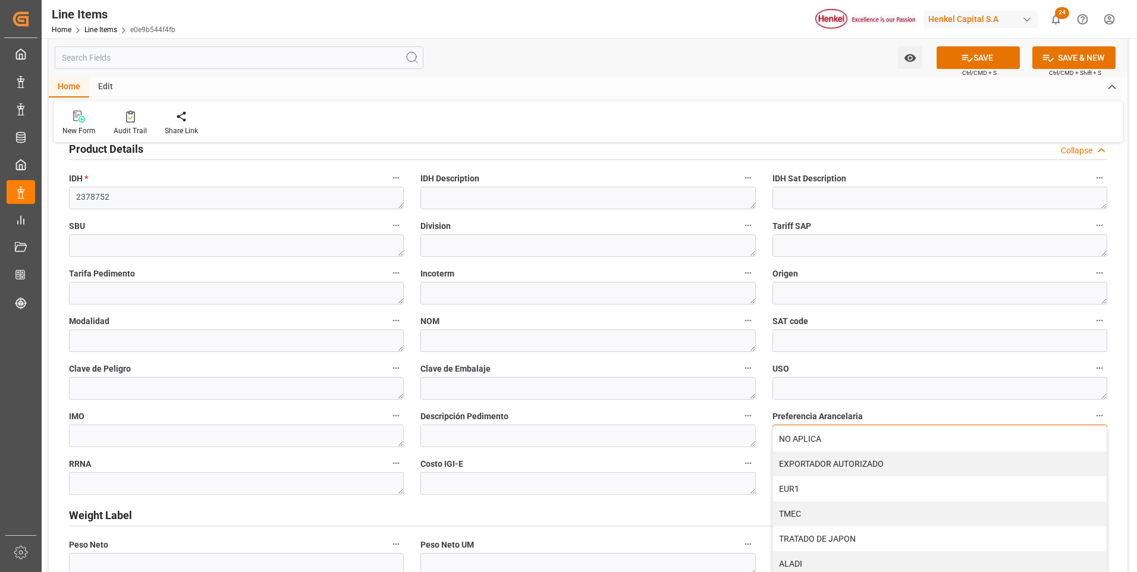
click at [865, 430] on div "NO APLICA" at bounding box center [940, 439] width 334 height 25
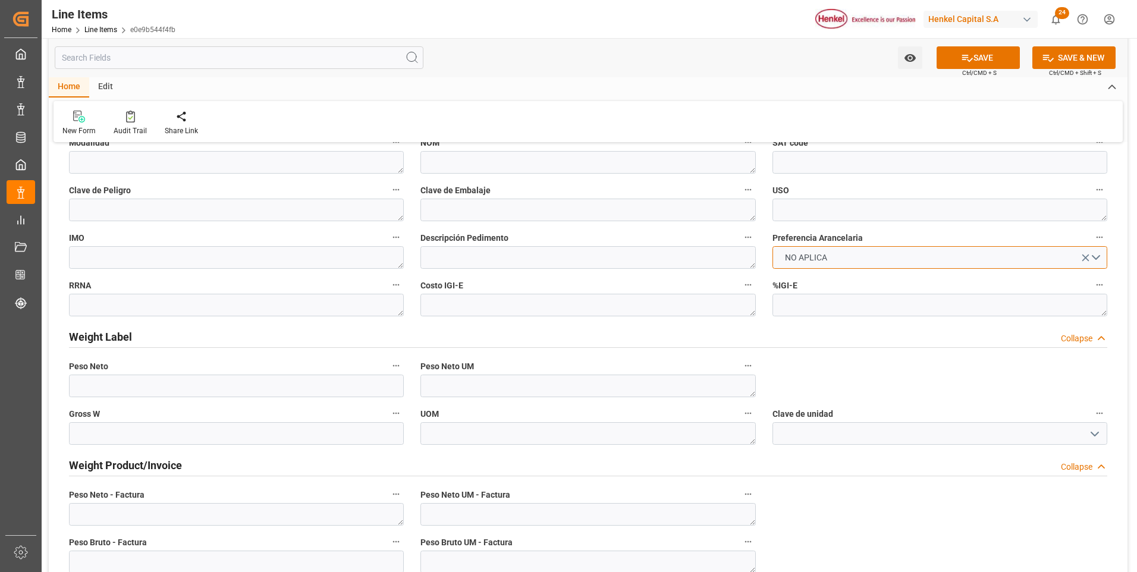
scroll to position [654, 0]
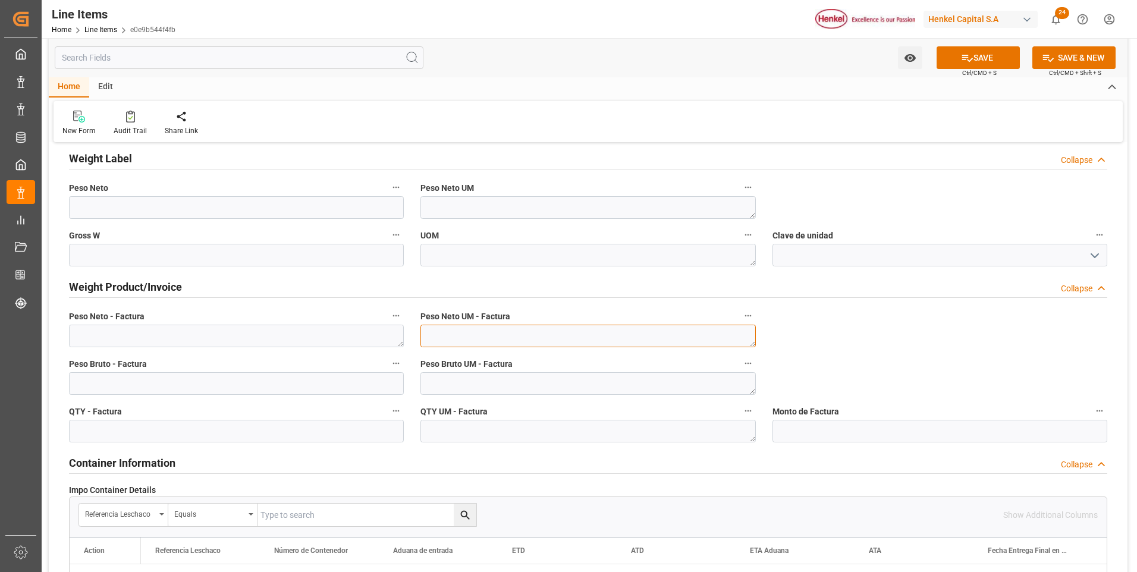
click at [588, 341] on textarea at bounding box center [588, 336] width 335 height 23
type textarea "KG"
click at [577, 384] on textarea at bounding box center [588, 383] width 335 height 23
type textarea "KG"
click at [572, 425] on textarea at bounding box center [588, 431] width 335 height 23
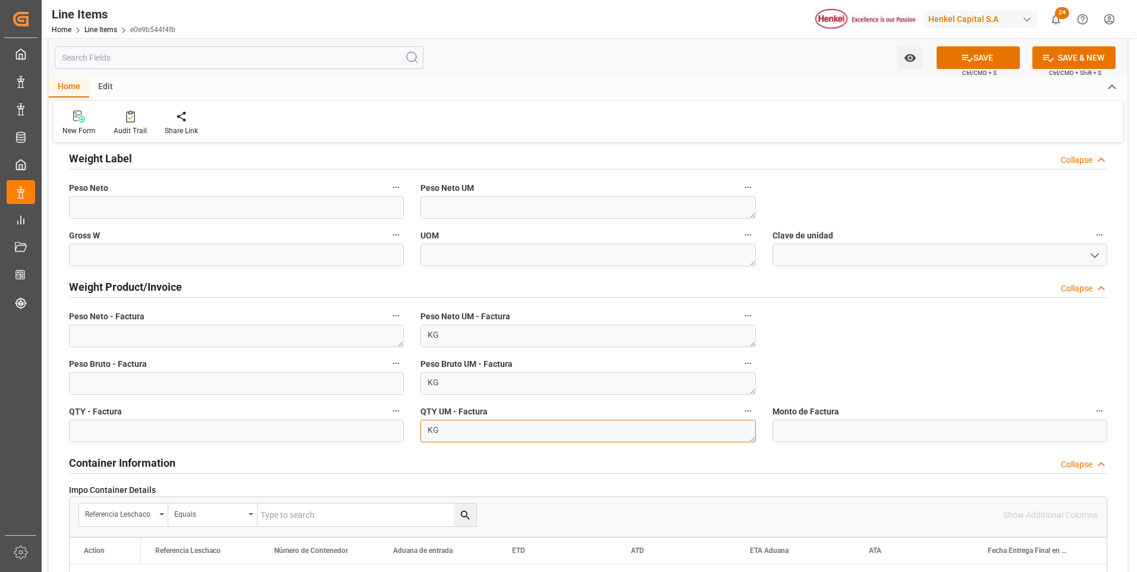
type textarea "KG"
click at [255, 339] on textarea at bounding box center [236, 336] width 335 height 23
paste textarea "10.000,000"
type textarea "10.000,000"
click at [247, 385] on input "text" at bounding box center [236, 383] width 335 height 23
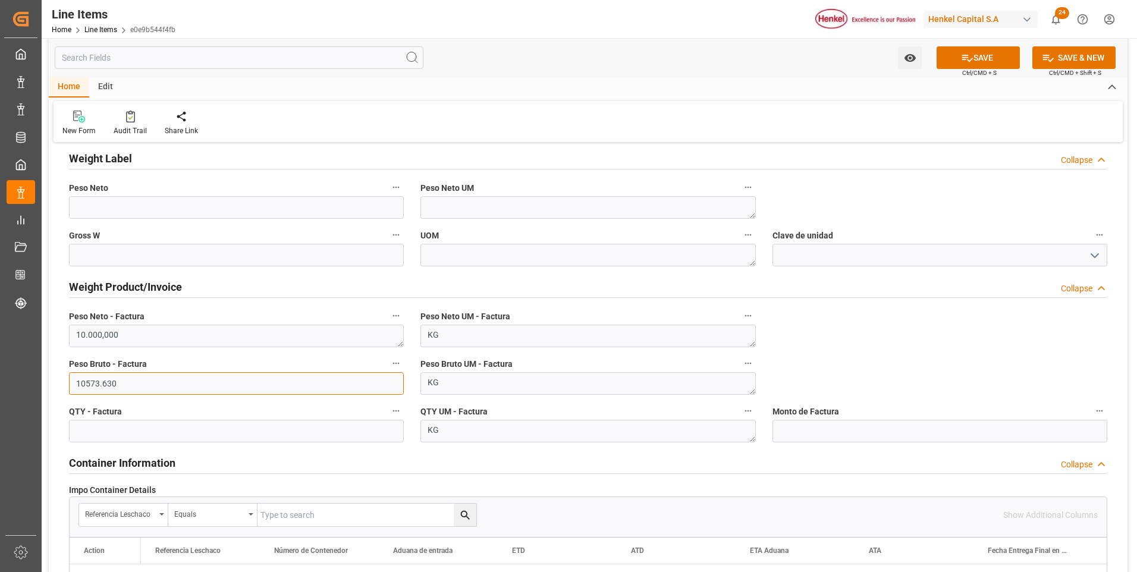
type input "10573.630"
click at [242, 431] on input "text" at bounding box center [236, 431] width 335 height 23
type input "10000"
click at [979, 58] on button "SAVE" at bounding box center [978, 57] width 83 height 23
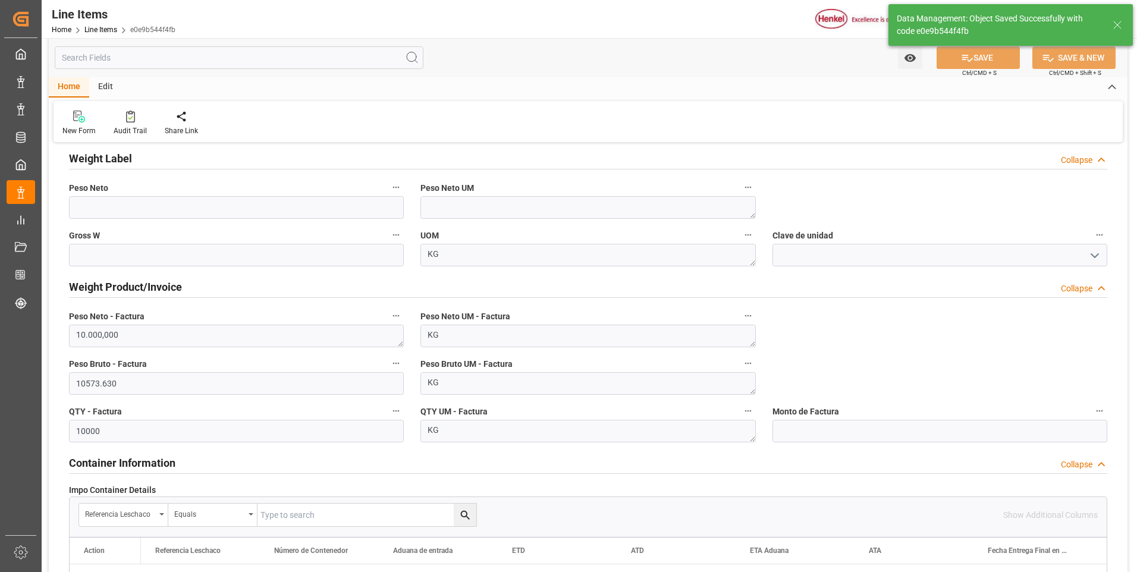
type textarea "AQUENCE SEAL 0105 MX EXP CONT"
type textarea "APC"
type textarea "Marítimo"
type input "31201600"
type textarea "6HA2"
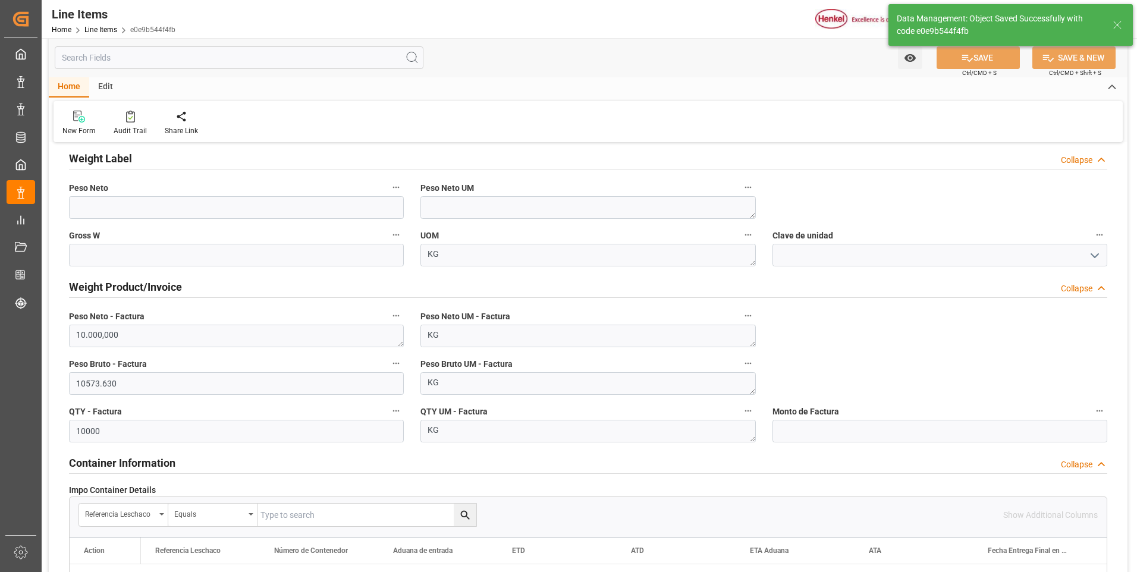
type textarea "KG"
type input "1.06"
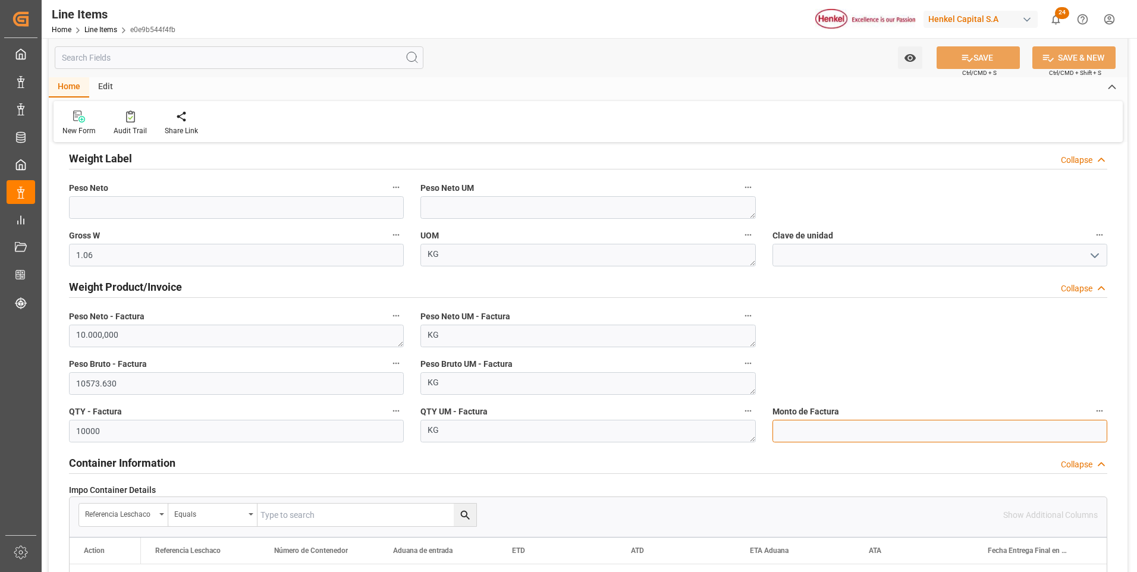
click at [966, 433] on input "text" at bounding box center [940, 431] width 335 height 23
type input "5863.91"
click at [1000, 49] on button "SAVE" at bounding box center [978, 57] width 83 height 23
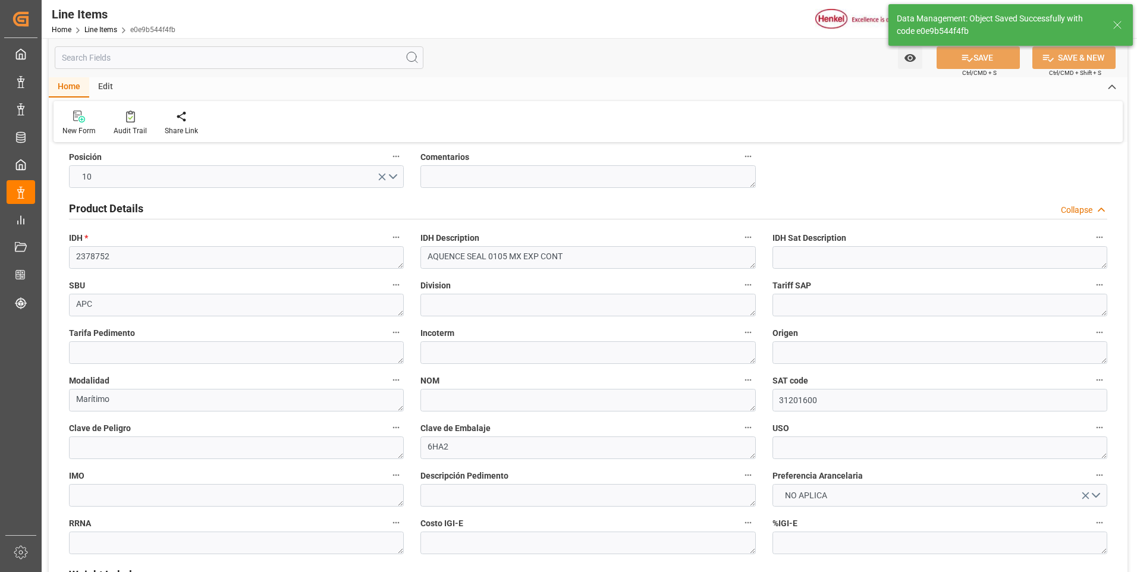
scroll to position [0, 0]
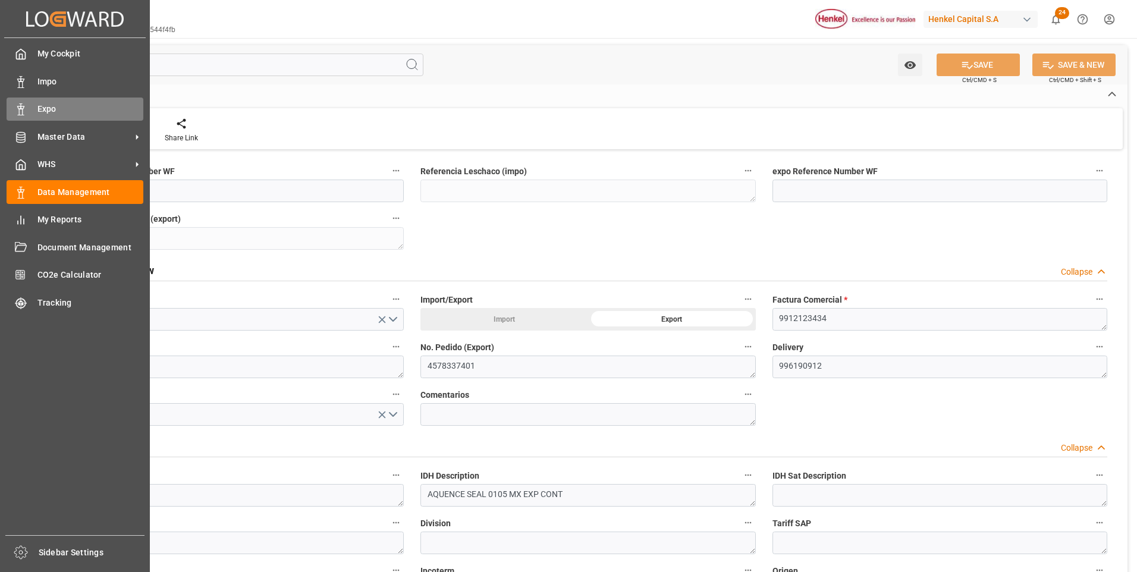
click at [33, 108] on div "Expo Expo" at bounding box center [75, 109] width 137 height 23
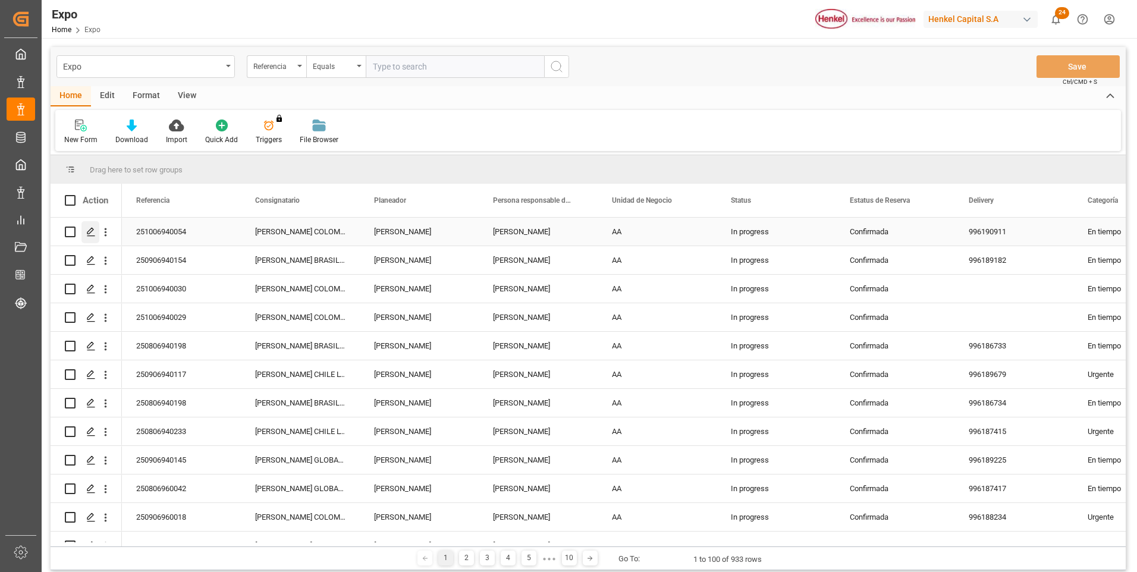
click at [84, 227] on div "Press SPACE to select this row." at bounding box center [91, 232] width 18 height 22
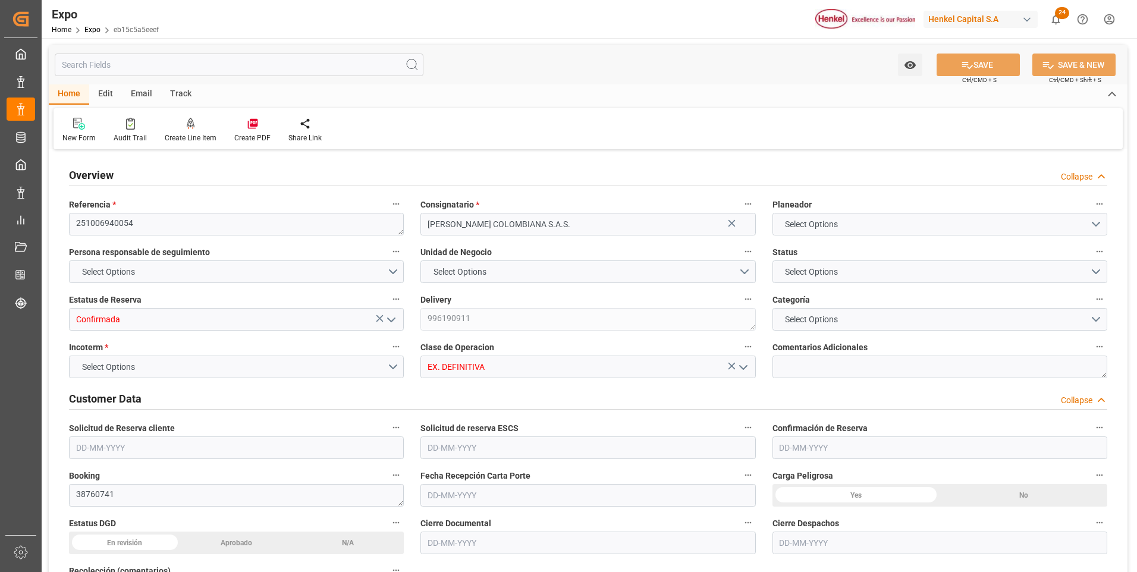
type input "19520"
type input "20917.286"
type input "20"
type input "9630418"
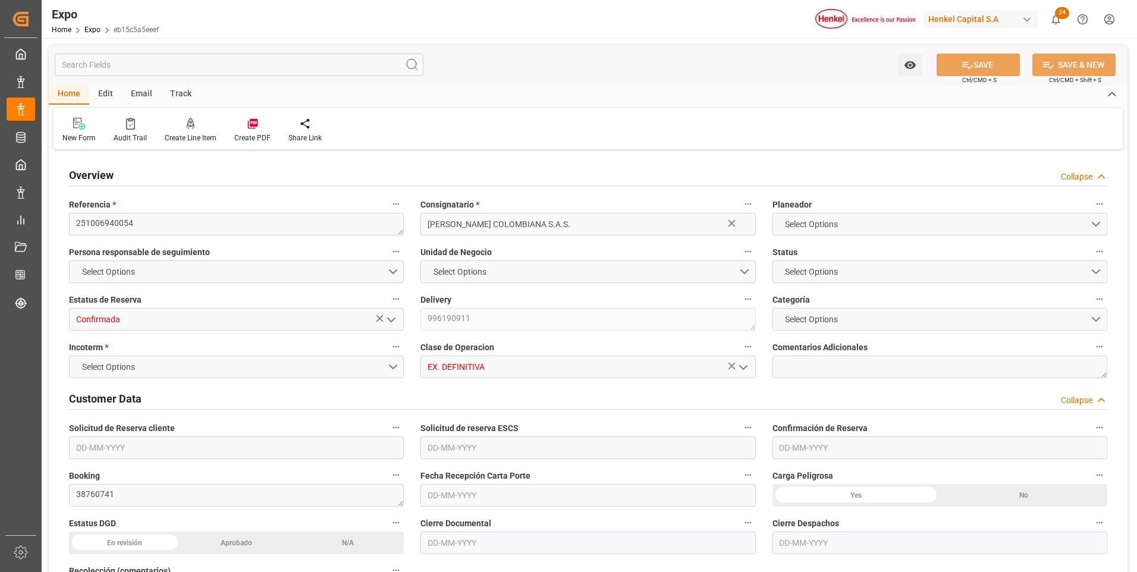
type input "MXZLO"
type input "COBUN"
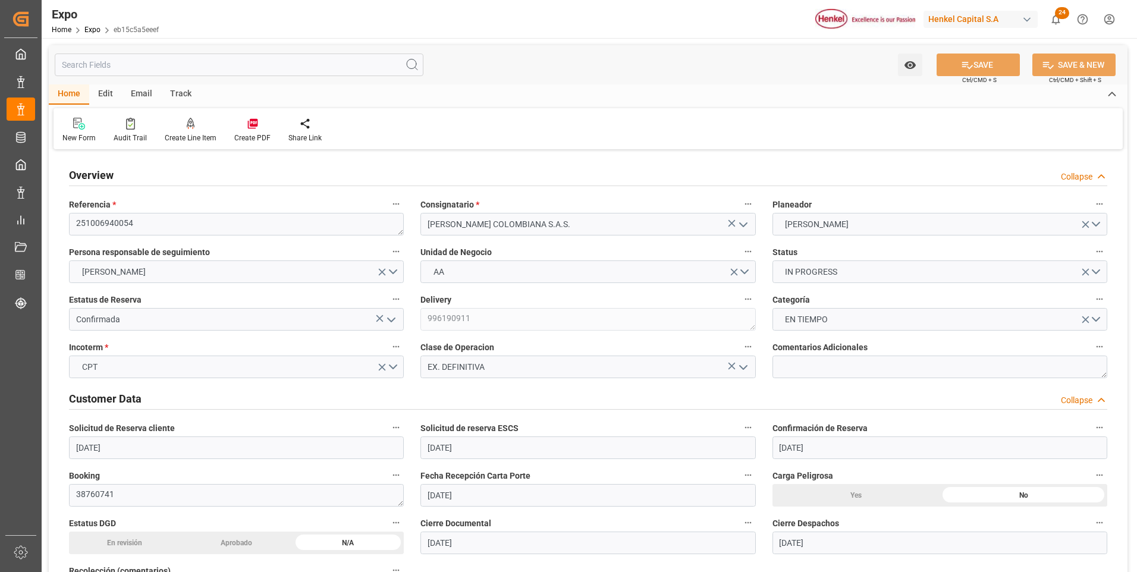
type input "[DATE]"
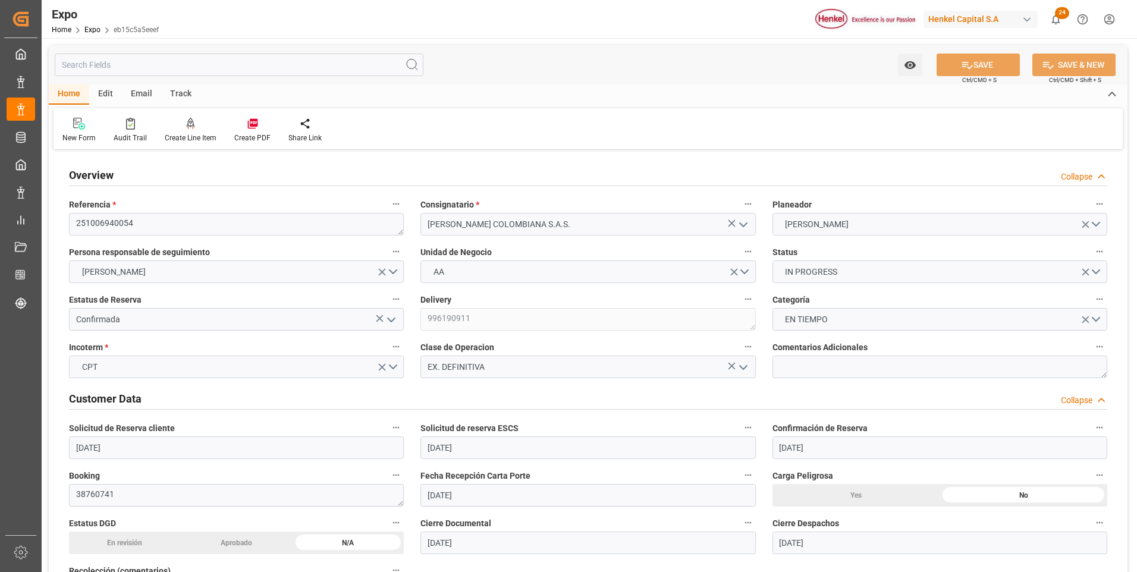
type input "[DATE]"
type input "[DATE] 00:00"
type input "[DATE]"
type input "[DATE] 02:13"
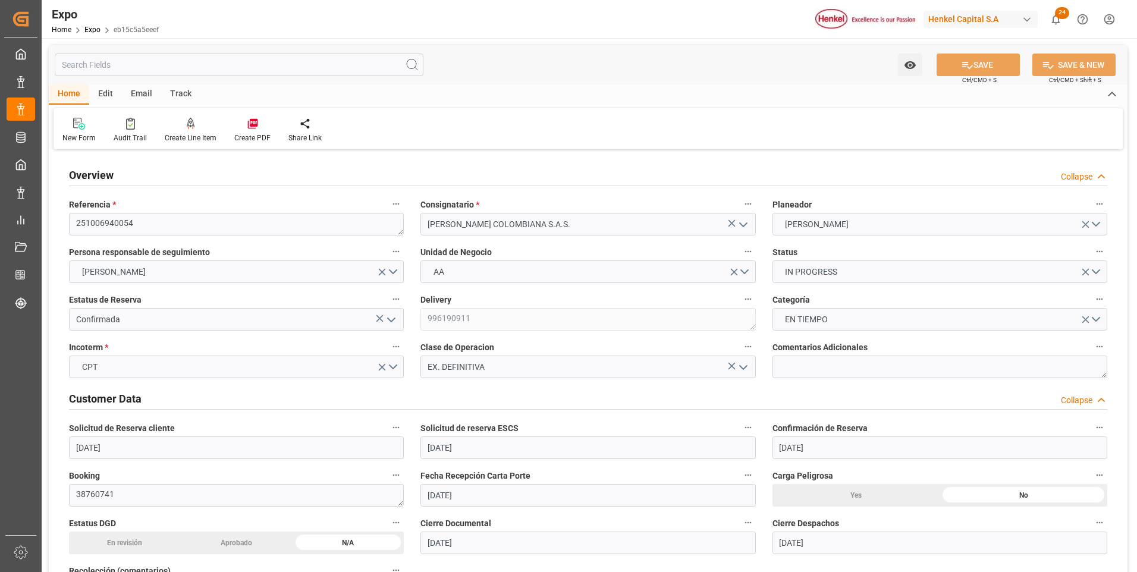
type input "[DATE]"
type input "[DATE] 06:00"
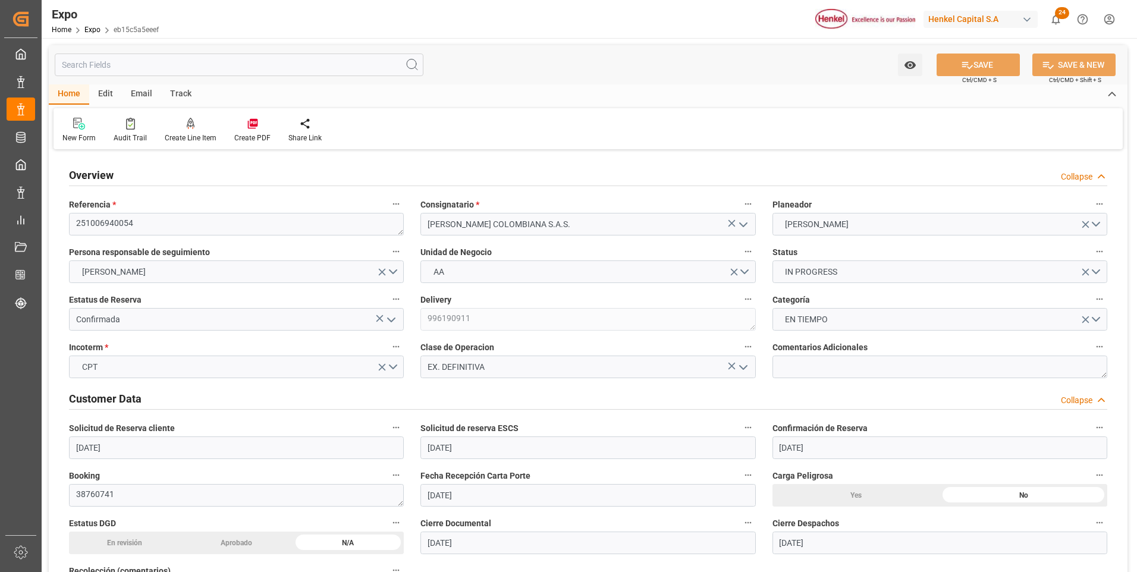
type input "[DATE] 00:00"
type input "[DATE] 22:00"
type input "[DATE] 00:00"
type input "[DATE] 16:22"
type input "[DATE] 06:00"
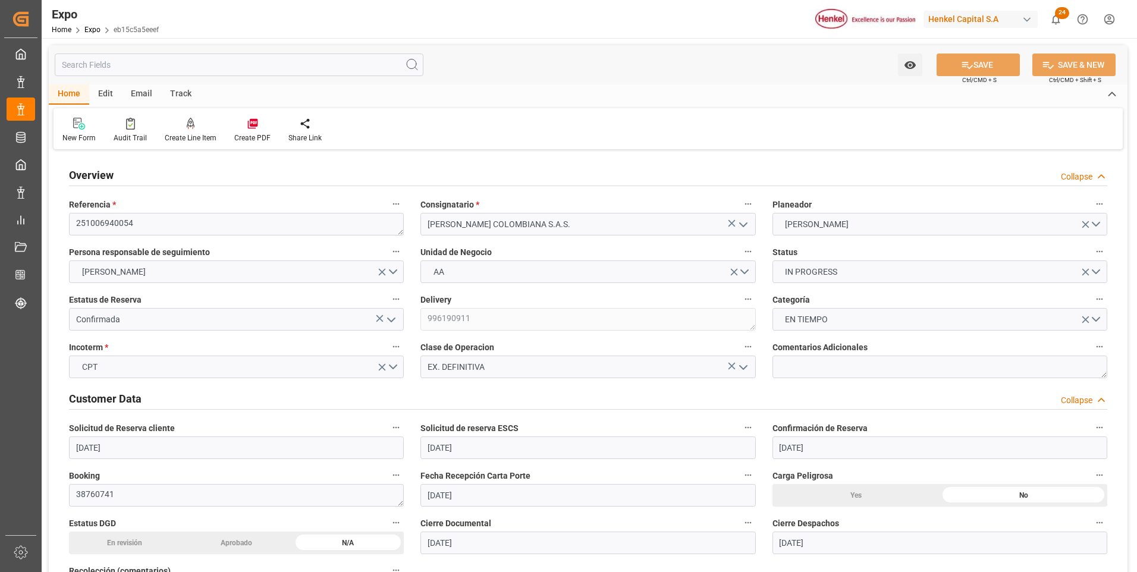
type input "[DATE] 22:00"
type input "[DATE] 08:41"
click at [190, 136] on div "Create Line Item" at bounding box center [191, 138] width 52 height 11
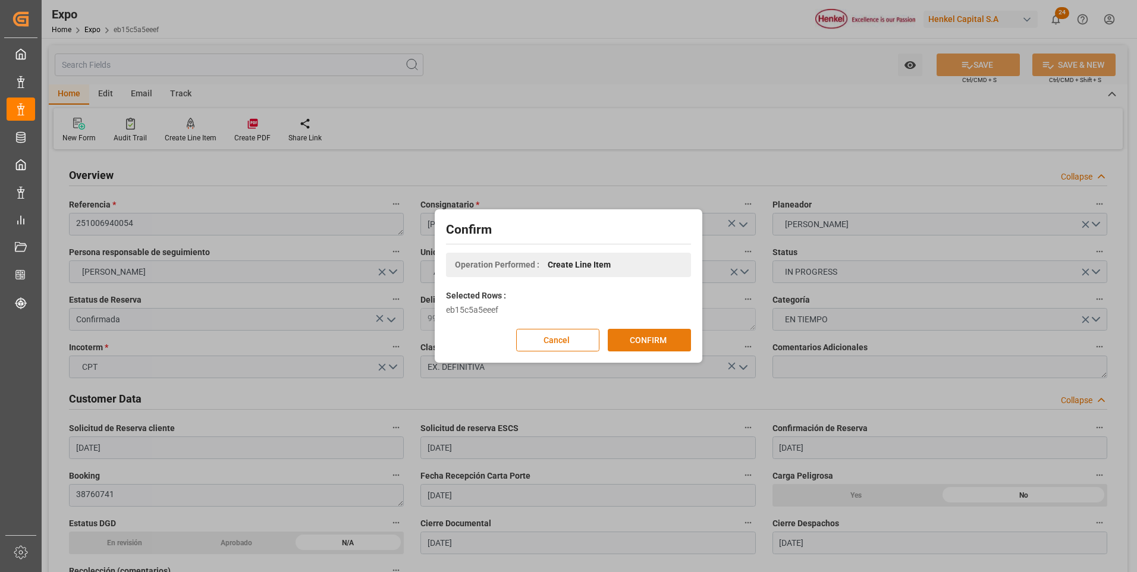
click at [638, 343] on button "CONFIRM" at bounding box center [649, 340] width 83 height 23
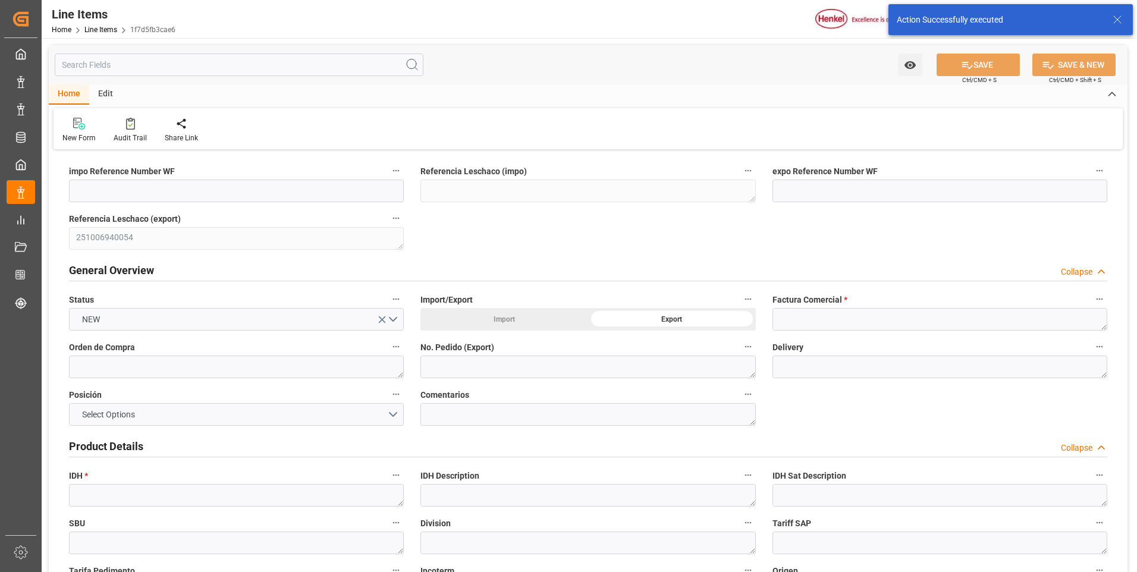
type input "[DATE] 16:28"
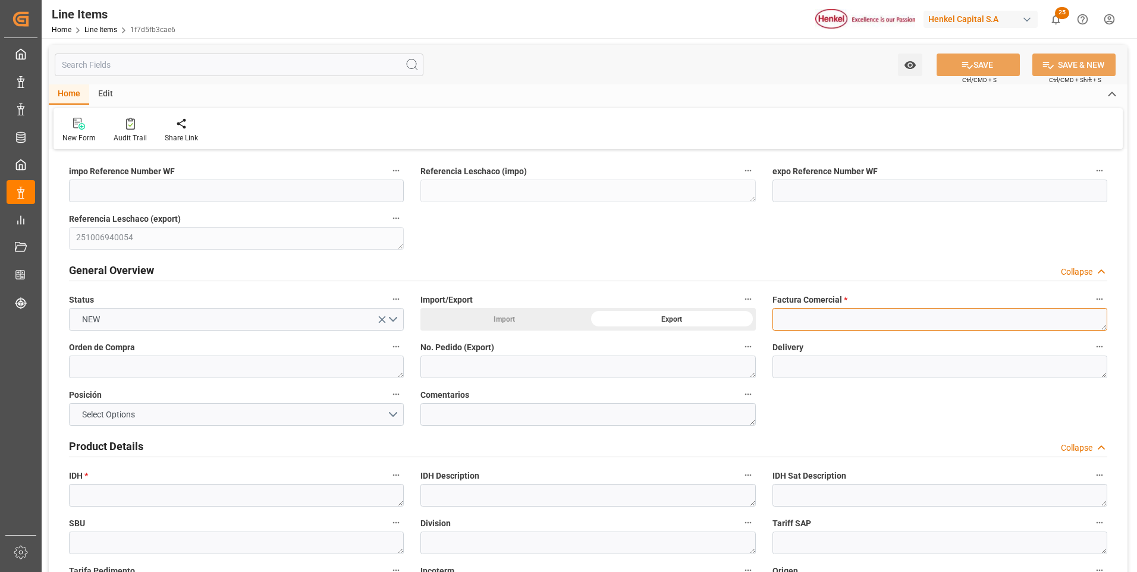
click at [804, 315] on textarea at bounding box center [940, 319] width 335 height 23
paste textarea "9912123436"
type textarea "9912123436"
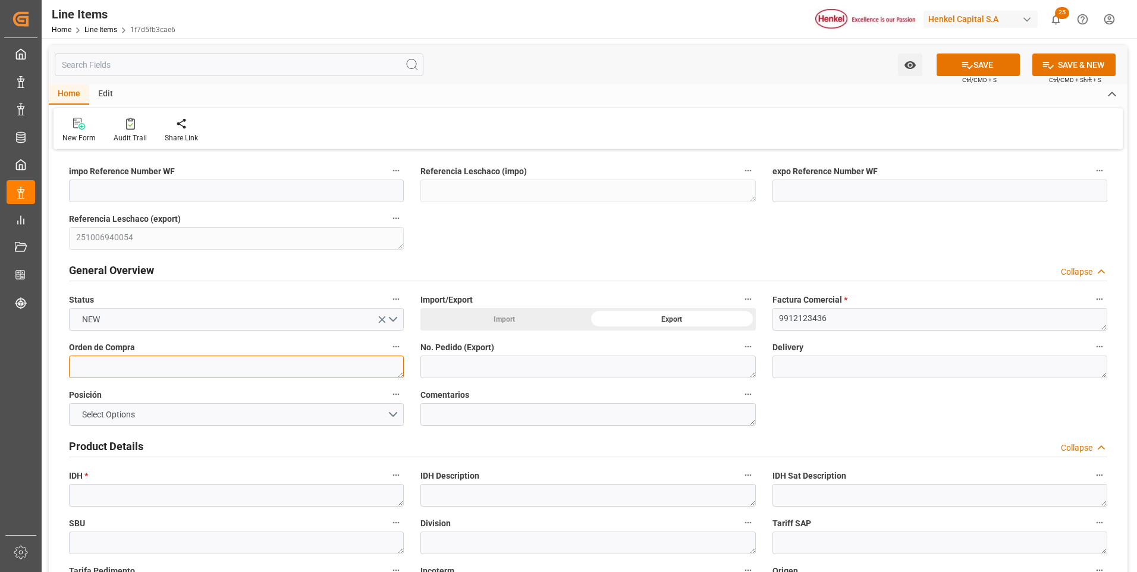
click at [187, 367] on textarea at bounding box center [236, 367] width 335 height 23
paste textarea "4578446613"
type textarea "4578446613"
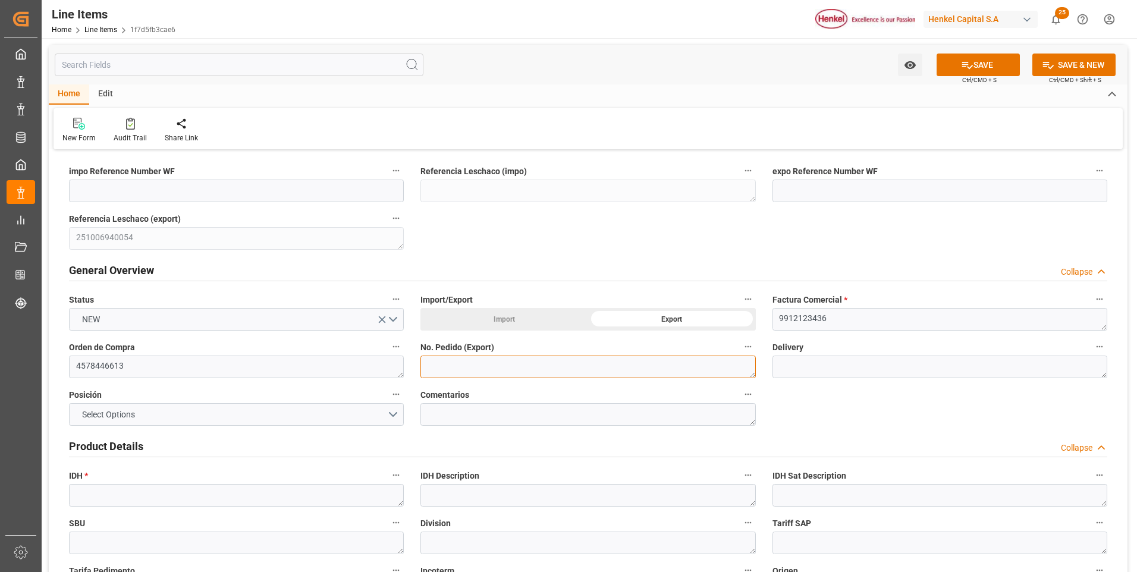
click at [456, 370] on textarea at bounding box center [588, 367] width 335 height 23
paste textarea "4578446613"
type textarea "4578446613"
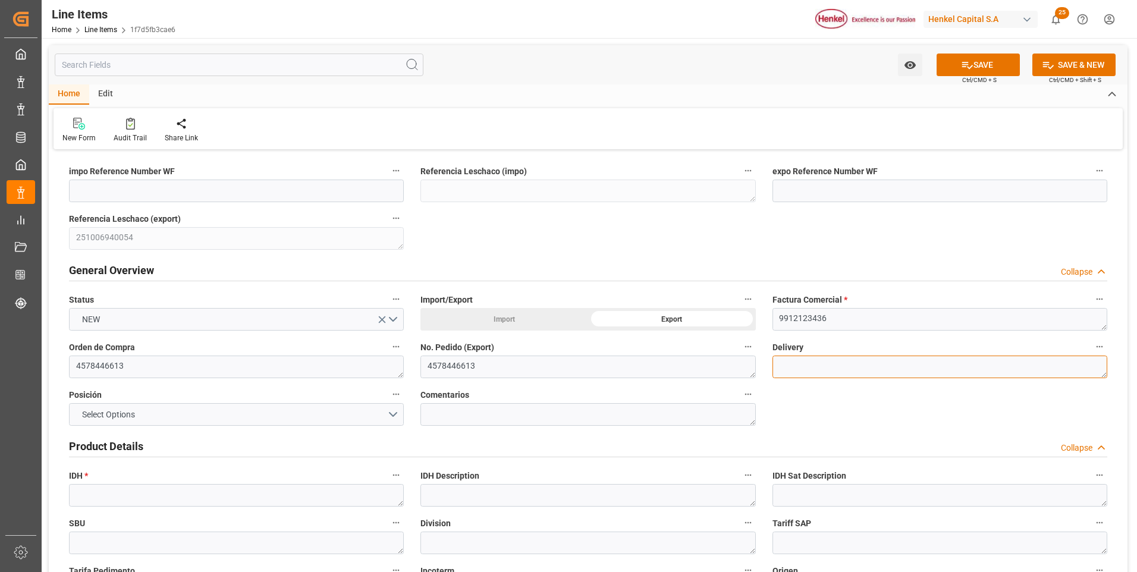
click at [813, 369] on textarea at bounding box center [940, 367] width 335 height 23
paste textarea "996190913"
type textarea "996190913"
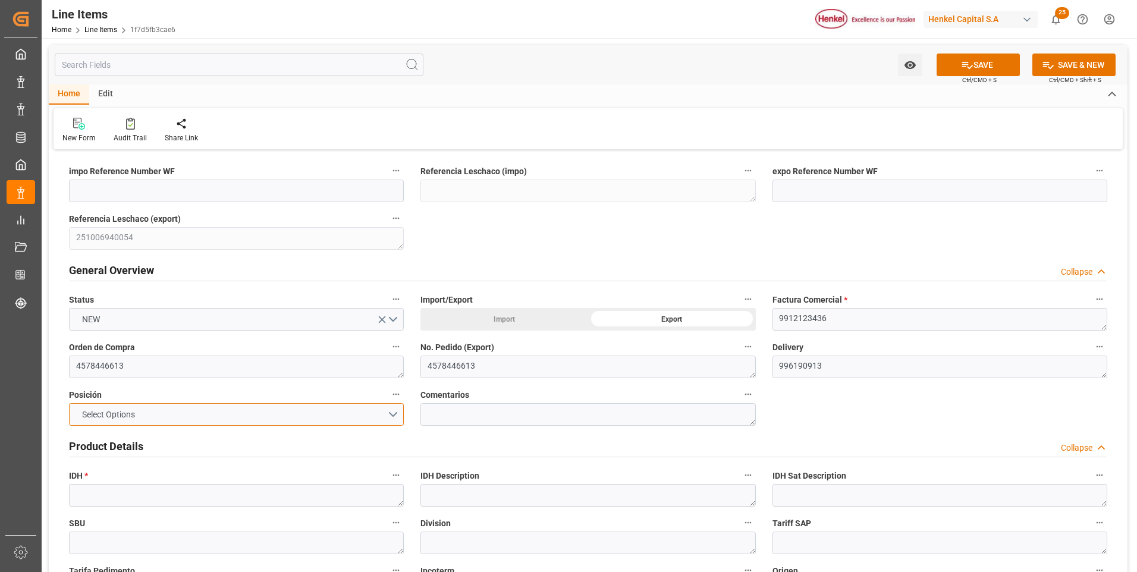
click at [396, 412] on button "Select Options" at bounding box center [236, 414] width 335 height 23
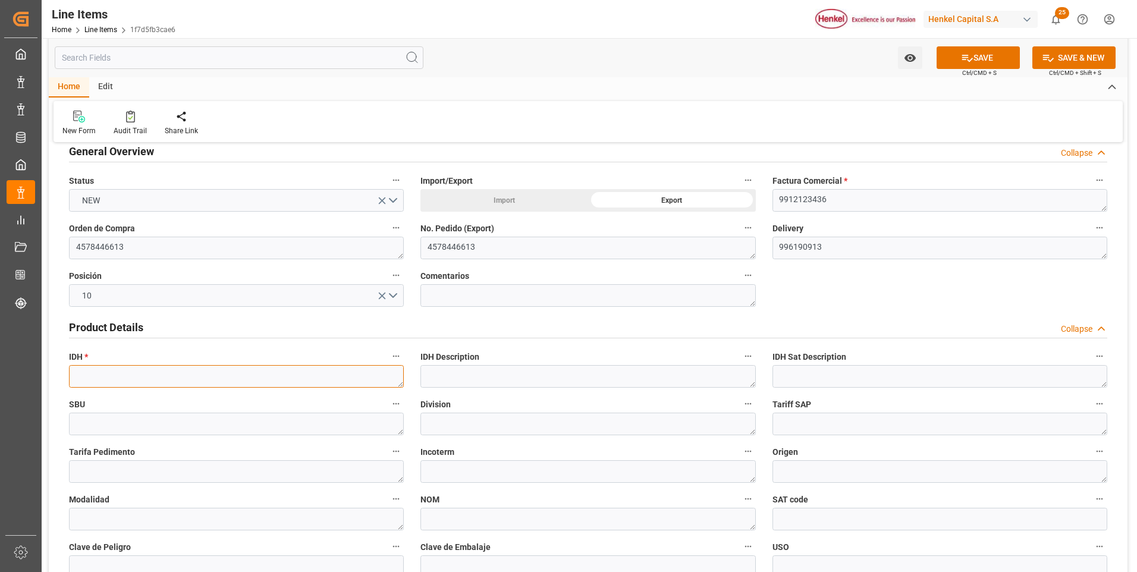
click at [199, 381] on textarea at bounding box center [236, 376] width 335 height 23
paste textarea "2378752"
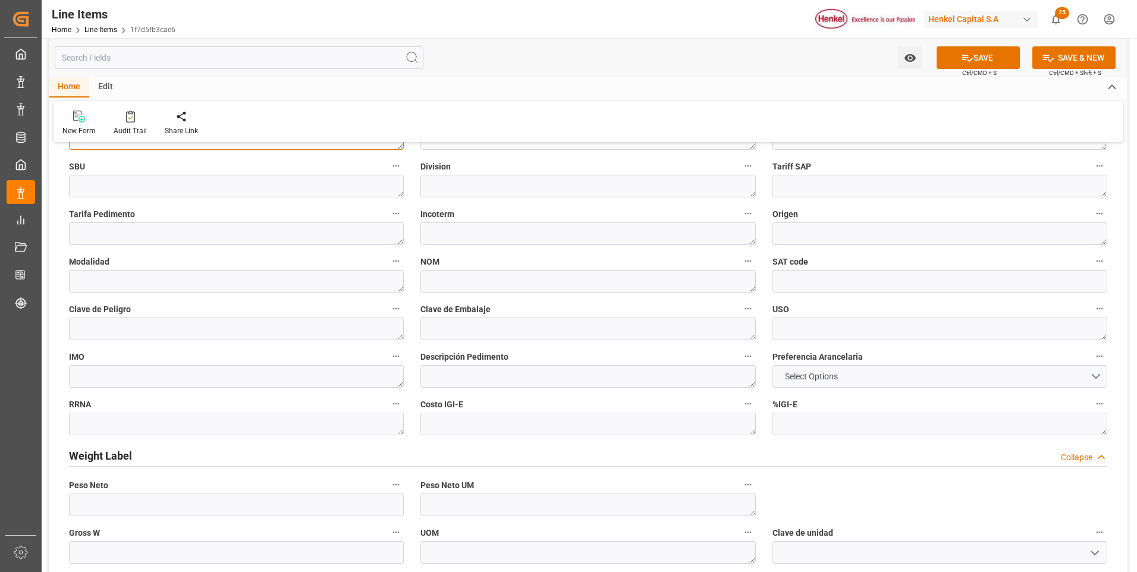
scroll to position [416, 0]
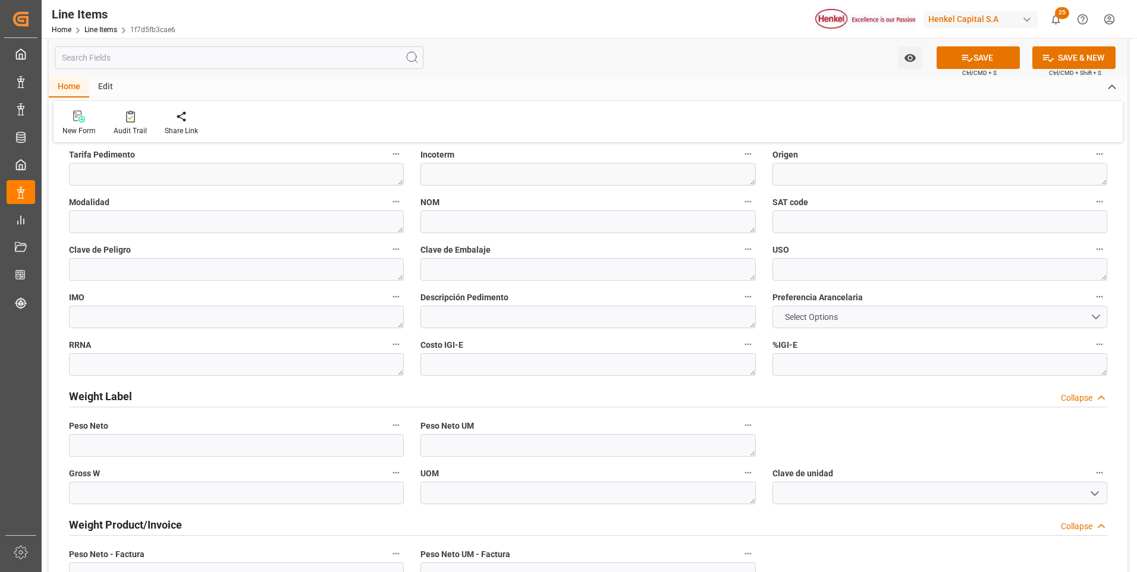
type textarea "2378752"
click at [876, 323] on button "Select Options" at bounding box center [940, 317] width 335 height 23
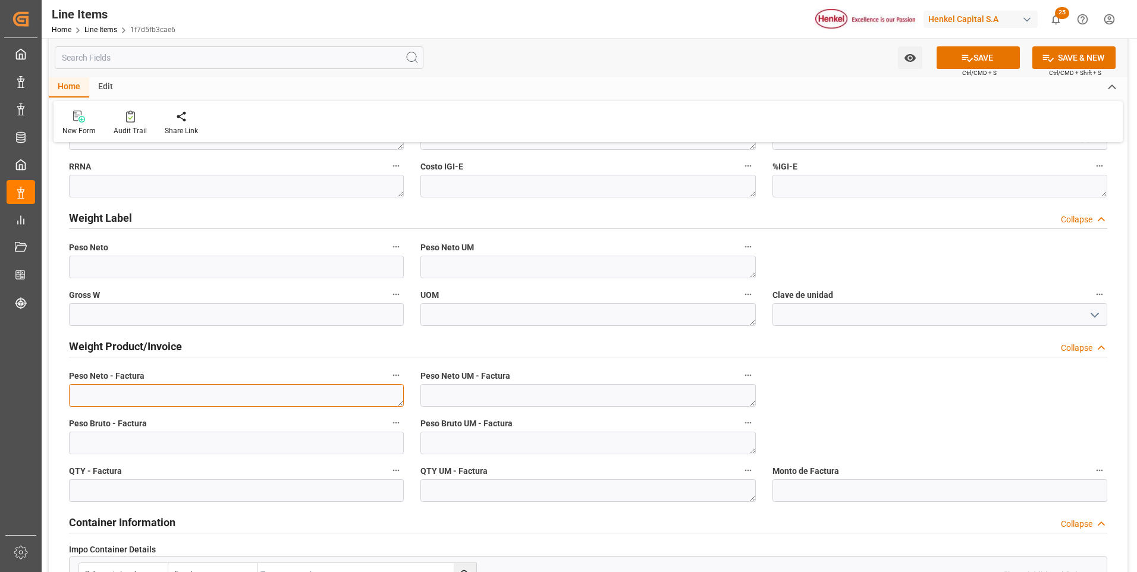
click at [236, 387] on textarea at bounding box center [236, 395] width 335 height 23
paste textarea "3.000,000"
type textarea "3.000,000"
click at [237, 446] on input "text" at bounding box center [236, 443] width 335 height 23
type input "3172.89"
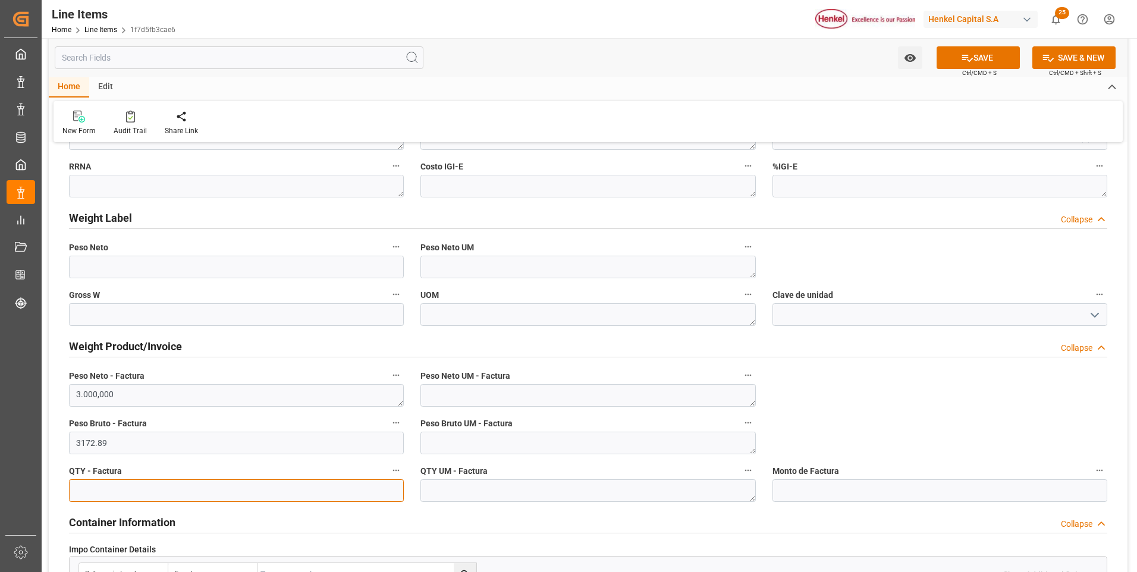
click at [233, 492] on input "text" at bounding box center [236, 490] width 335 height 23
type input "3000"
click at [478, 400] on textarea at bounding box center [588, 395] width 335 height 23
type textarea "KG"
click at [478, 444] on textarea at bounding box center [588, 443] width 335 height 23
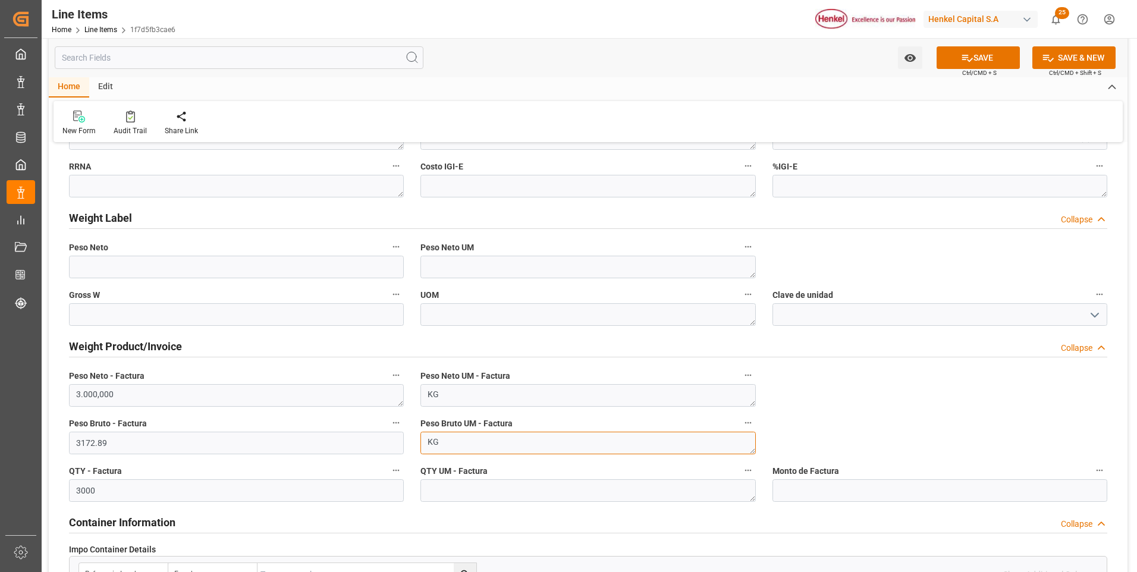
type textarea "KG"
click at [488, 486] on textarea at bounding box center [588, 490] width 335 height 23
type textarea "KG"
click at [981, 59] on button "SAVE" at bounding box center [978, 57] width 83 height 23
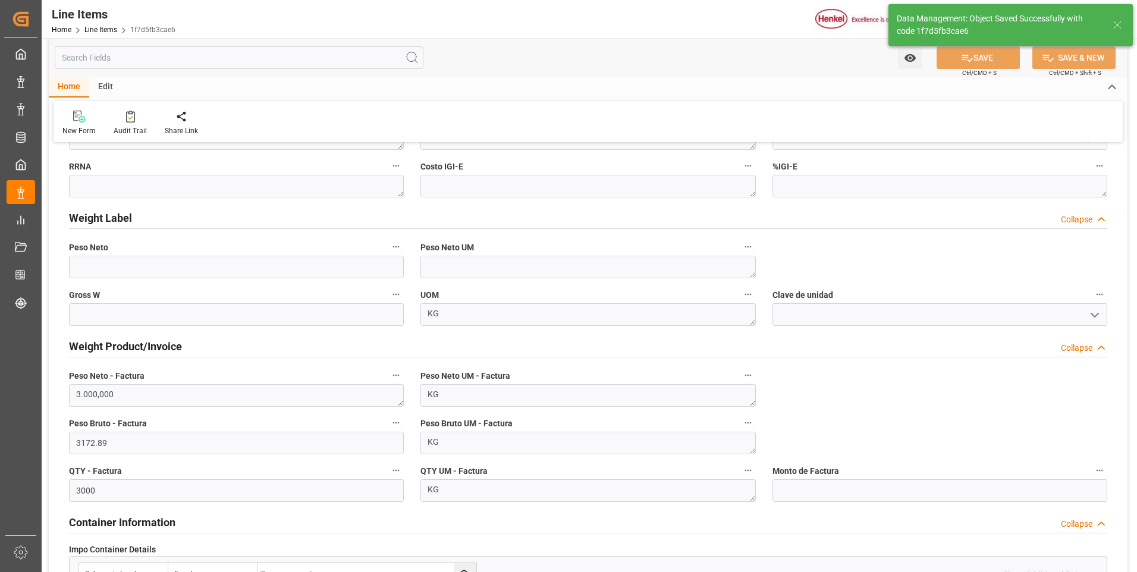
type textarea "AQUENCE SEAL 0105 MX EXP CONT"
type textarea "APC"
type textarea "Marítimo"
type input "31201600"
type textarea "6HA2"
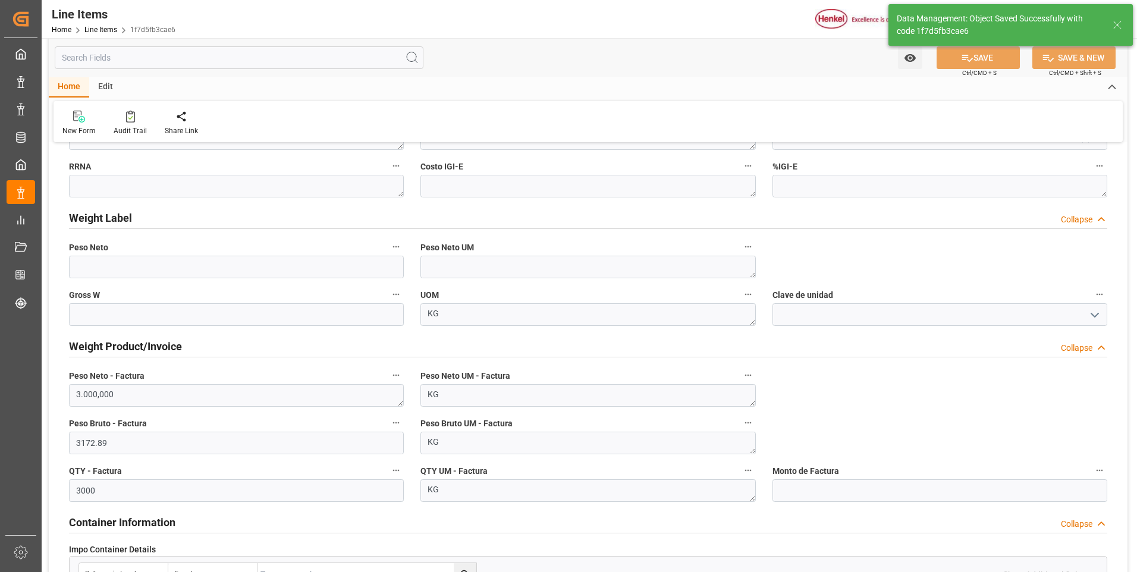
type textarea "KG"
type input "1.06"
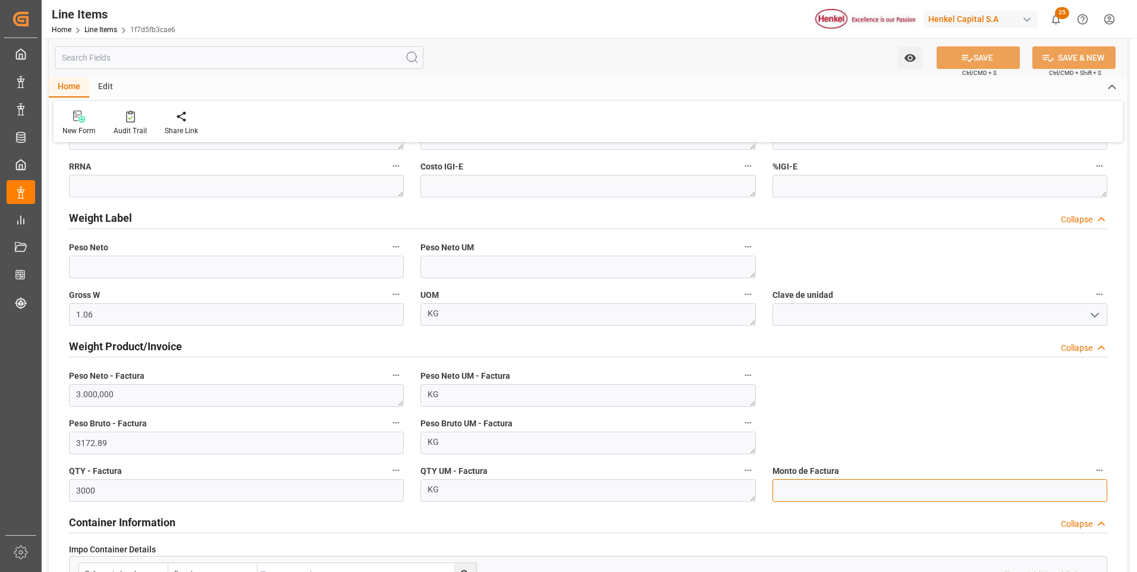
click at [815, 484] on input "text" at bounding box center [940, 490] width 335 height 23
type input "1759.17"
click at [984, 54] on button "SAVE" at bounding box center [978, 57] width 83 height 23
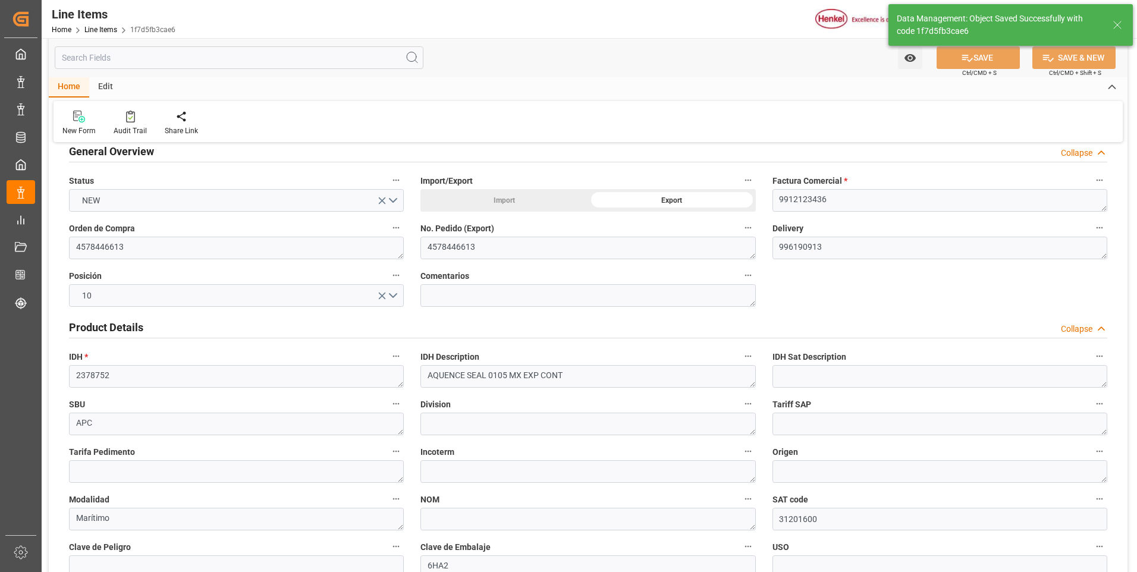
scroll to position [0, 0]
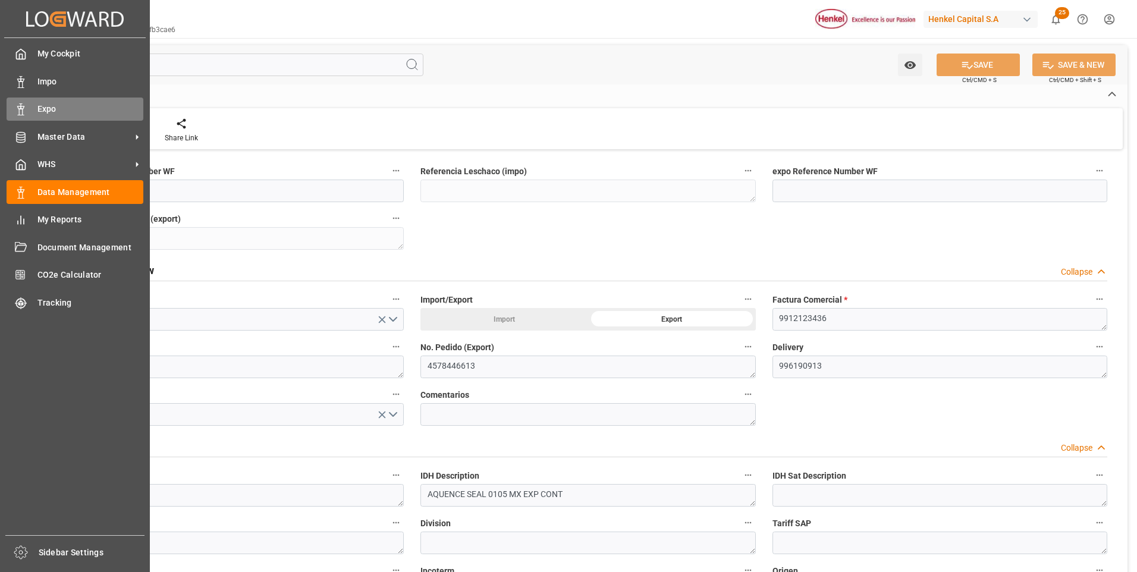
click at [39, 108] on span "Expo" at bounding box center [90, 109] width 106 height 12
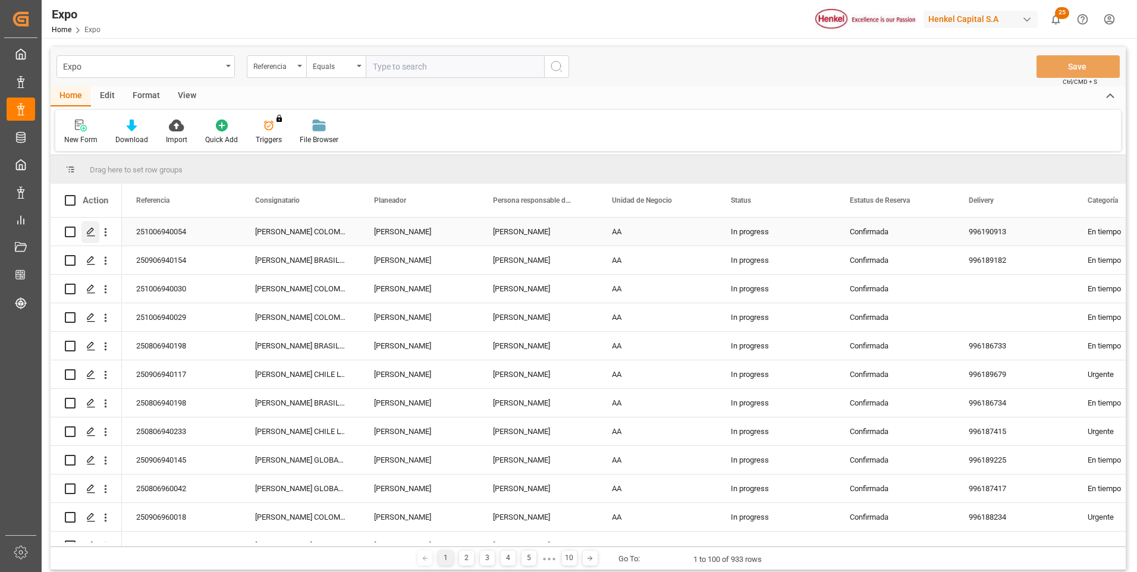
click at [87, 228] on icon "Press SPACE to select this row." at bounding box center [91, 232] width 10 height 10
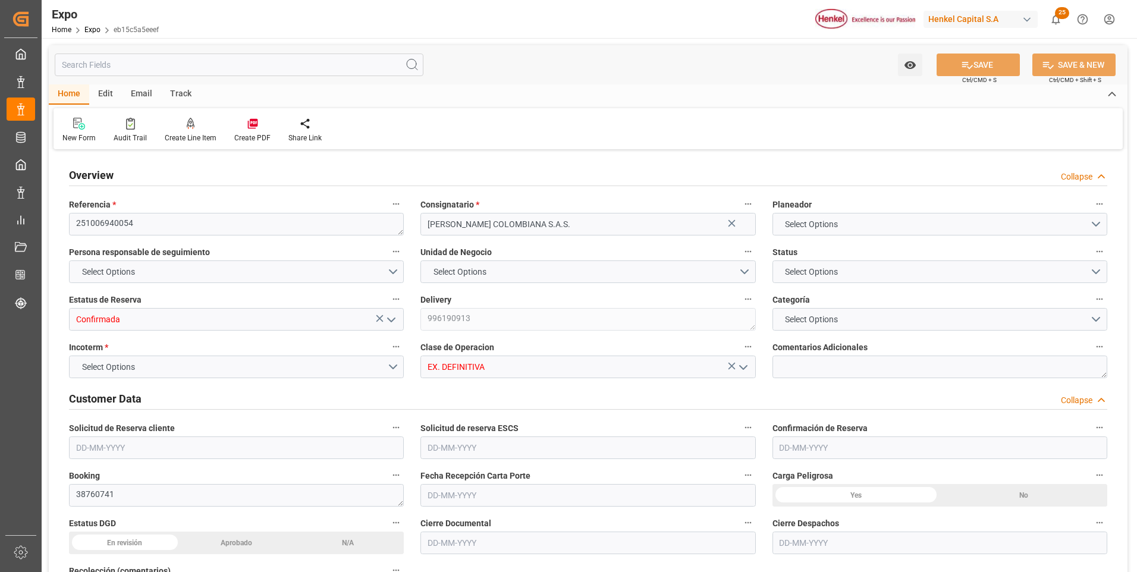
type input "19520"
type input "20917.286"
type input "20"
type input "9630418"
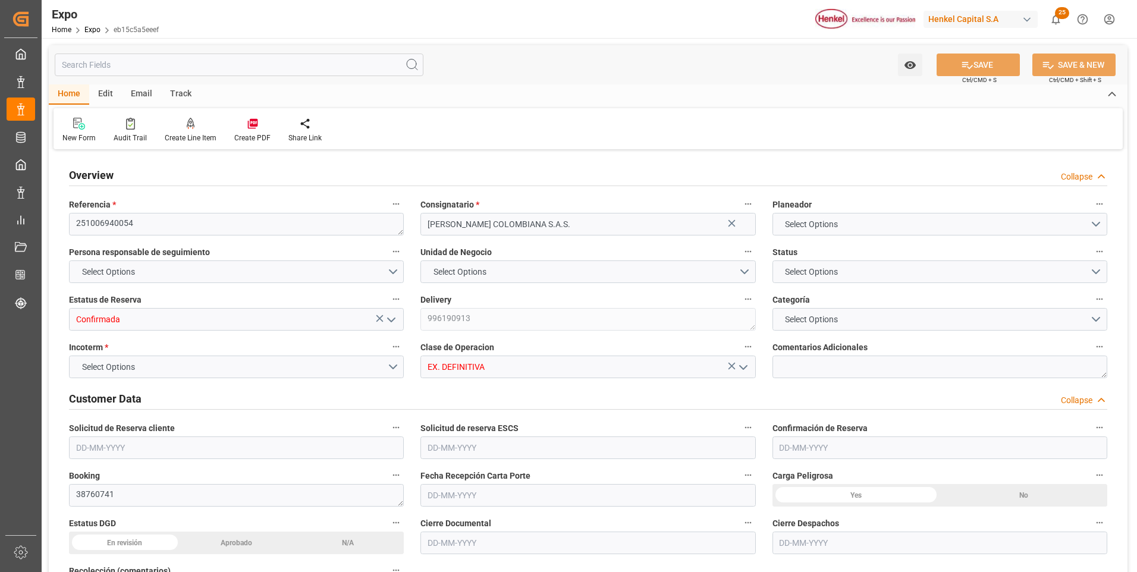
type input "MXZLO"
type input "COBUN"
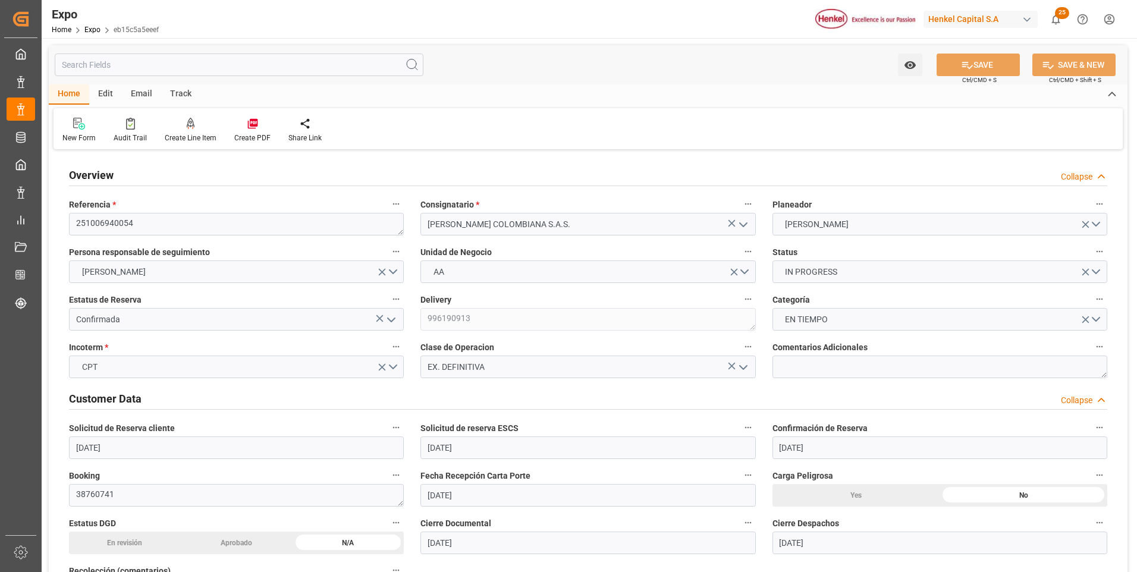
type input "[DATE]"
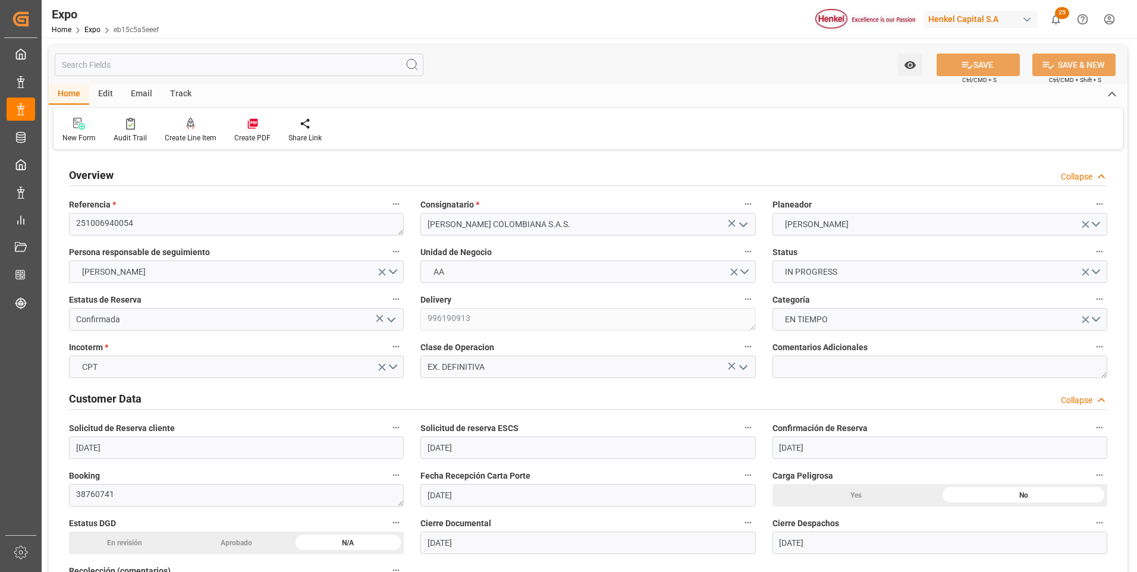
type input "[DATE]"
type input "[DATE] 00:00"
type input "[DATE]"
type input "[DATE] 02:13"
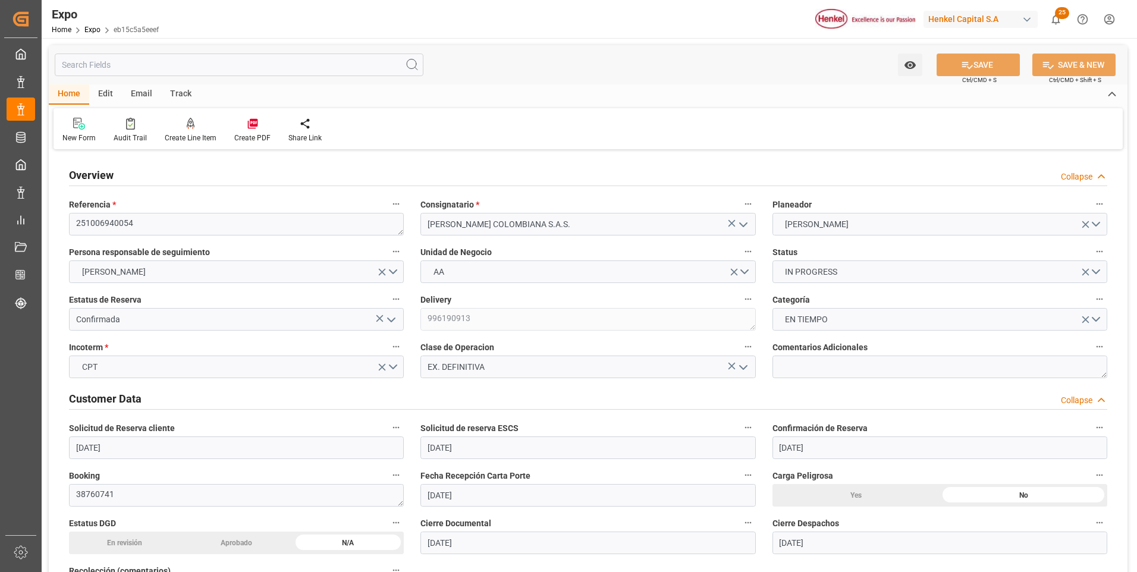
type input "[DATE]"
type input "[DATE] 06:00"
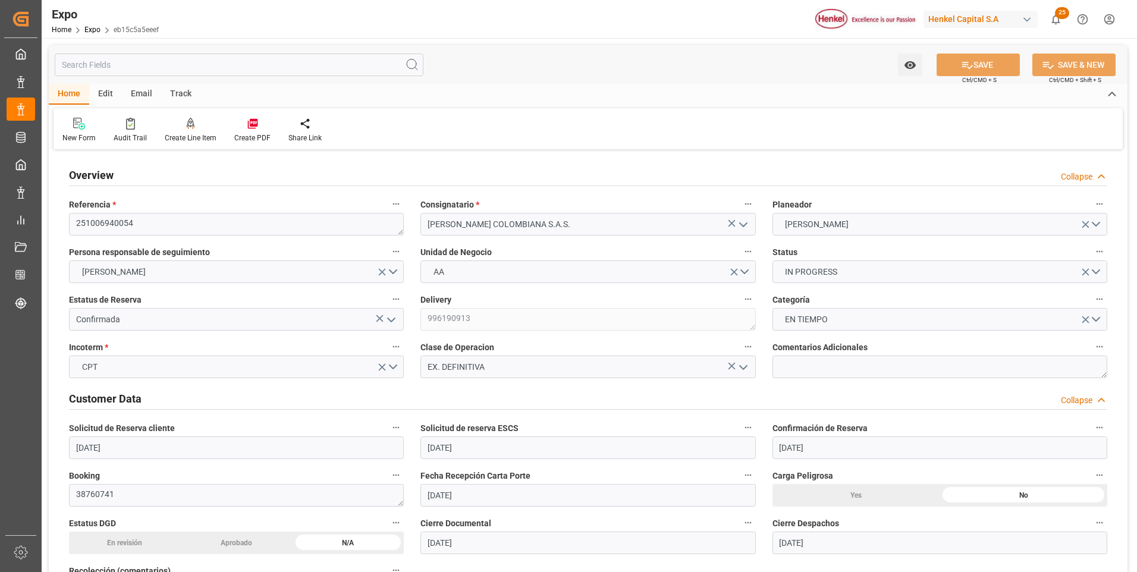
type input "[DATE] 00:00"
type input "[DATE] 22:00"
type input "[DATE] 00:00"
type input "[DATE] 16:22"
type input "[DATE] 06:00"
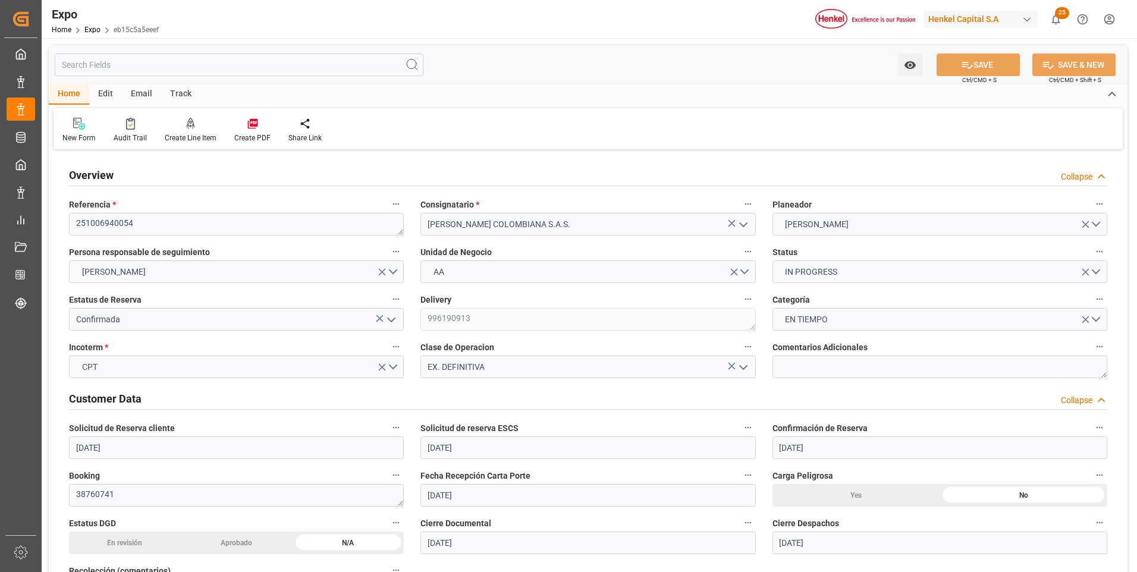
type input "[DATE] 22:00"
type input "[DATE] 08:41"
click at [188, 129] on icon at bounding box center [191, 124] width 8 height 12
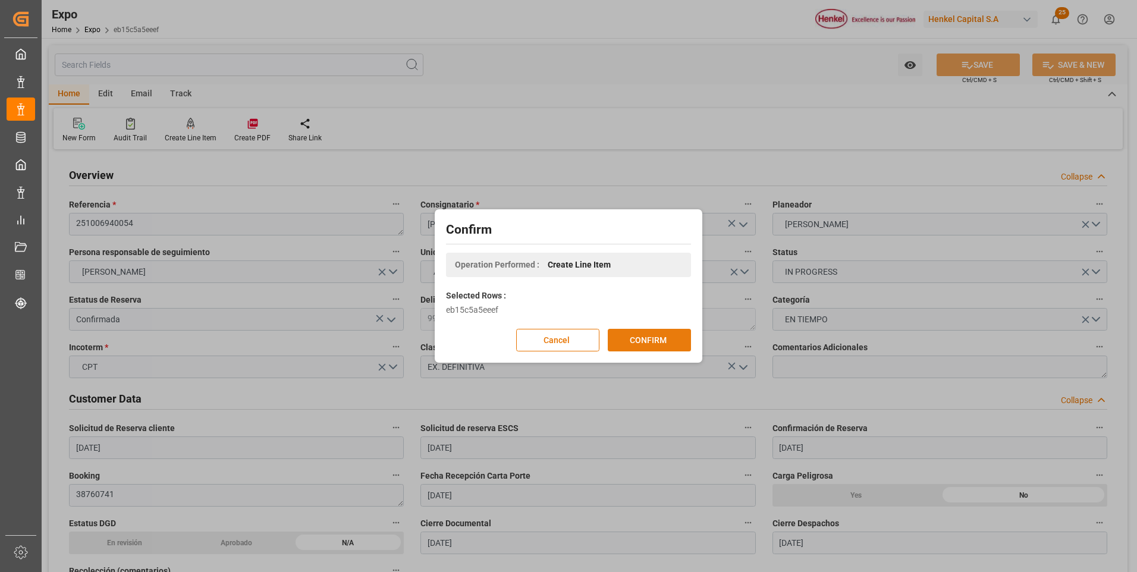
click at [624, 342] on button "CONFIRM" at bounding box center [649, 340] width 83 height 23
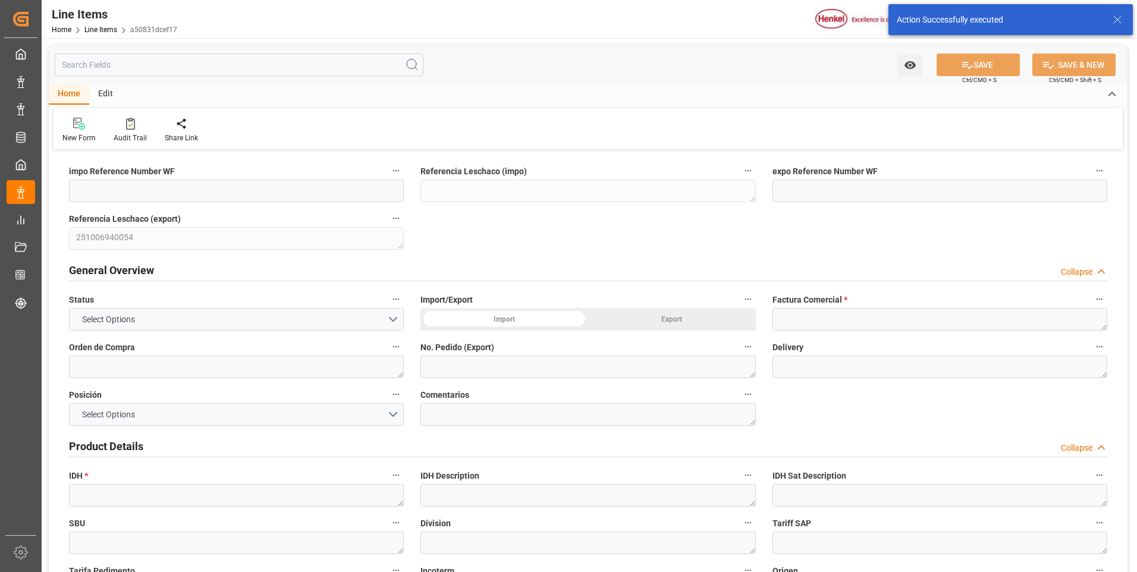
type input "[DATE] 16:29"
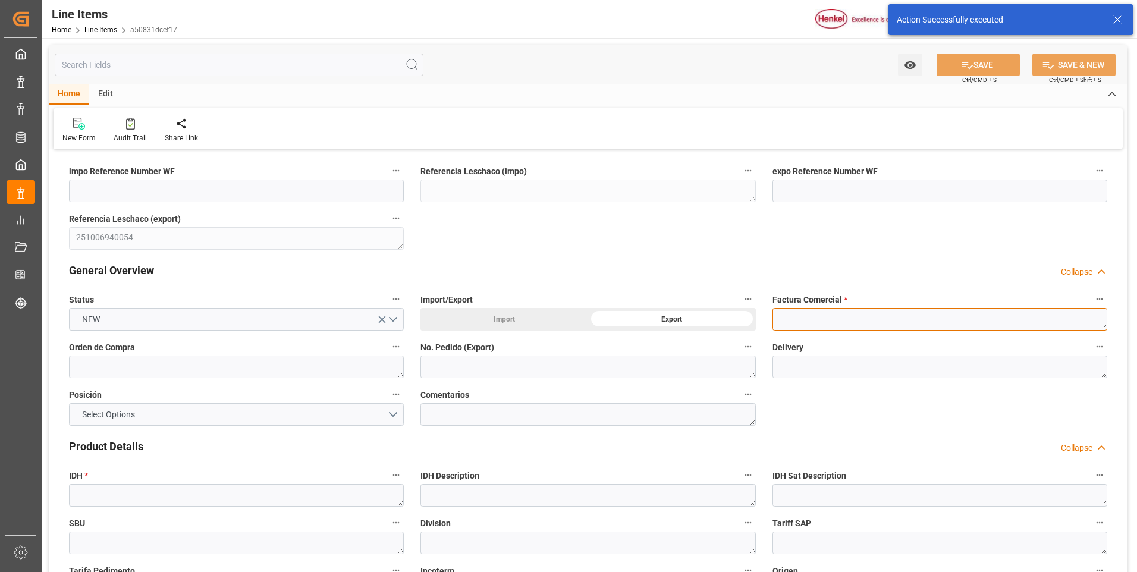
click at [954, 319] on textarea at bounding box center [940, 319] width 335 height 23
paste textarea "9912123439"
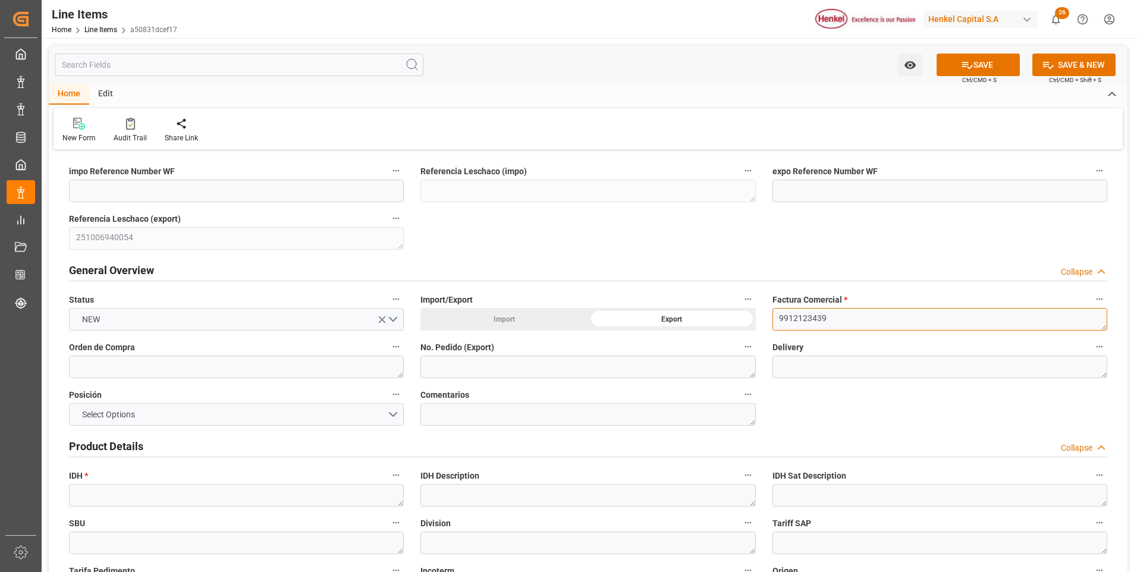
type textarea "9912123439"
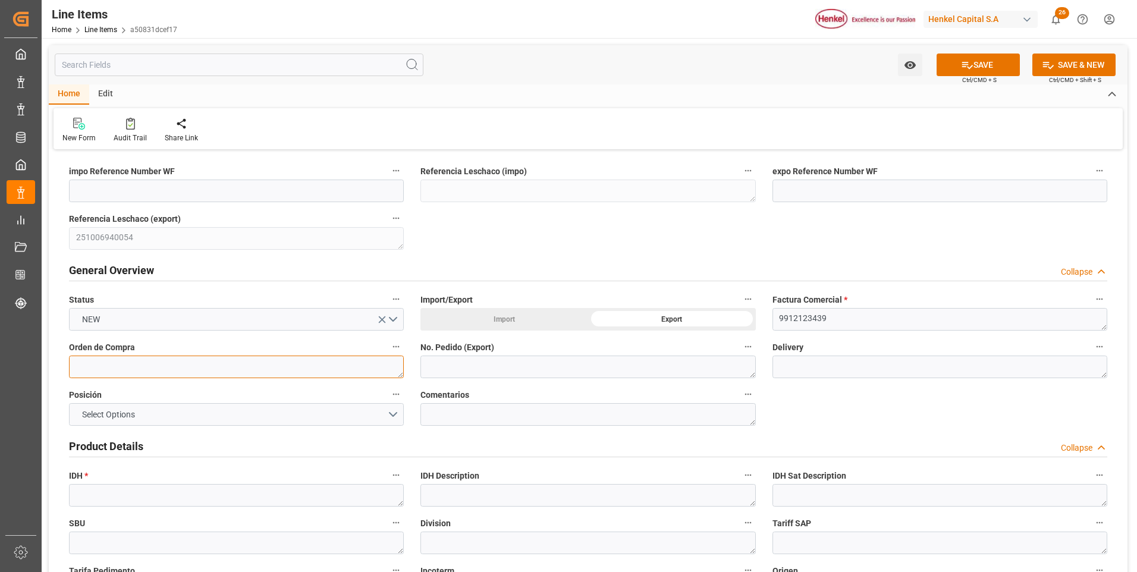
click at [218, 367] on textarea at bounding box center [236, 367] width 335 height 23
paste textarea "4578507209"
type textarea "4578507209"
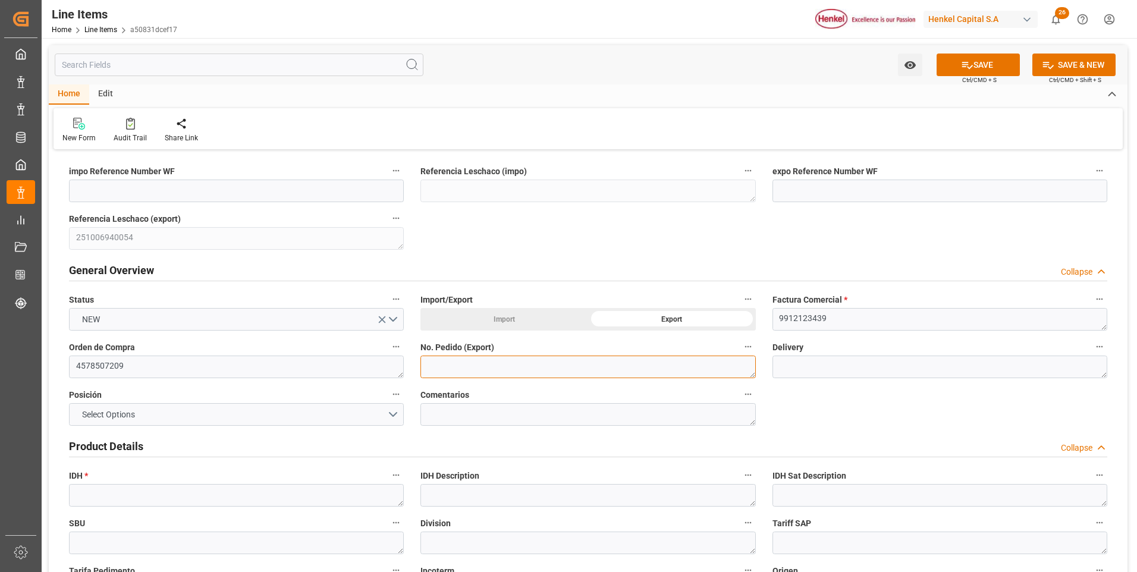
click at [480, 366] on textarea at bounding box center [588, 367] width 335 height 23
paste textarea "4578507209"
type textarea "4578507209"
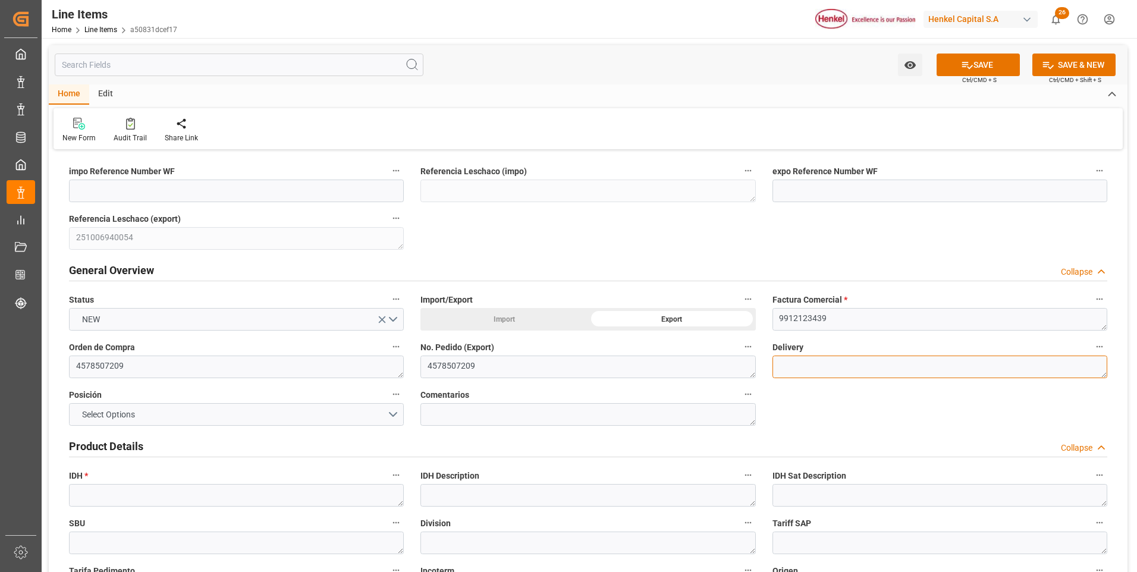
click at [944, 365] on textarea at bounding box center [940, 367] width 335 height 23
paste textarea "996190914"
type textarea "996190914"
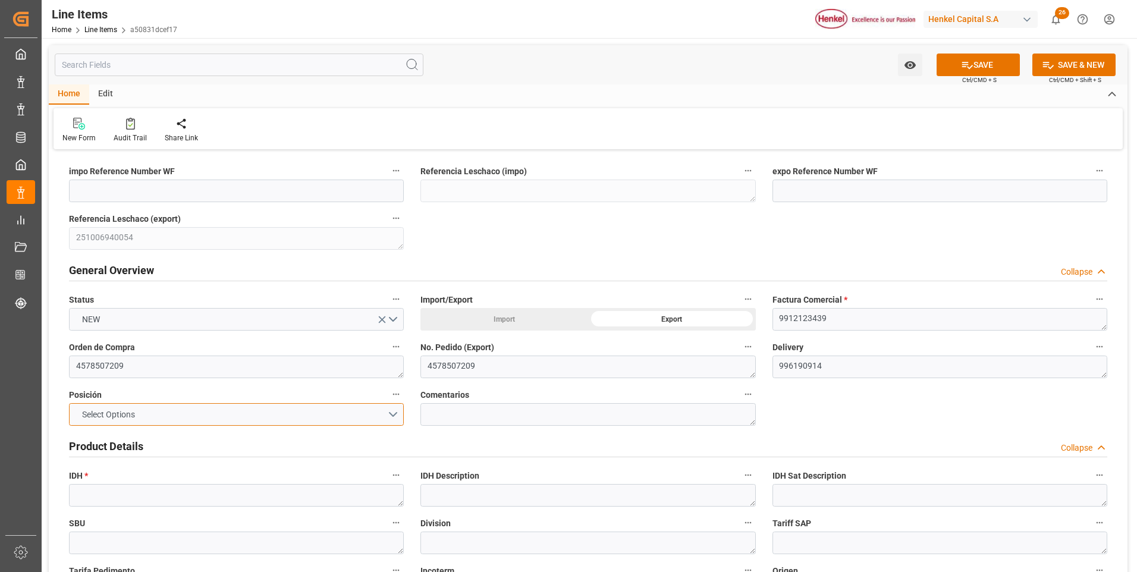
click at [338, 416] on button "Select Options" at bounding box center [236, 414] width 335 height 23
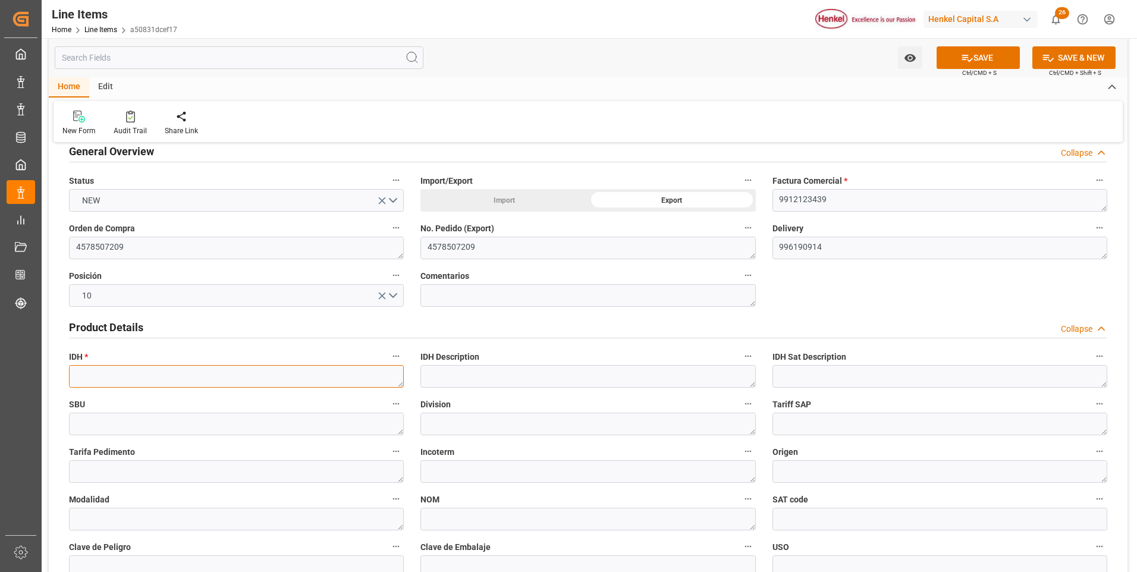
click at [144, 378] on textarea at bounding box center [236, 376] width 335 height 23
paste textarea "2378752"
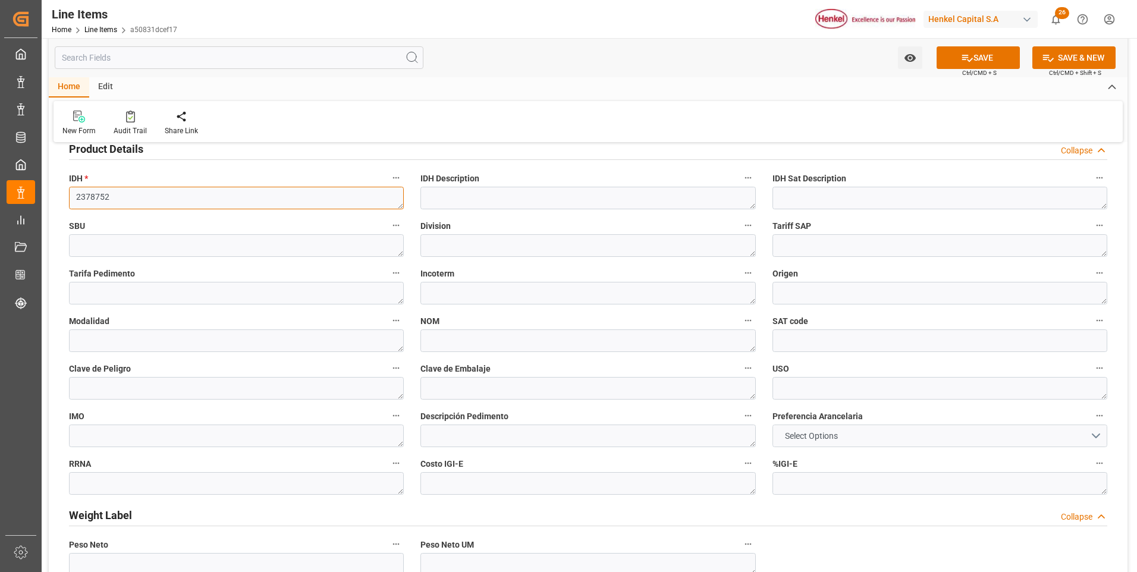
type textarea "2378752"
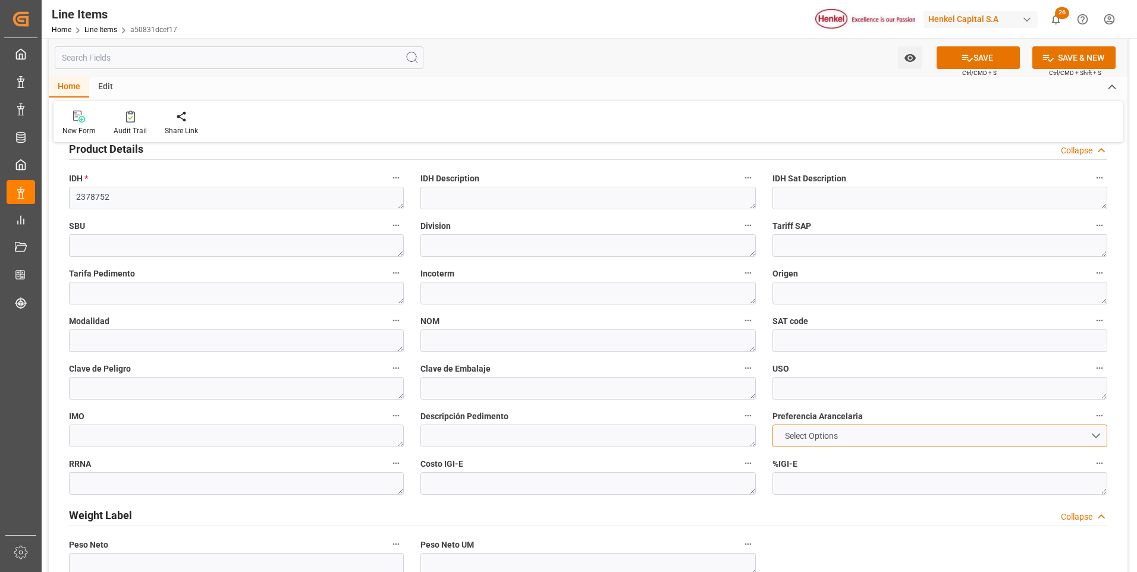
click at [856, 437] on button "Select Options" at bounding box center [940, 436] width 335 height 23
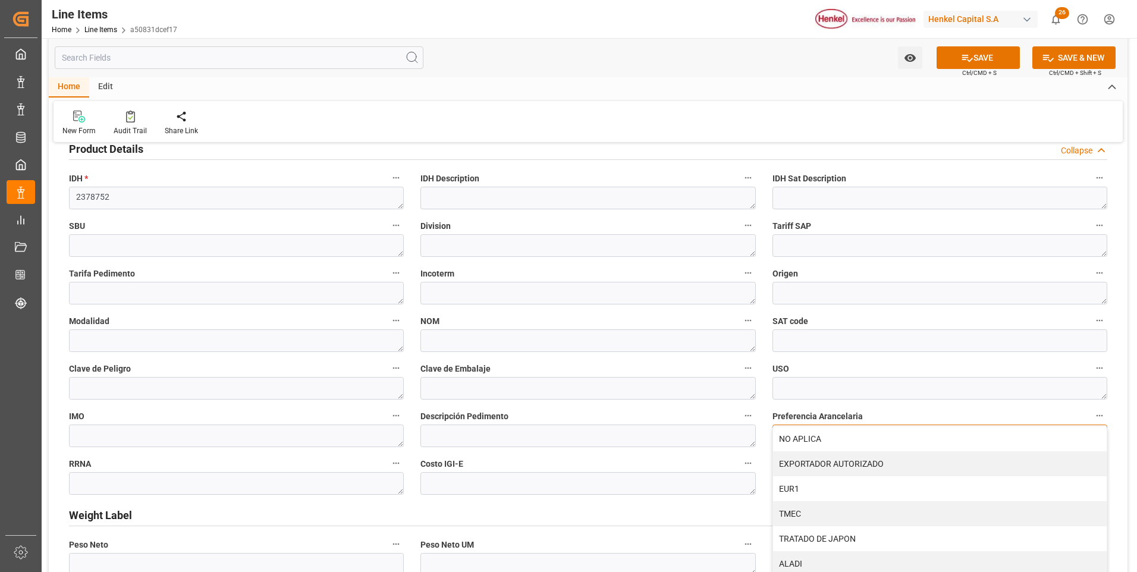
click at [856, 437] on div "NO APLICA" at bounding box center [940, 439] width 334 height 25
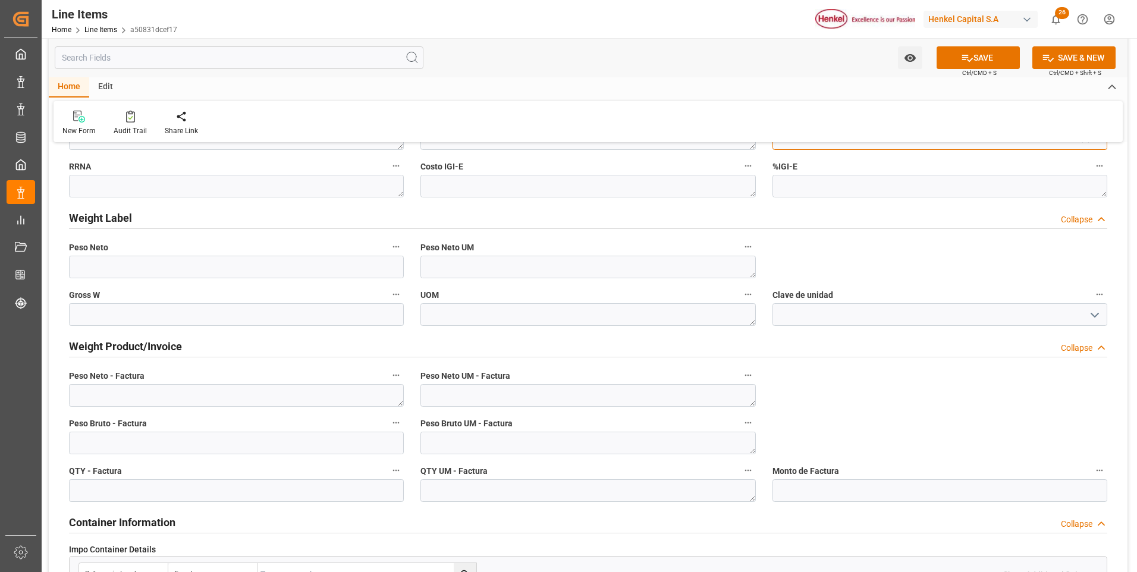
scroll to position [714, 0]
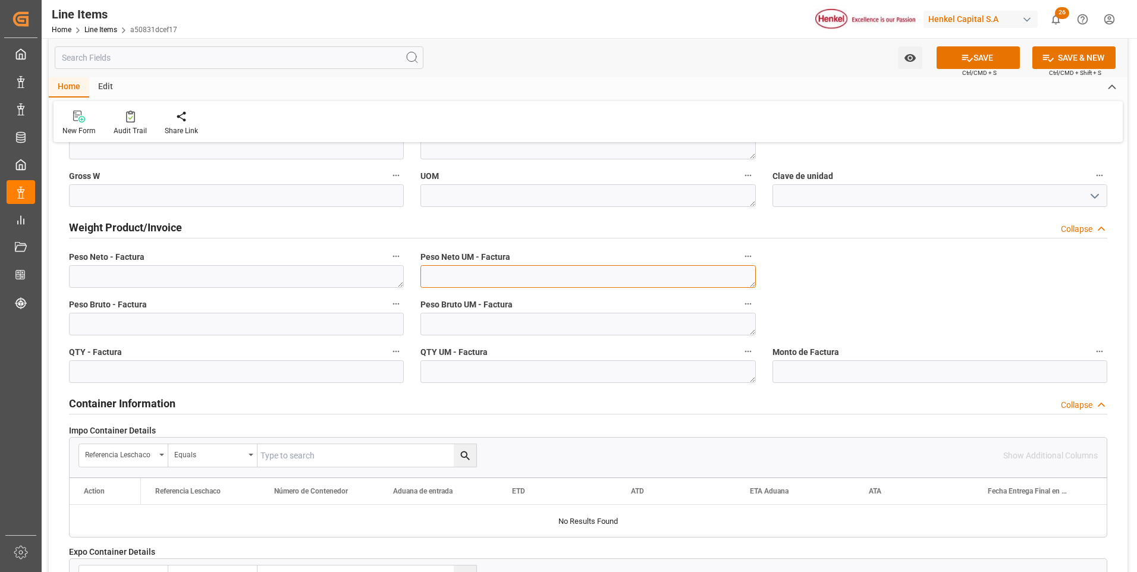
click at [609, 280] on textarea at bounding box center [588, 276] width 335 height 23
type textarea "KG"
click at [611, 322] on textarea at bounding box center [588, 324] width 335 height 23
type textarea "KG"
click at [615, 368] on textarea at bounding box center [588, 372] width 335 height 23
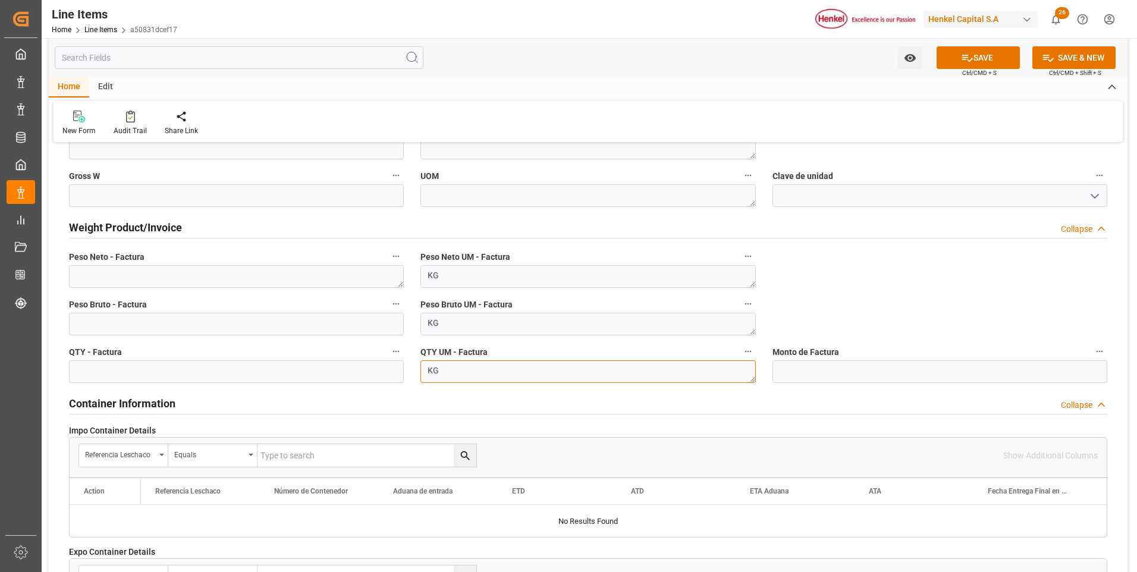
type textarea "KG"
click at [167, 275] on textarea at bounding box center [236, 276] width 335 height 23
paste textarea "1.000,000"
type textarea "1.000,000"
click at [170, 321] on input "text" at bounding box center [236, 324] width 335 height 23
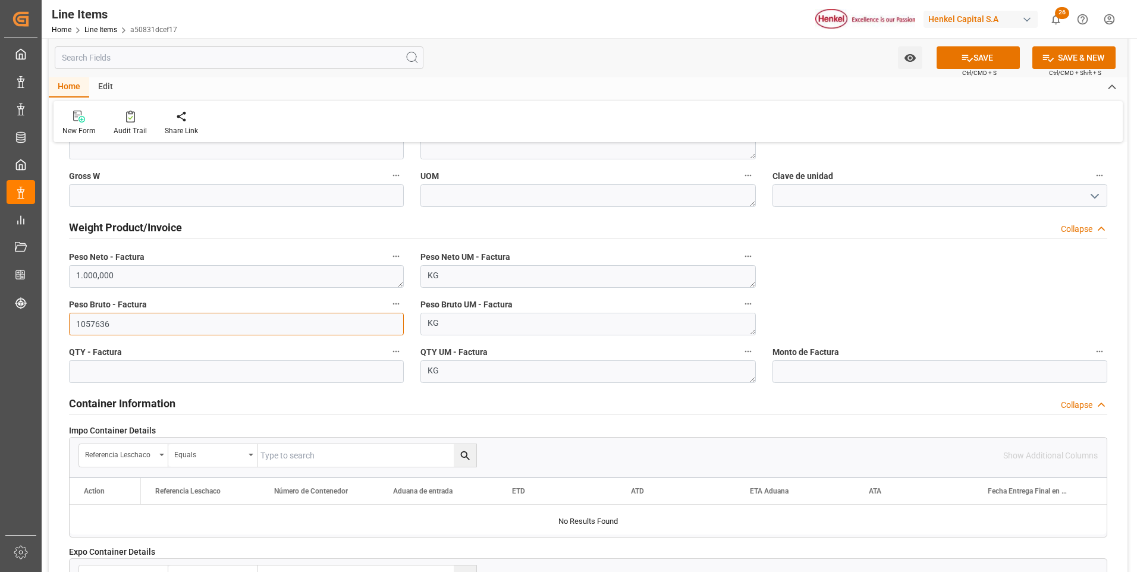
type input "1057636"
click at [255, 377] on input "text" at bounding box center [236, 372] width 335 height 23
type input "1000"
click at [1002, 61] on button "SAVE" at bounding box center [978, 57] width 83 height 23
type textarea "AQUENCE SEAL 0105 MX EXP CONT"
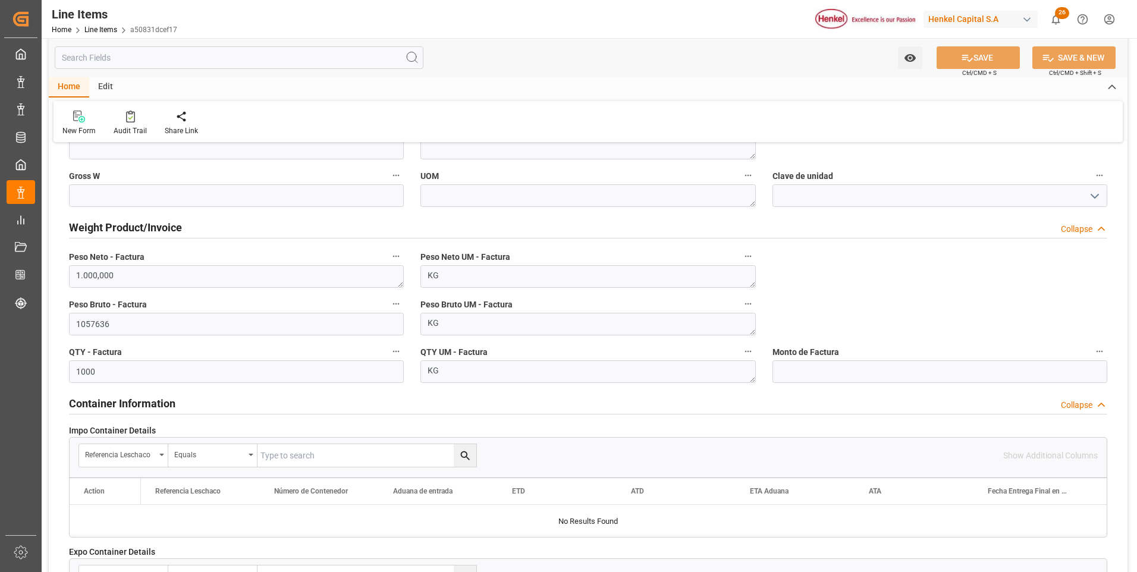
type textarea "APC"
type textarea "Marítimo"
type input "31201600"
type textarea "6HA2"
type textarea "KG"
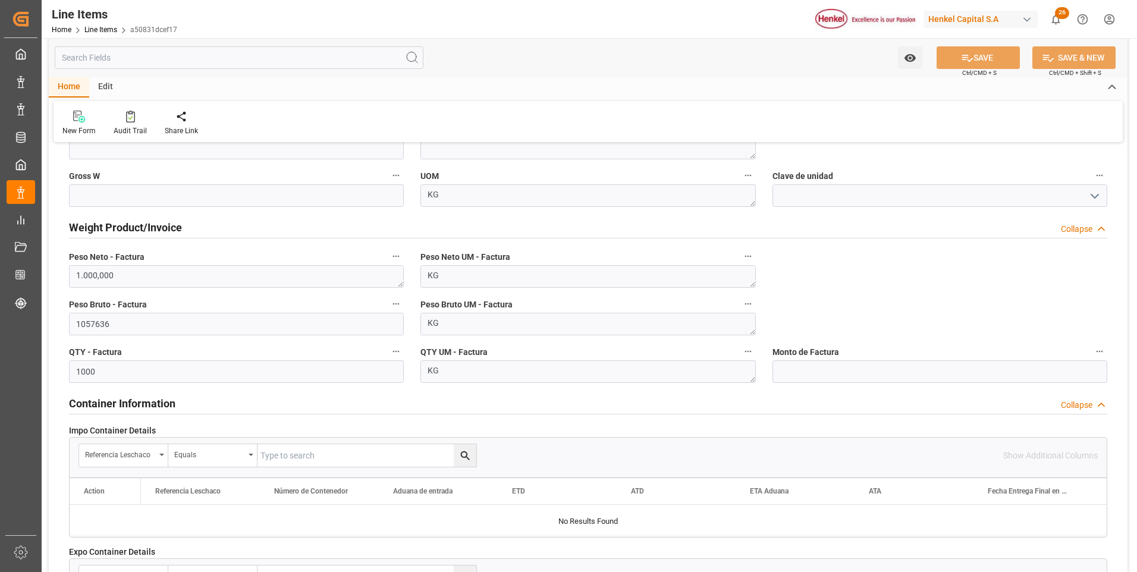
type input "1.06"
click at [95, 325] on input "1057636" at bounding box center [236, 324] width 335 height 23
type input "1057.363"
click at [995, 60] on button "SAVE" at bounding box center [978, 57] width 83 height 23
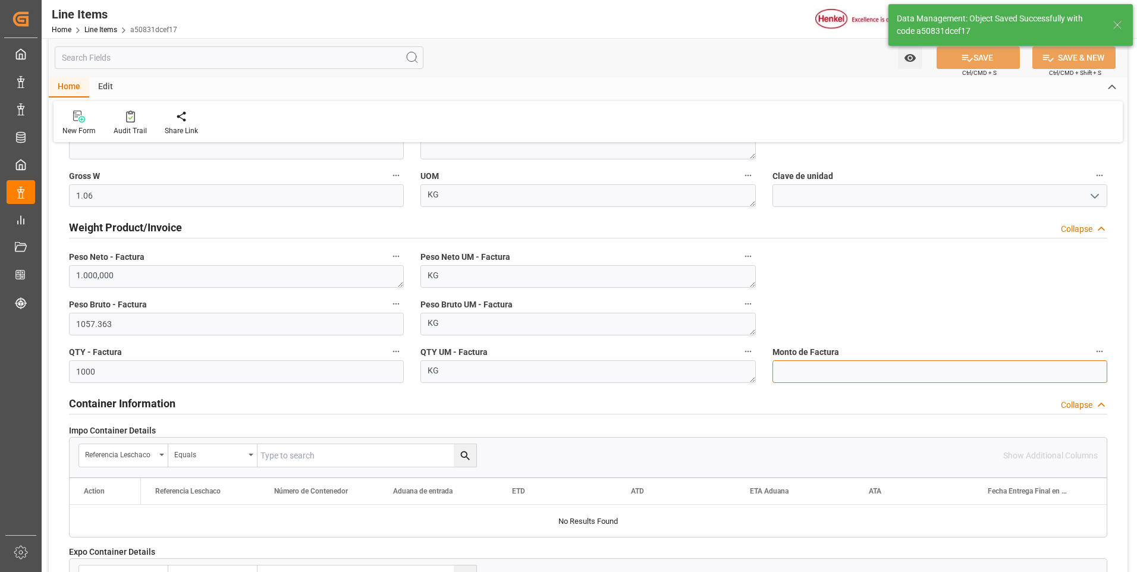
drag, startPoint x: 839, startPoint y: 368, endPoint x: 845, endPoint y: 377, distance: 11.1
click at [839, 368] on input "text" at bounding box center [940, 372] width 335 height 23
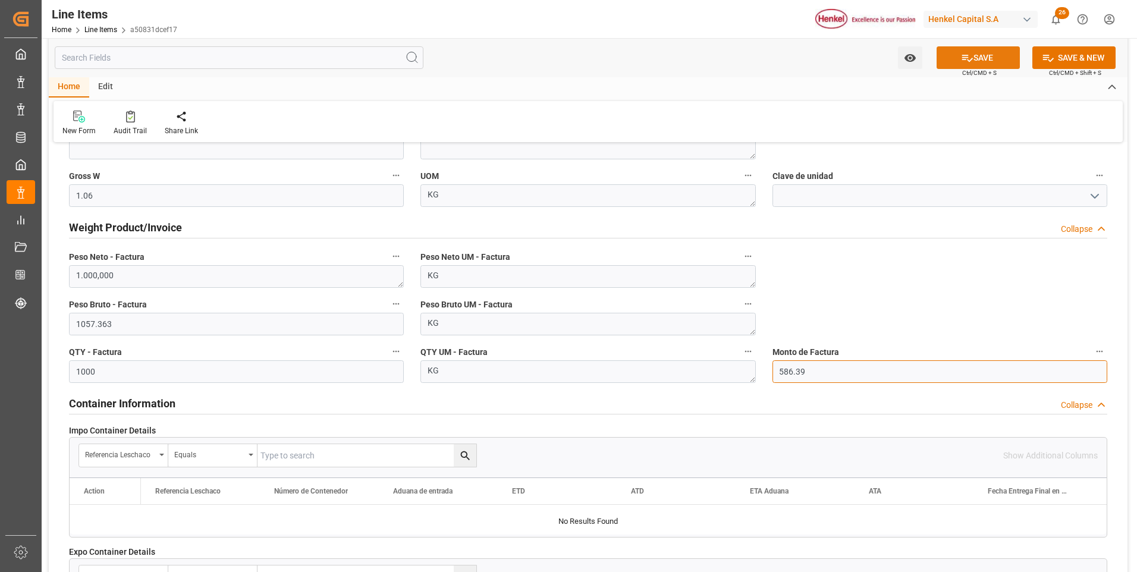
type input "586.39"
click at [989, 59] on button "SAVE" at bounding box center [978, 57] width 83 height 23
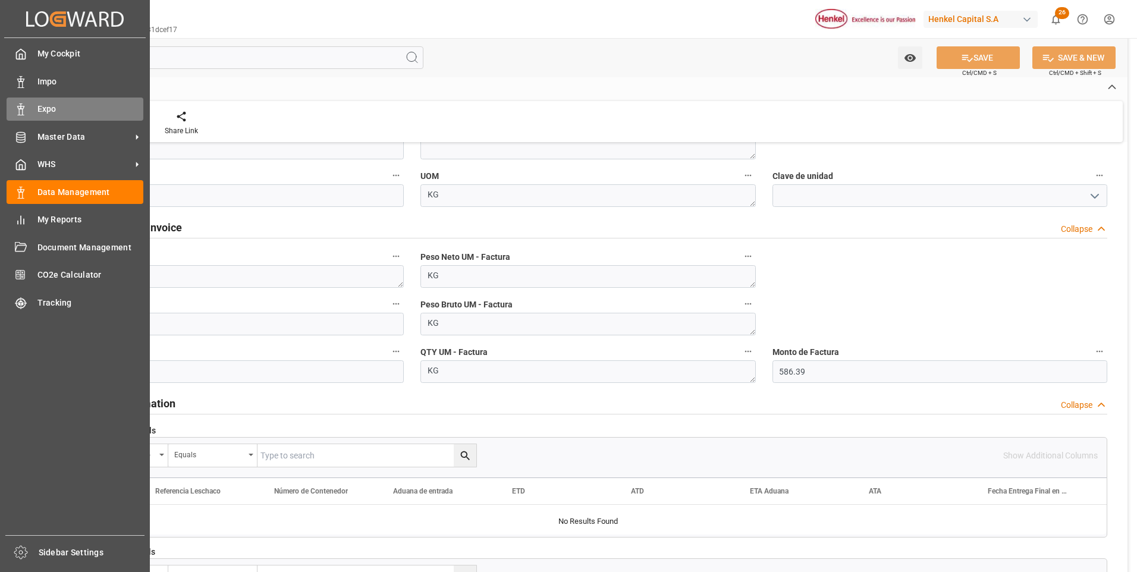
click at [58, 105] on span "Expo" at bounding box center [90, 109] width 106 height 12
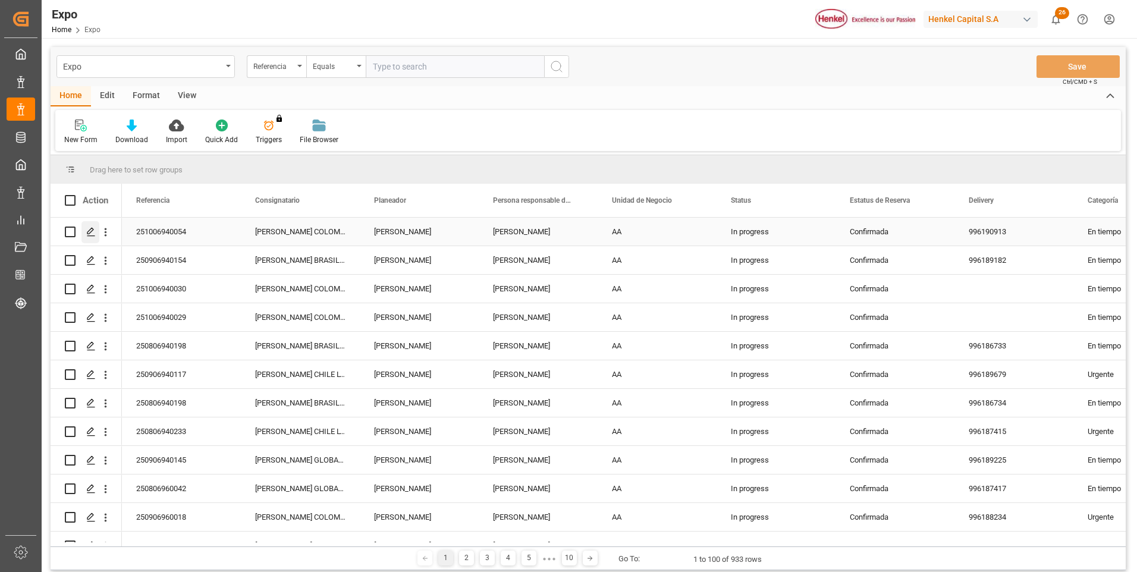
click at [93, 224] on div "Press SPACE to select this row." at bounding box center [91, 232] width 18 height 22
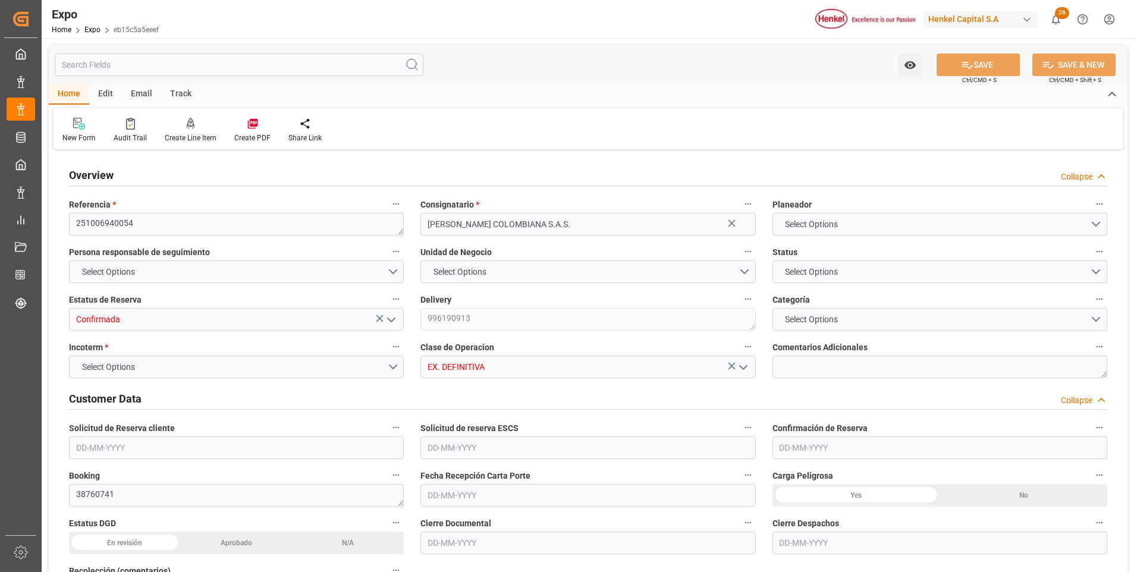
type input "19520"
type input "20917.286"
type input "20"
type input "9630418"
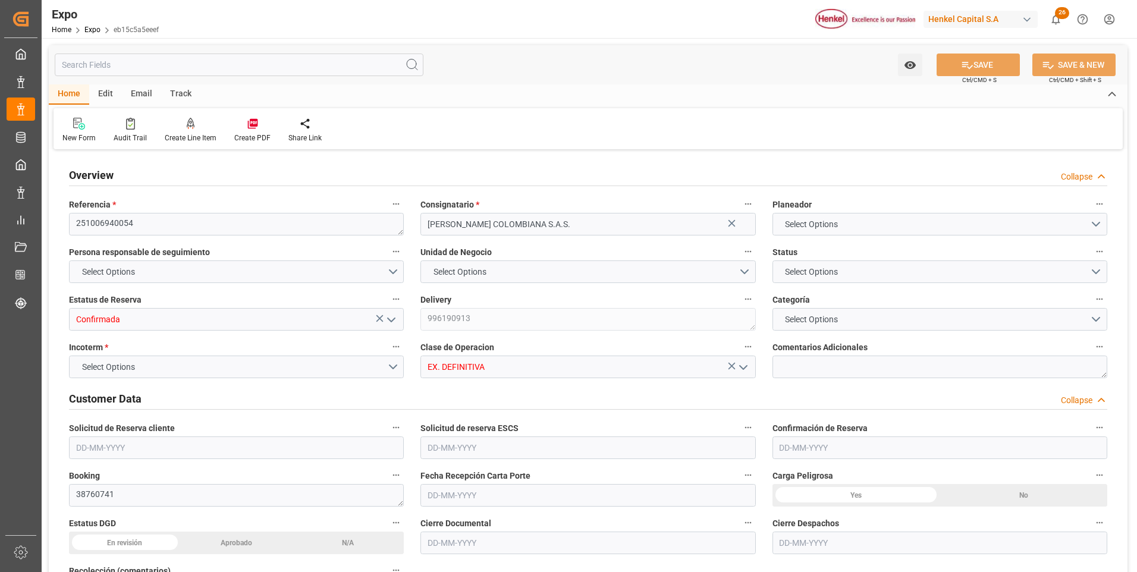
type input "MXZLO"
type input "COBUN"
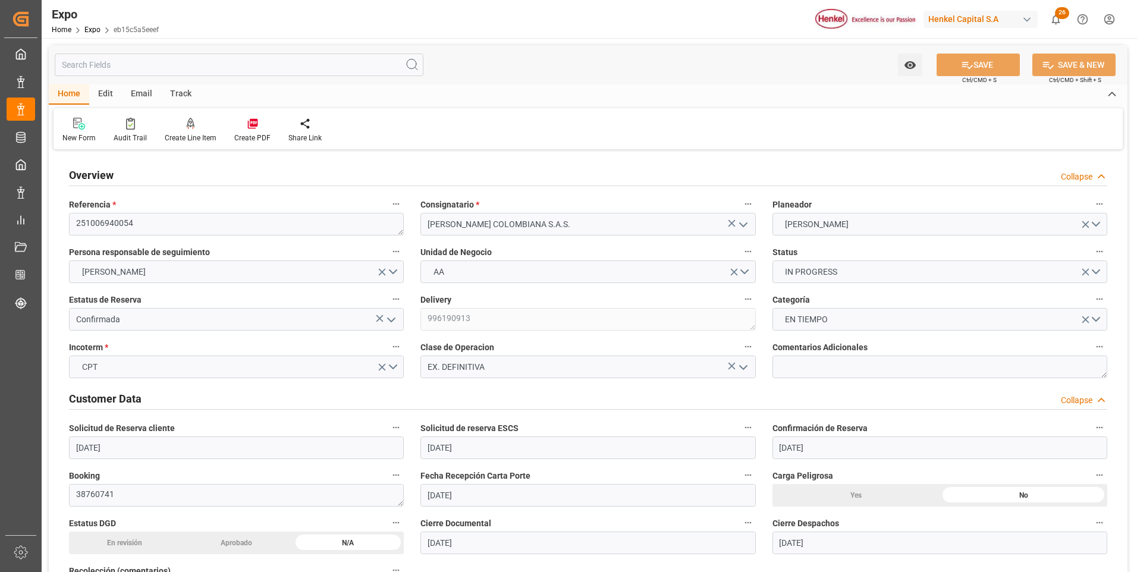
type input "[DATE]"
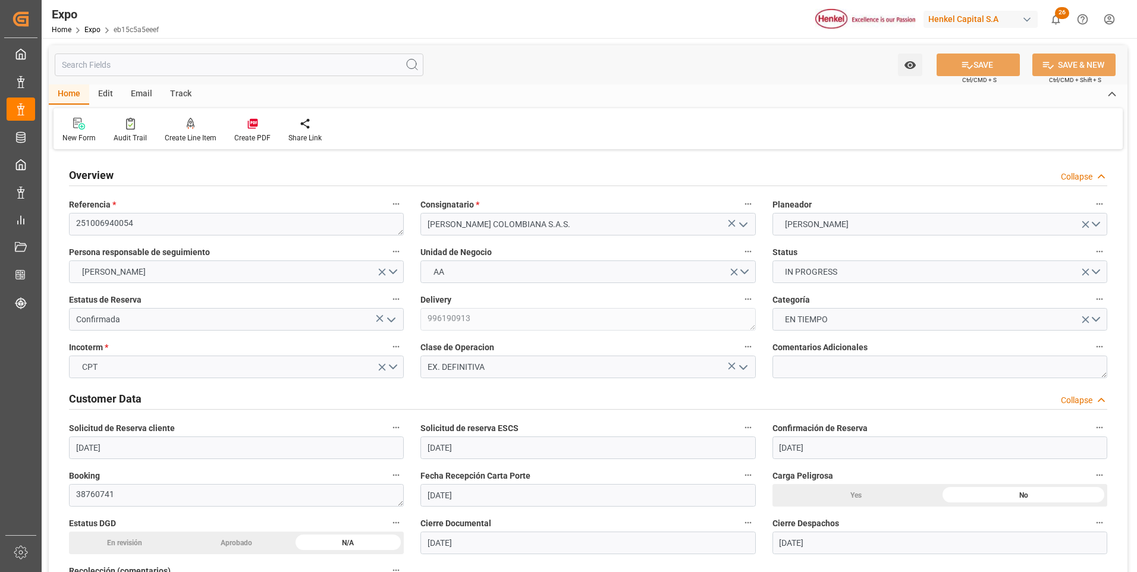
type input "[DATE]"
type input "[DATE] 00:00"
type input "[DATE]"
type input "[DATE] 02:13"
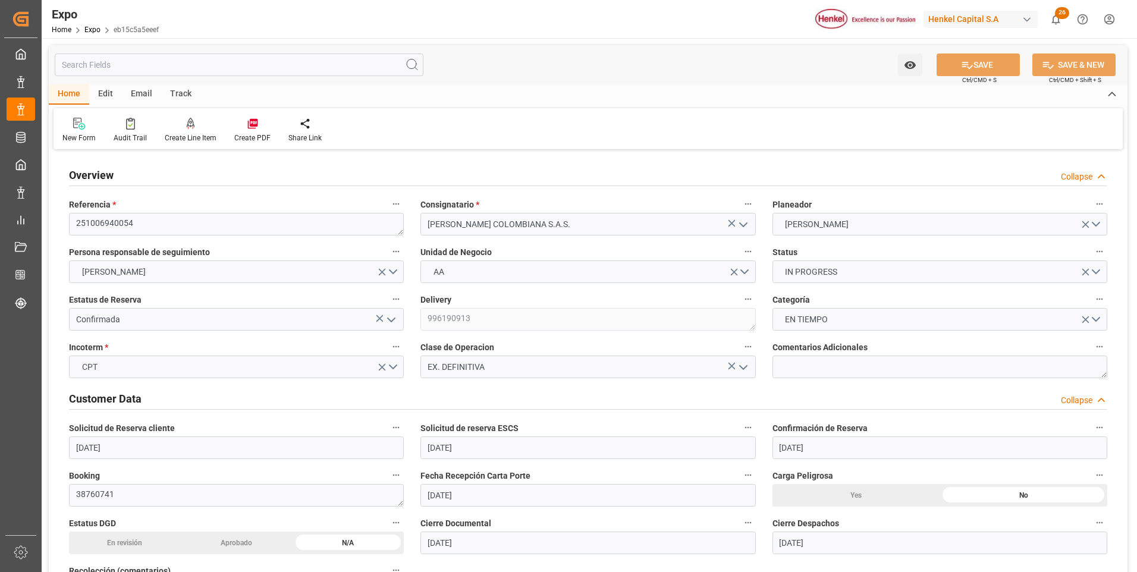
type input "[DATE]"
type input "[DATE] 06:00"
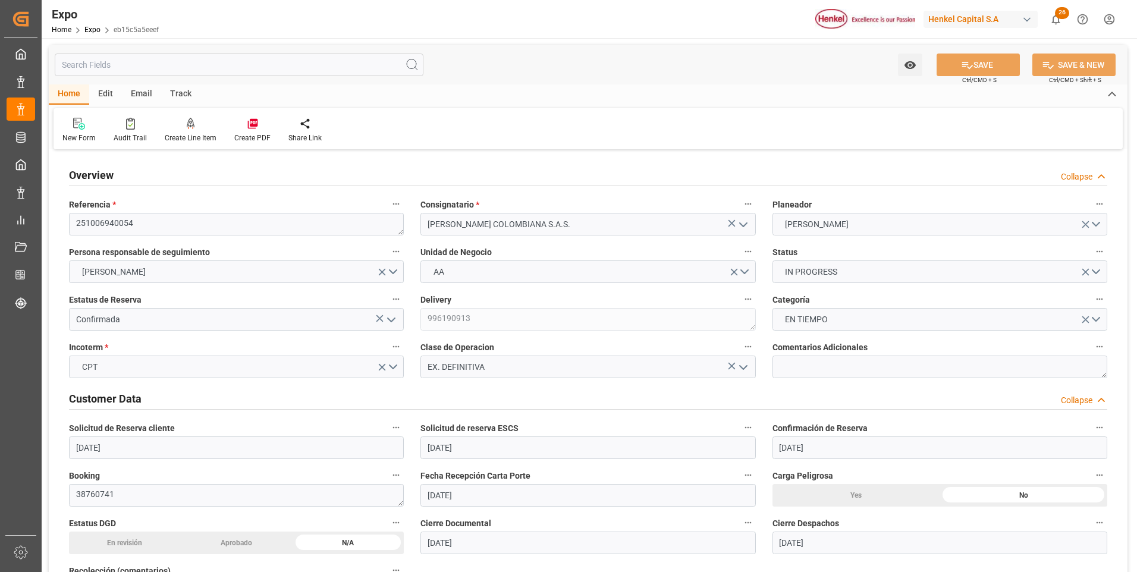
type input "[DATE] 00:00"
type input "[DATE] 22:00"
type input "[DATE] 00:00"
type input "[DATE] 16:22"
type input "[DATE] 06:00"
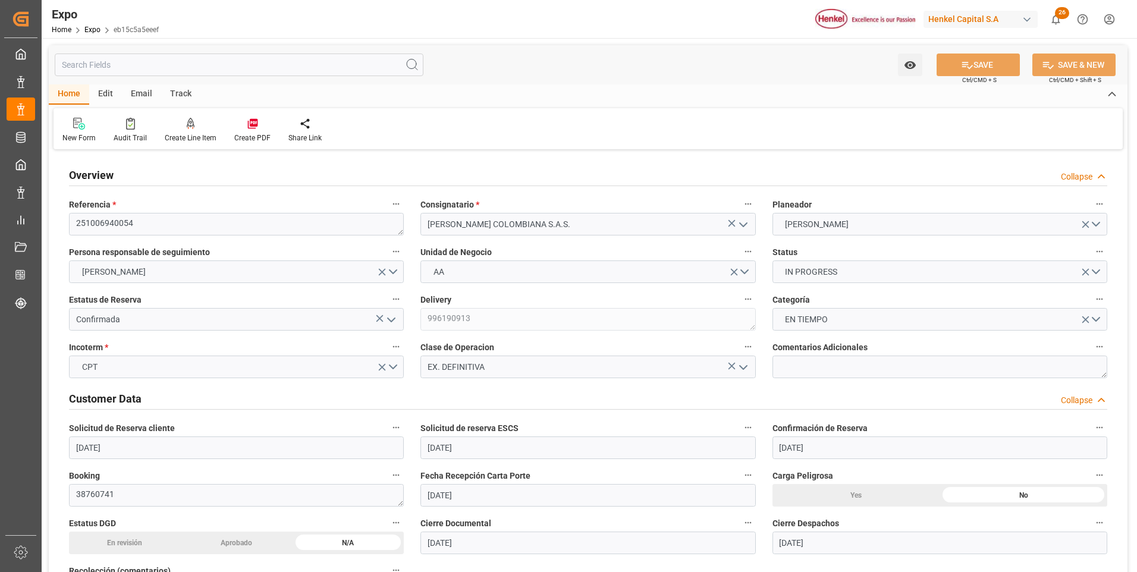
type input "[DATE] 22:00"
type input "[DATE] 08:41"
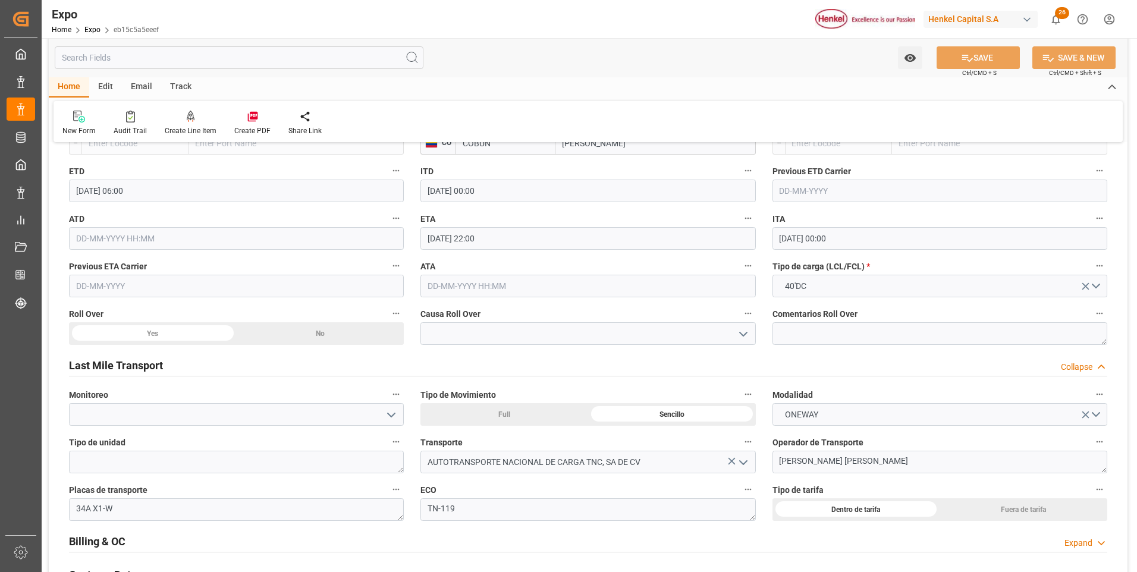
scroll to position [1904, 0]
